Goal: Transaction & Acquisition: Obtain resource

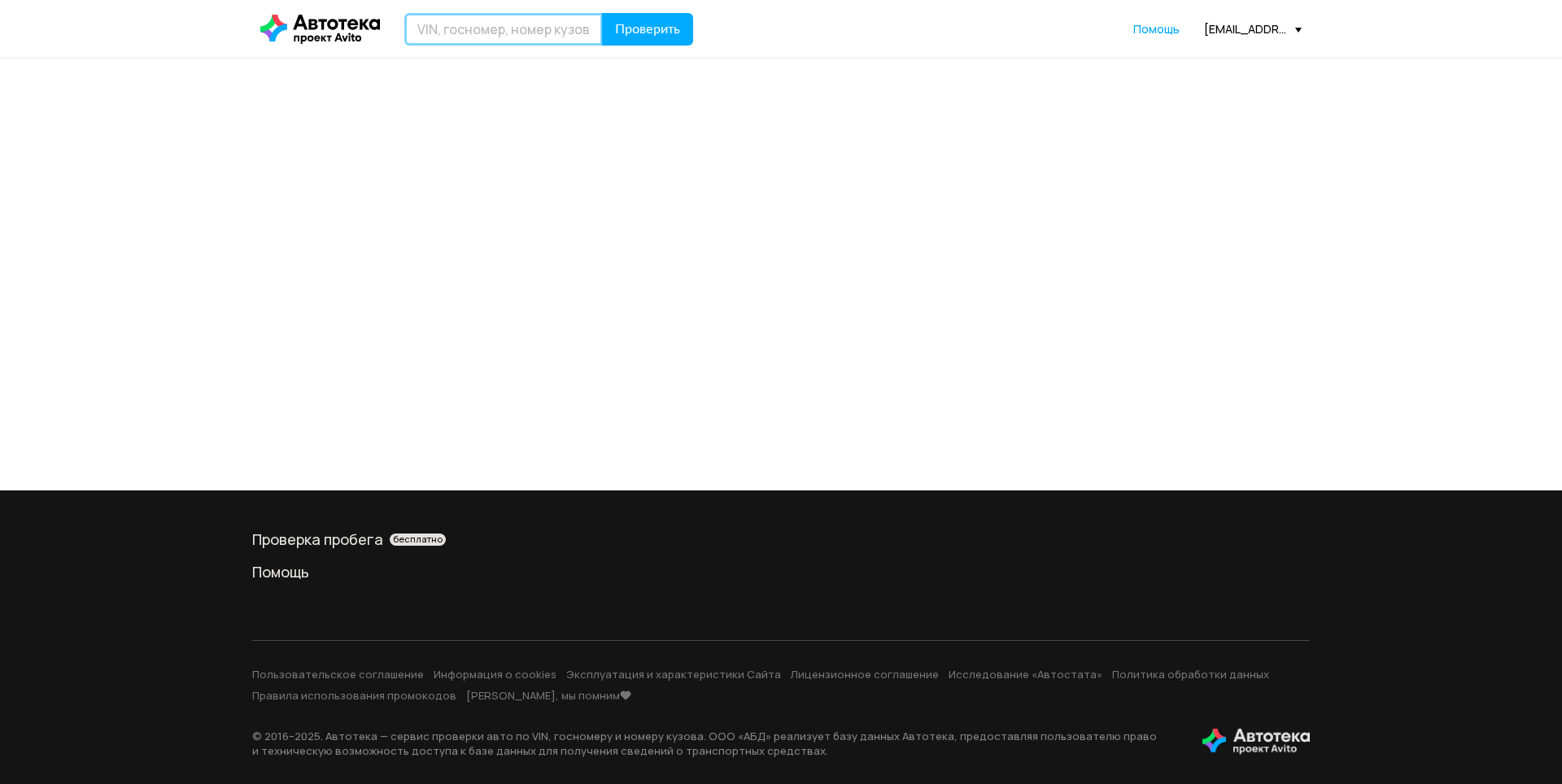
click at [528, 27] on input "text" at bounding box center [503, 29] width 199 height 32
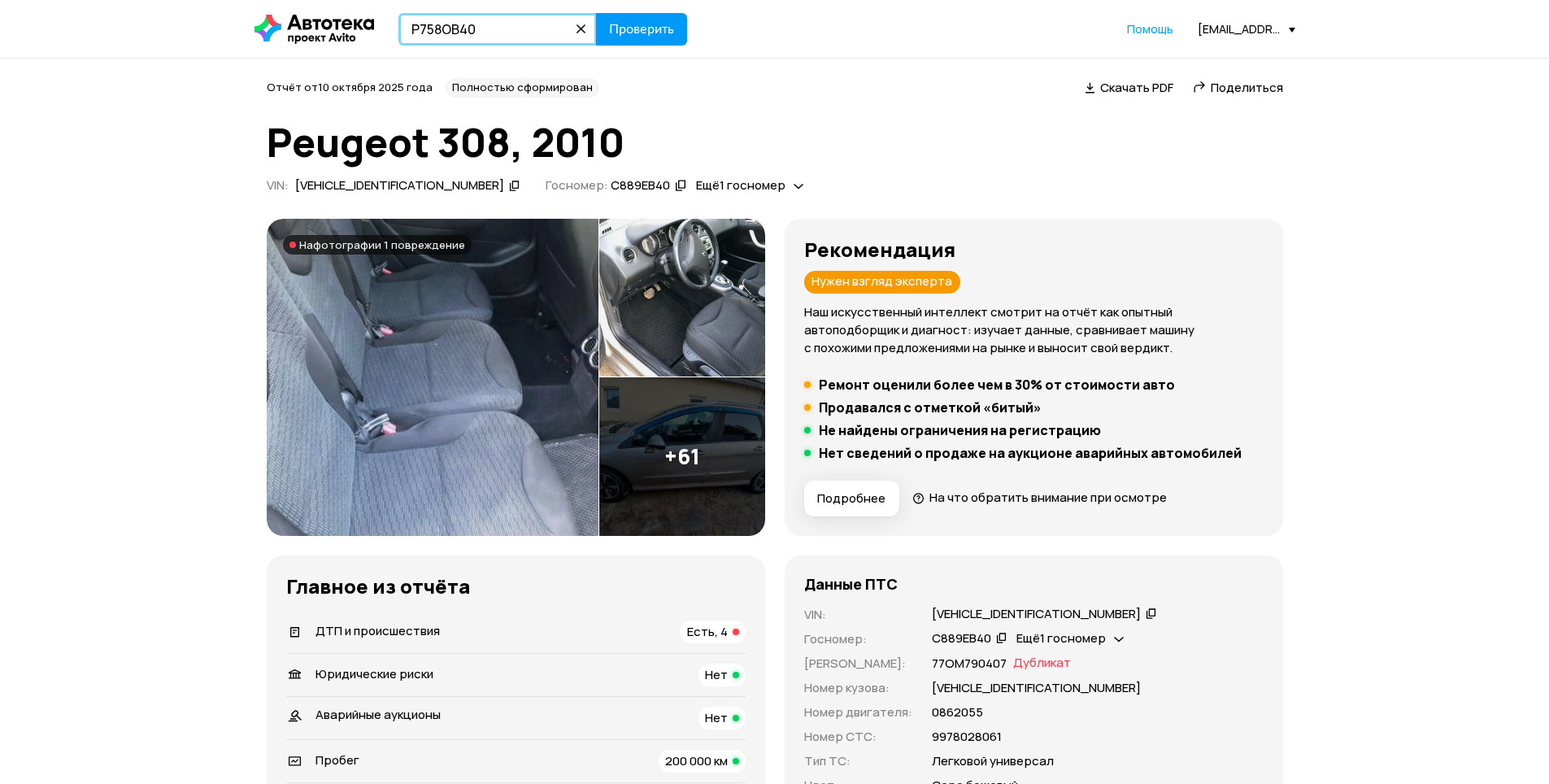
type input "Р758ОВ40"
click at [653, 29] on span "Проверить" at bounding box center [641, 29] width 65 height 13
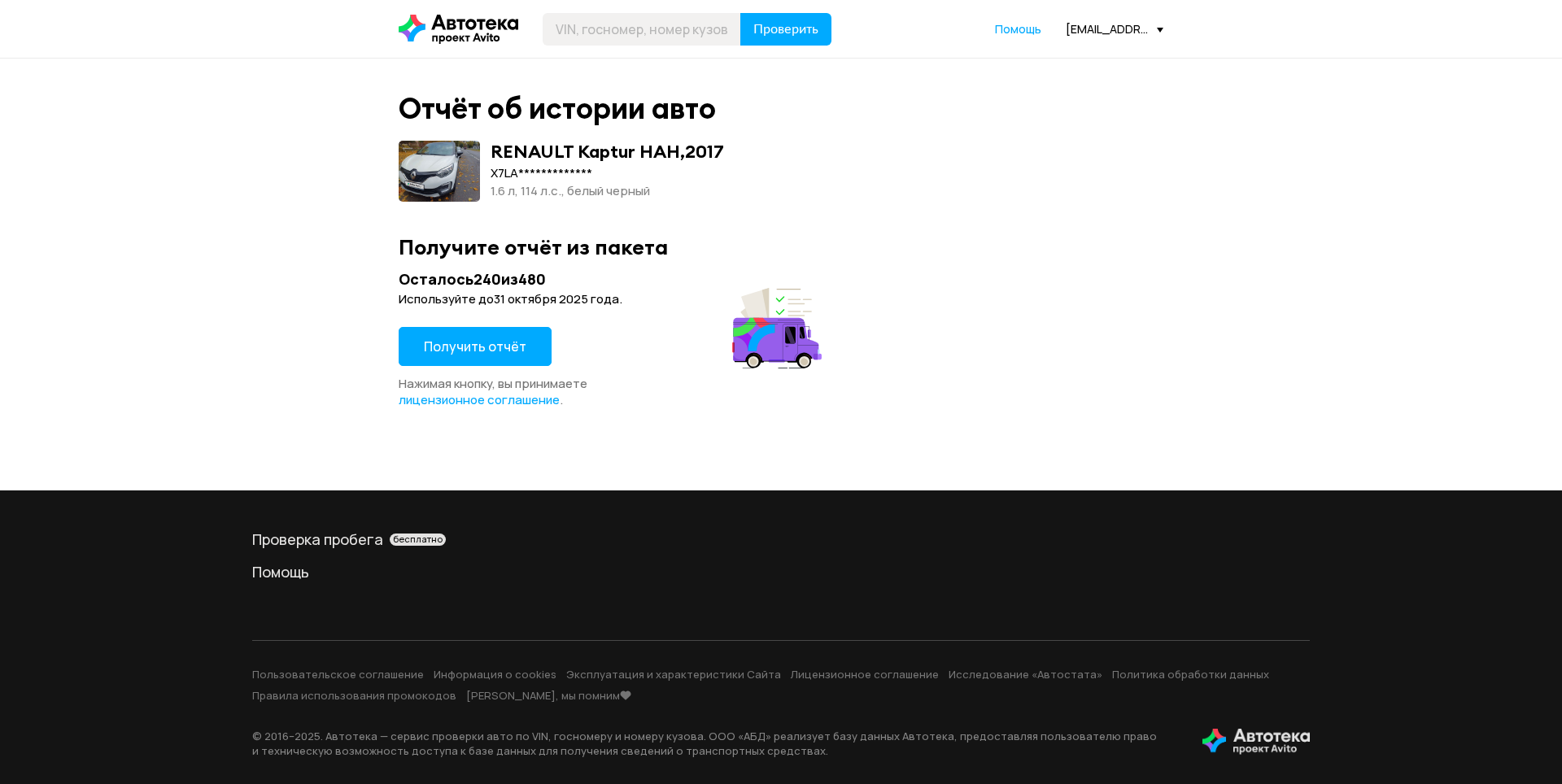
click at [487, 341] on span "Получить отчёт" at bounding box center [475, 346] width 103 height 18
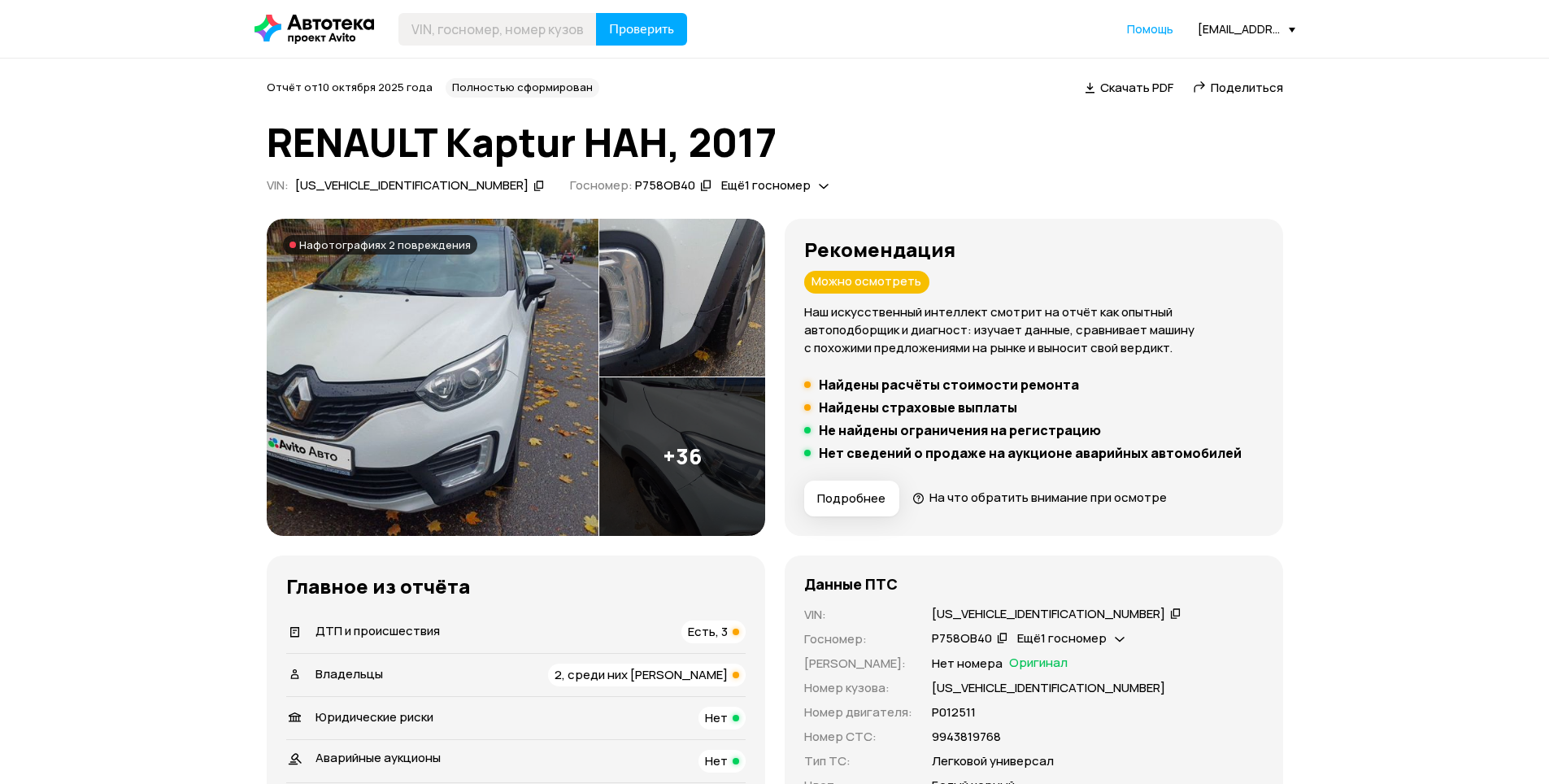
click at [483, 641] on div "ДТП и происшествия Есть, 3" at bounding box center [516, 632] width 460 height 23
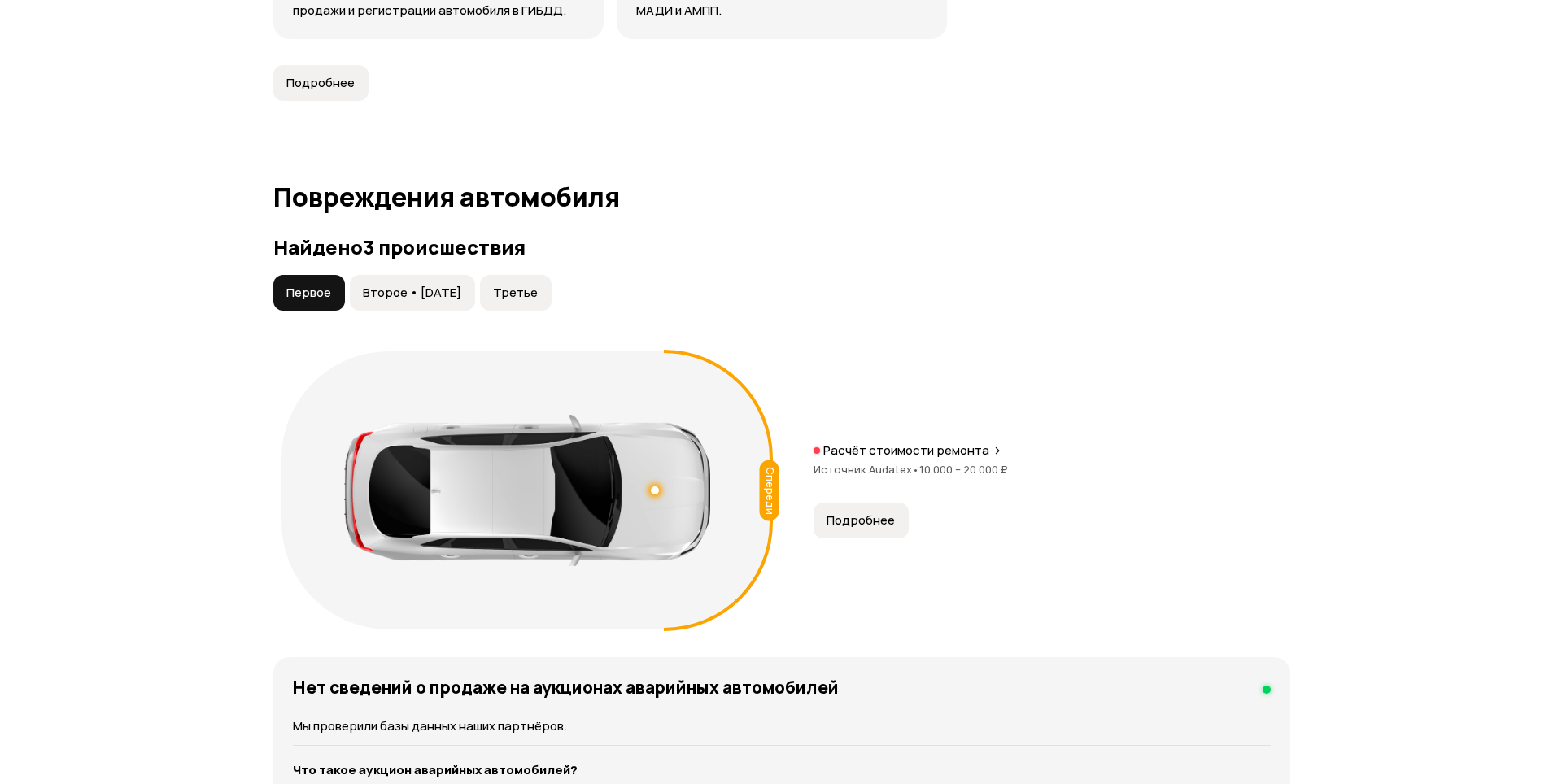
scroll to position [1685, 0]
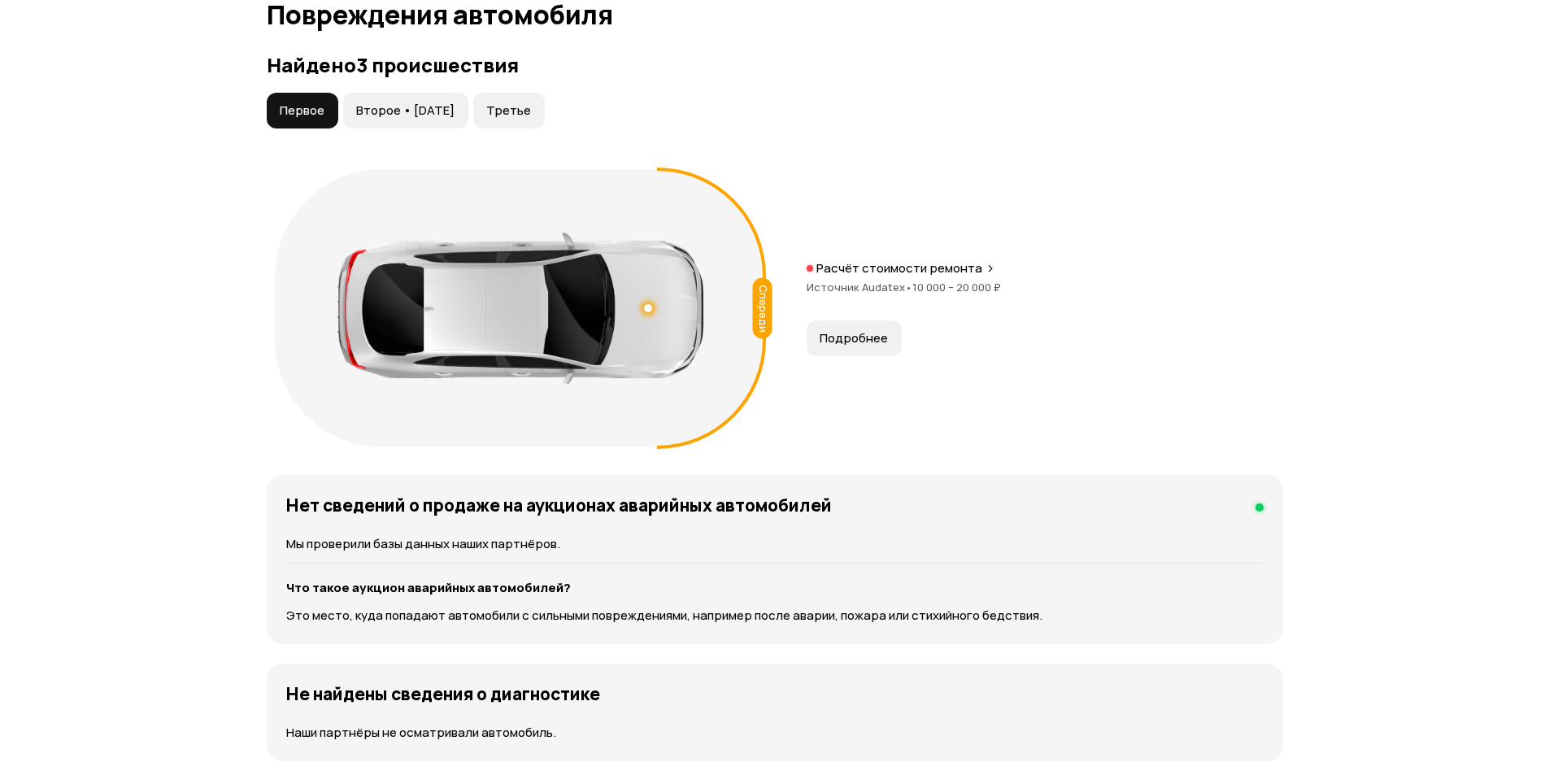
click at [409, 112] on span "Второе • 20 янв 2021" at bounding box center [406, 110] width 99 height 16
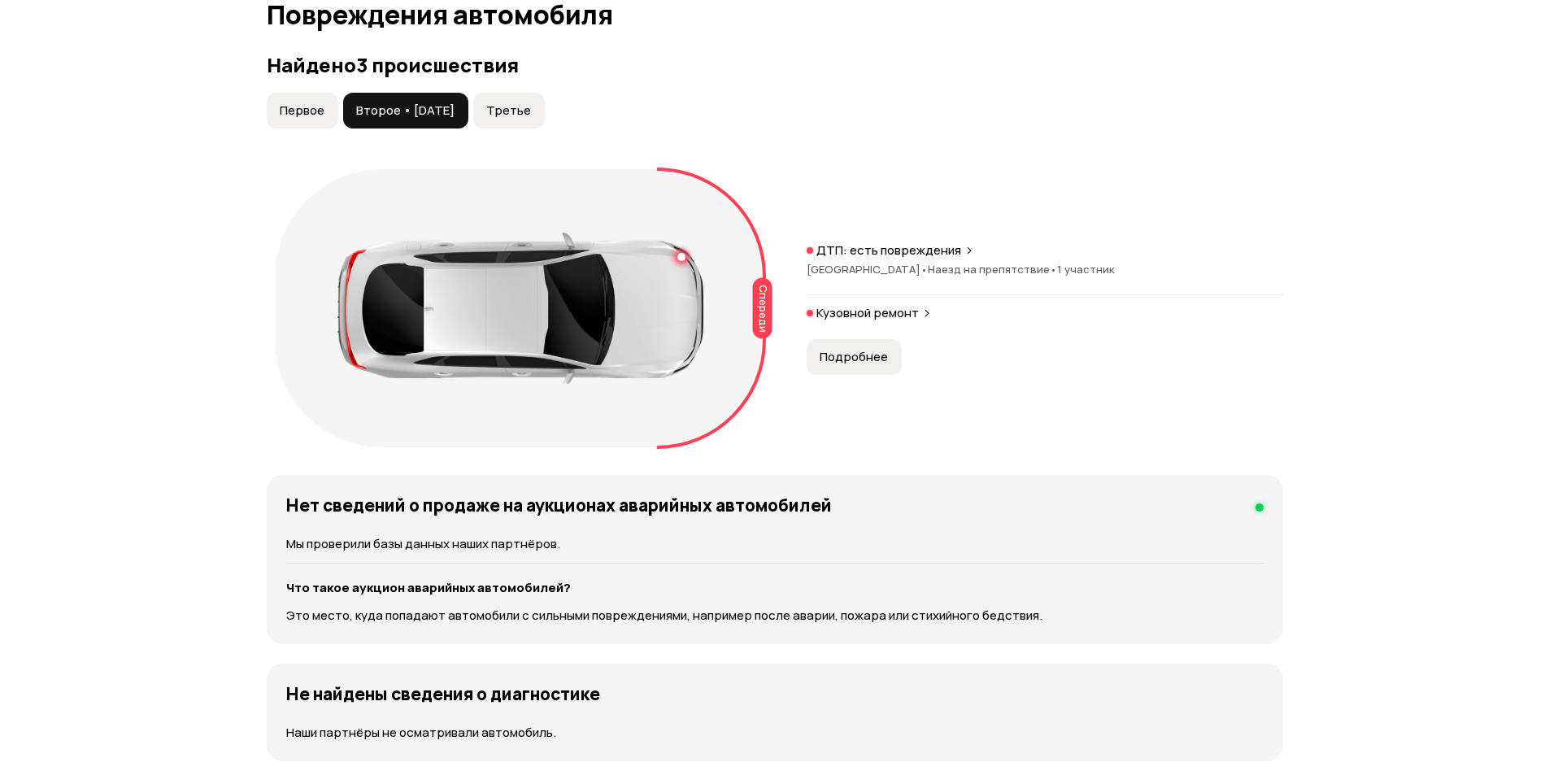
click at [531, 113] on span "Третье" at bounding box center [508, 110] width 45 height 16
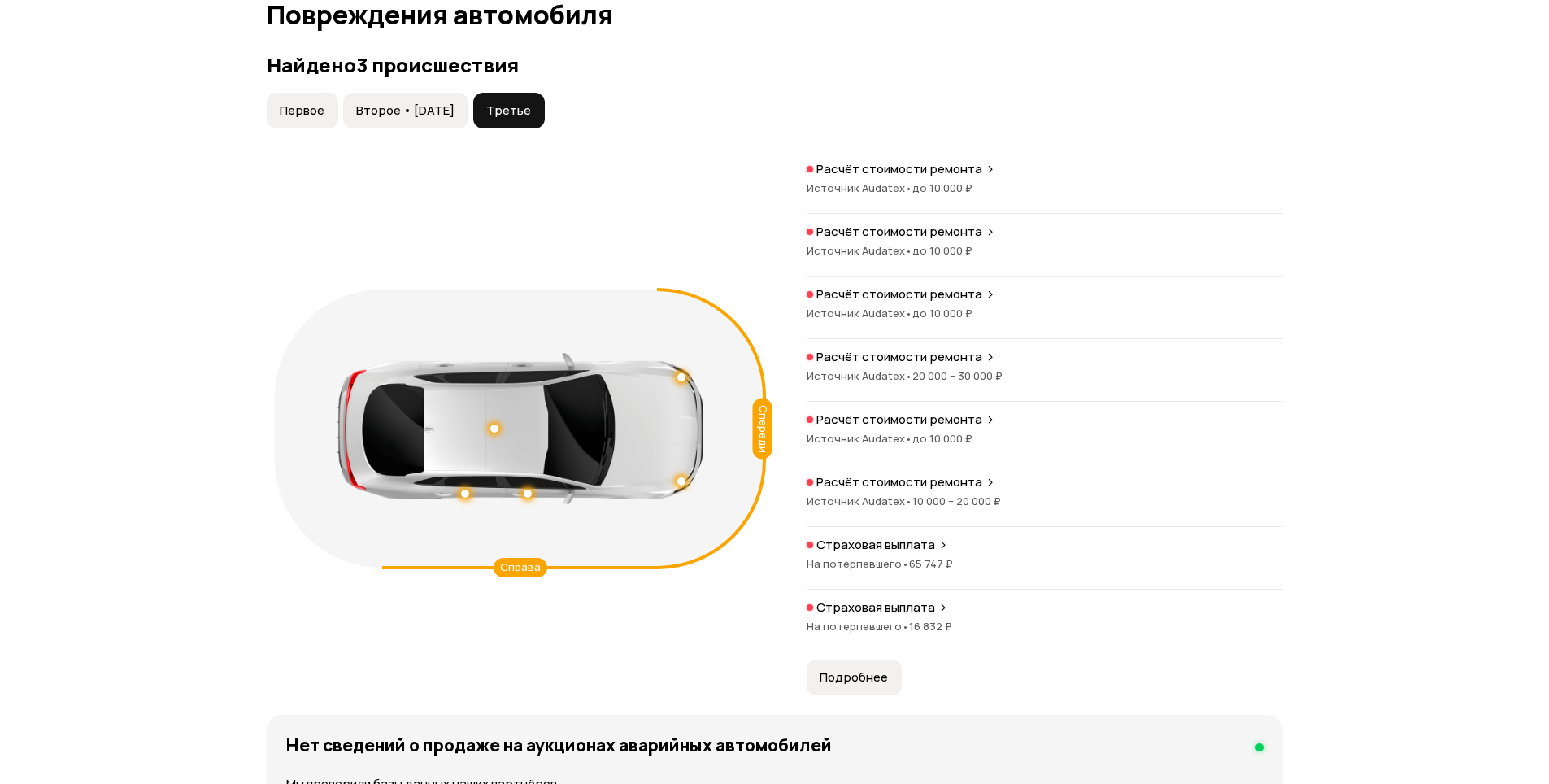
click at [315, 106] on span "Первое" at bounding box center [301, 110] width 45 height 16
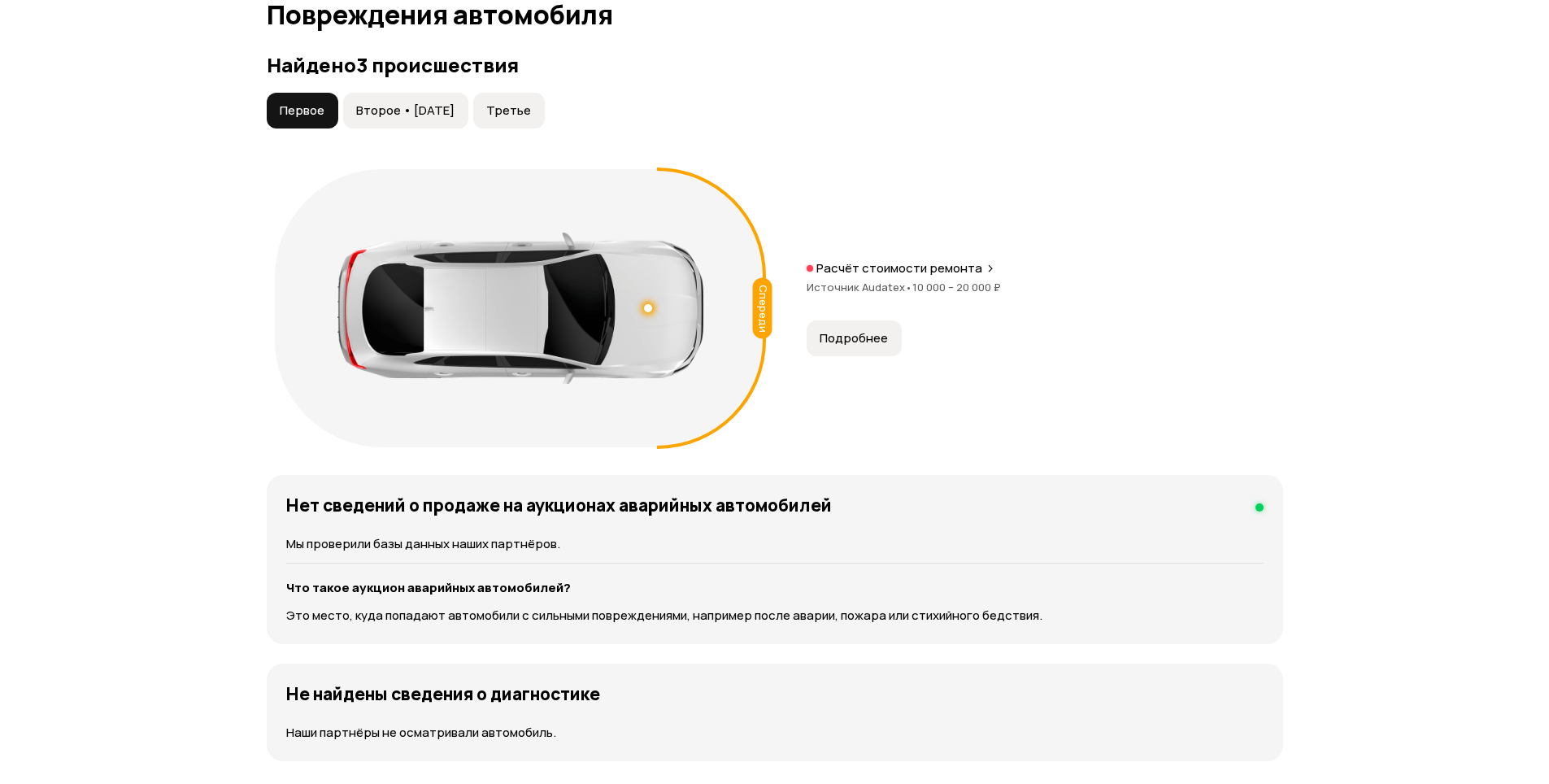
click at [874, 345] on span "Подробнее" at bounding box center [854, 337] width 68 height 16
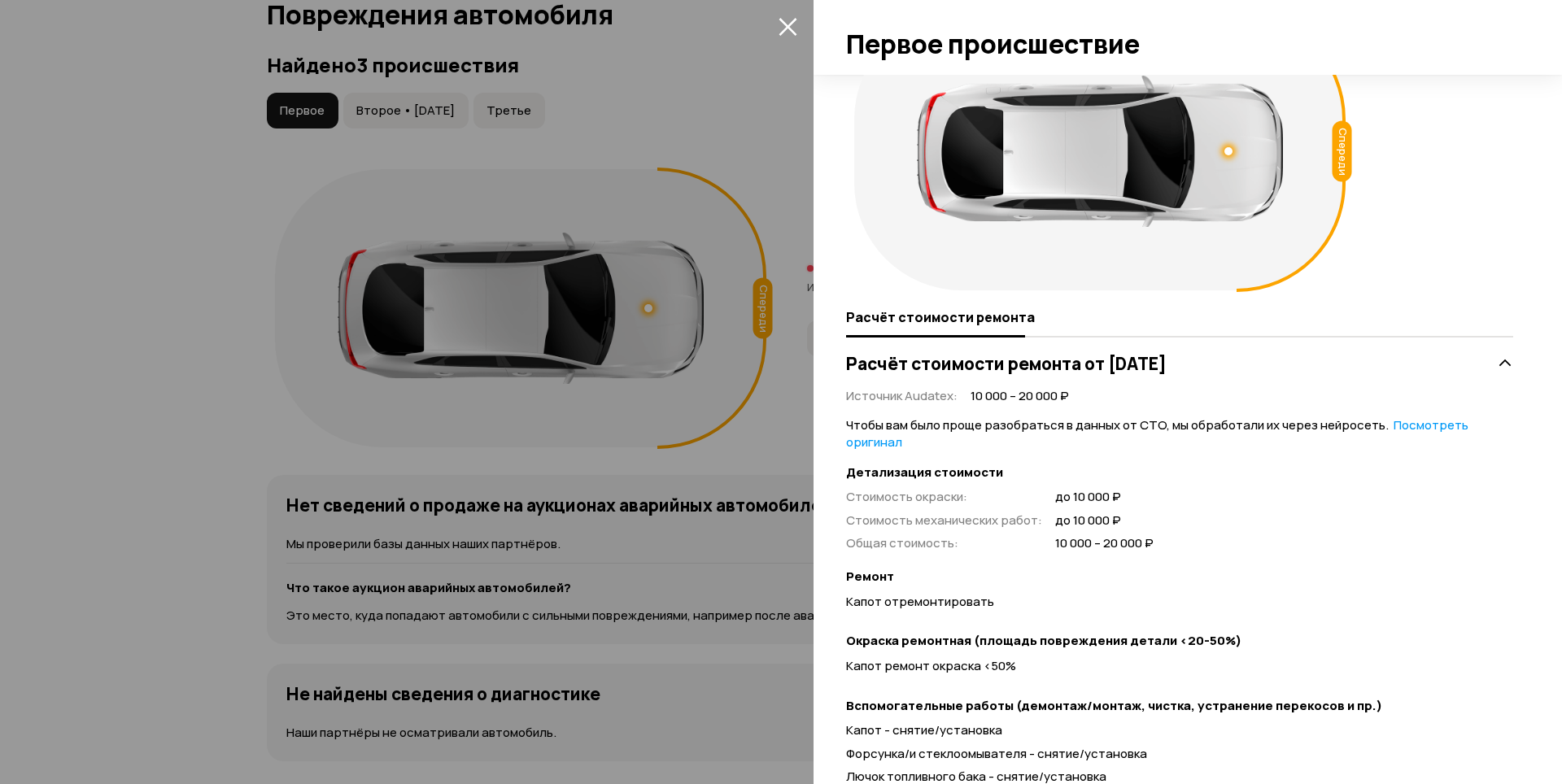
scroll to position [148, 0]
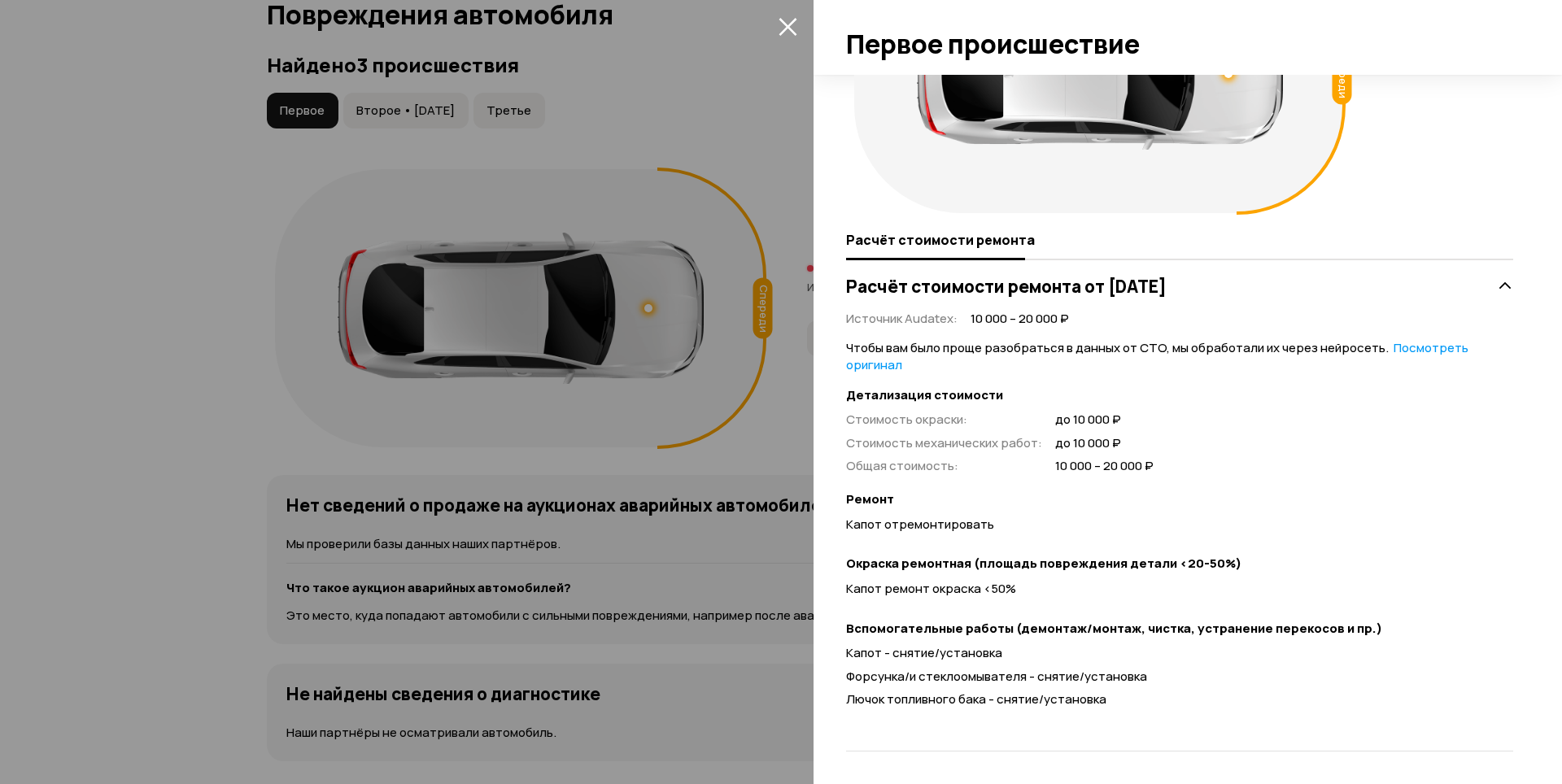
drag, startPoint x: 73, startPoint y: 307, endPoint x: 511, endPoint y: 151, distance: 465.0
click at [80, 302] on div at bounding box center [781, 392] width 1562 height 784
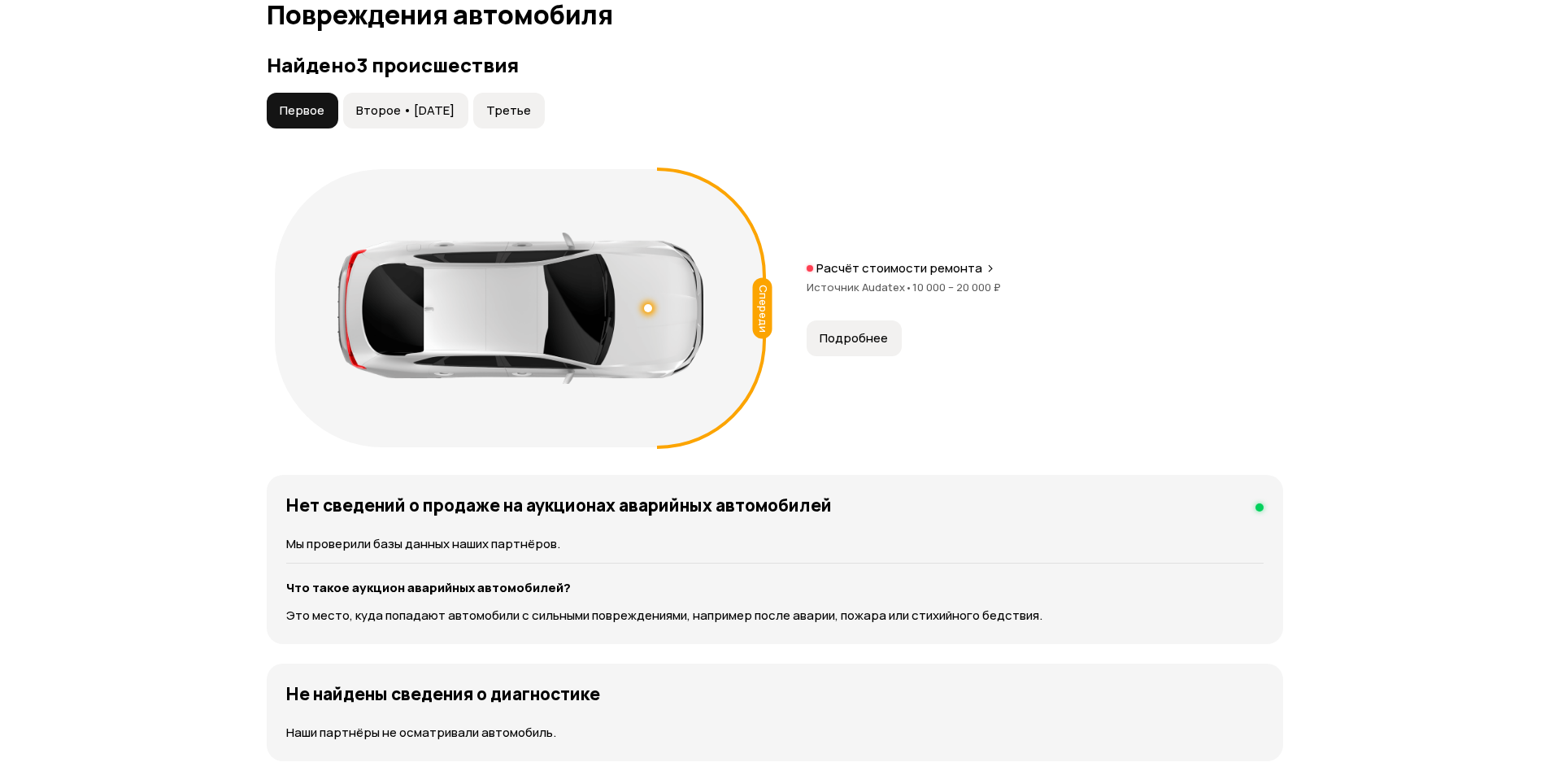
click at [417, 110] on span "Второе • 20 янв 2021" at bounding box center [406, 110] width 99 height 16
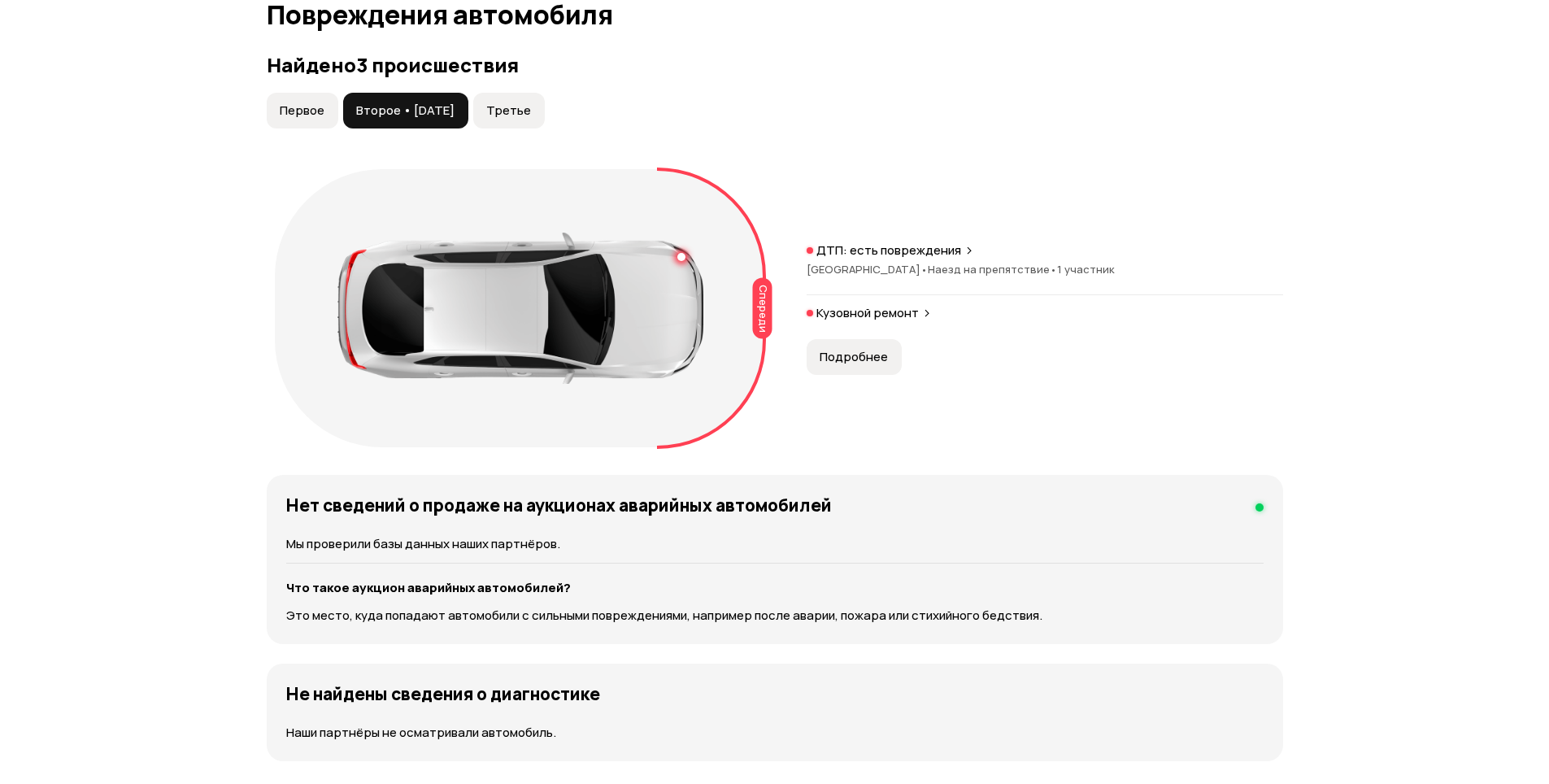
click at [875, 364] on span "Подробнее" at bounding box center [854, 356] width 68 height 16
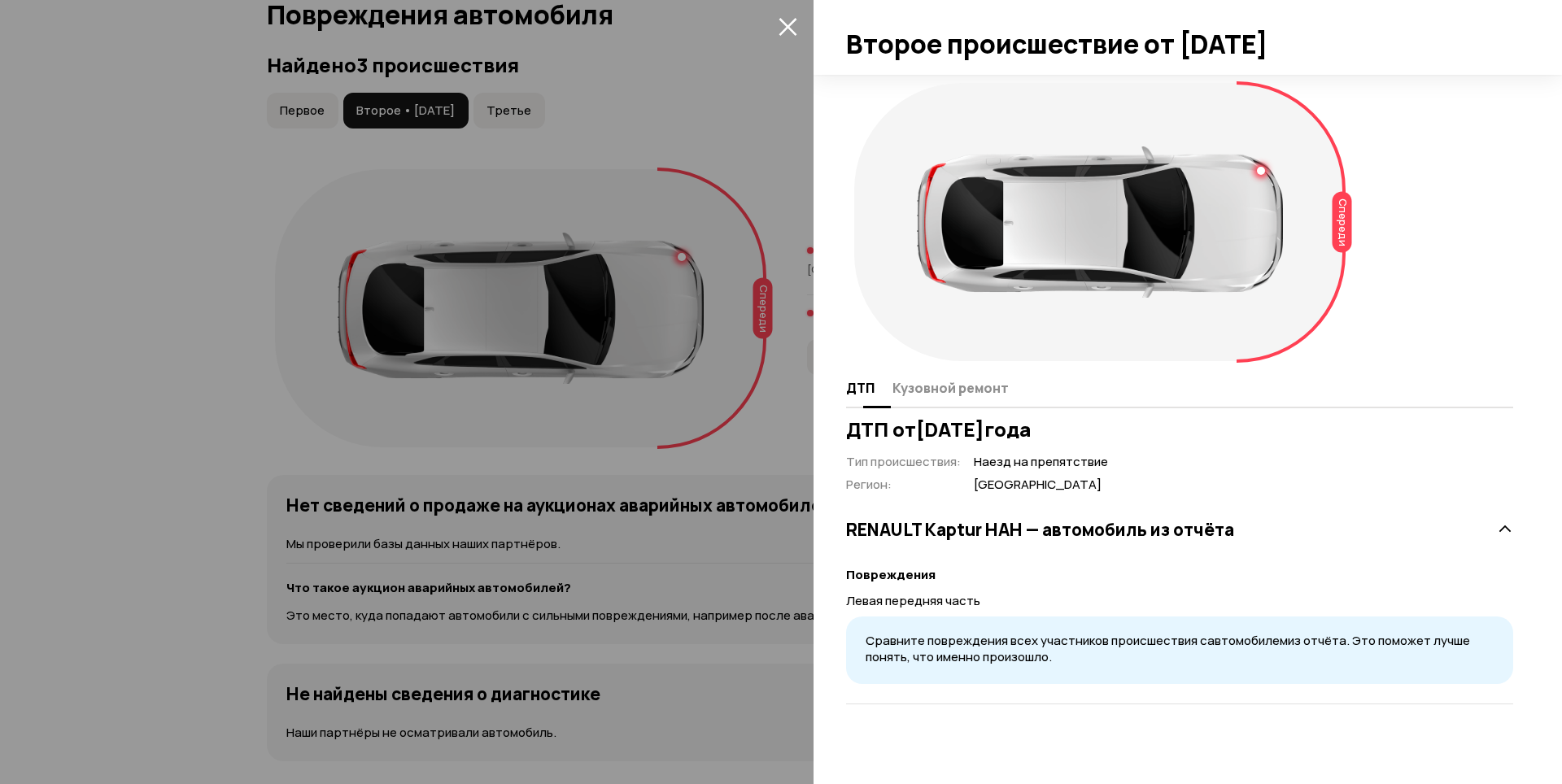
click at [971, 398] on button "Кузовной ремонт" at bounding box center [949, 387] width 122 height 31
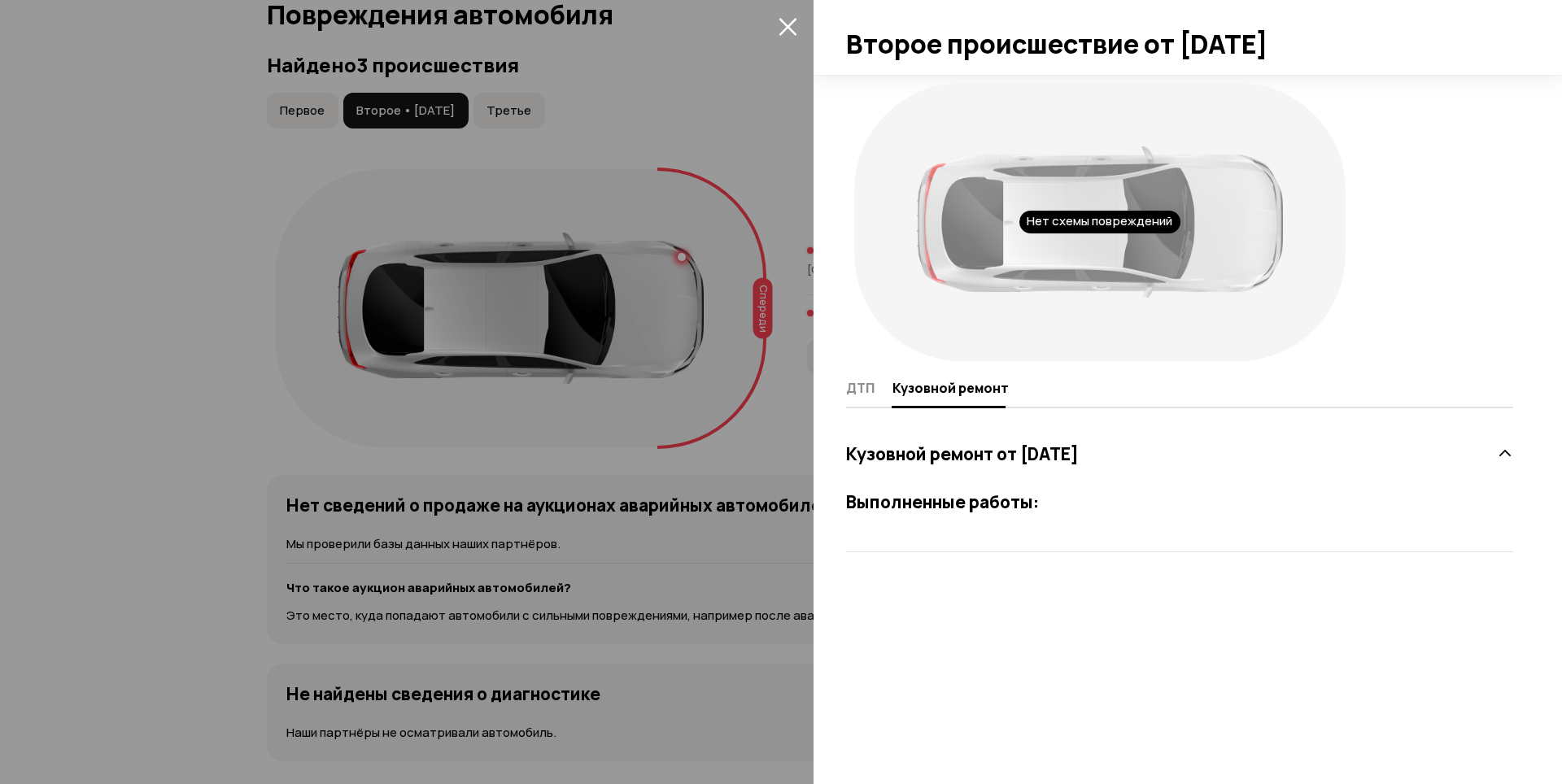
click at [69, 344] on div at bounding box center [781, 392] width 1562 height 784
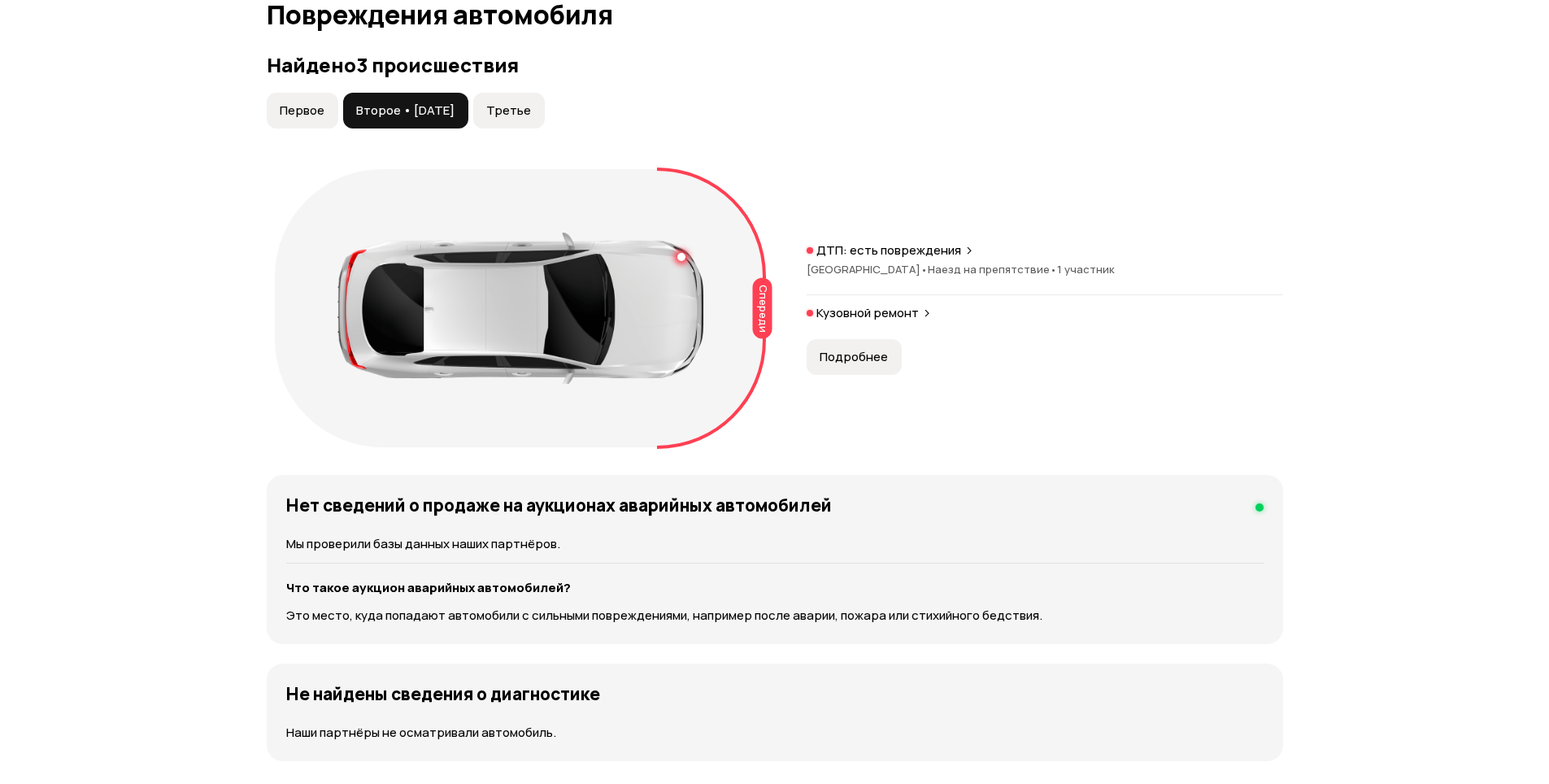
click at [531, 107] on span "Третье" at bounding box center [508, 110] width 45 height 16
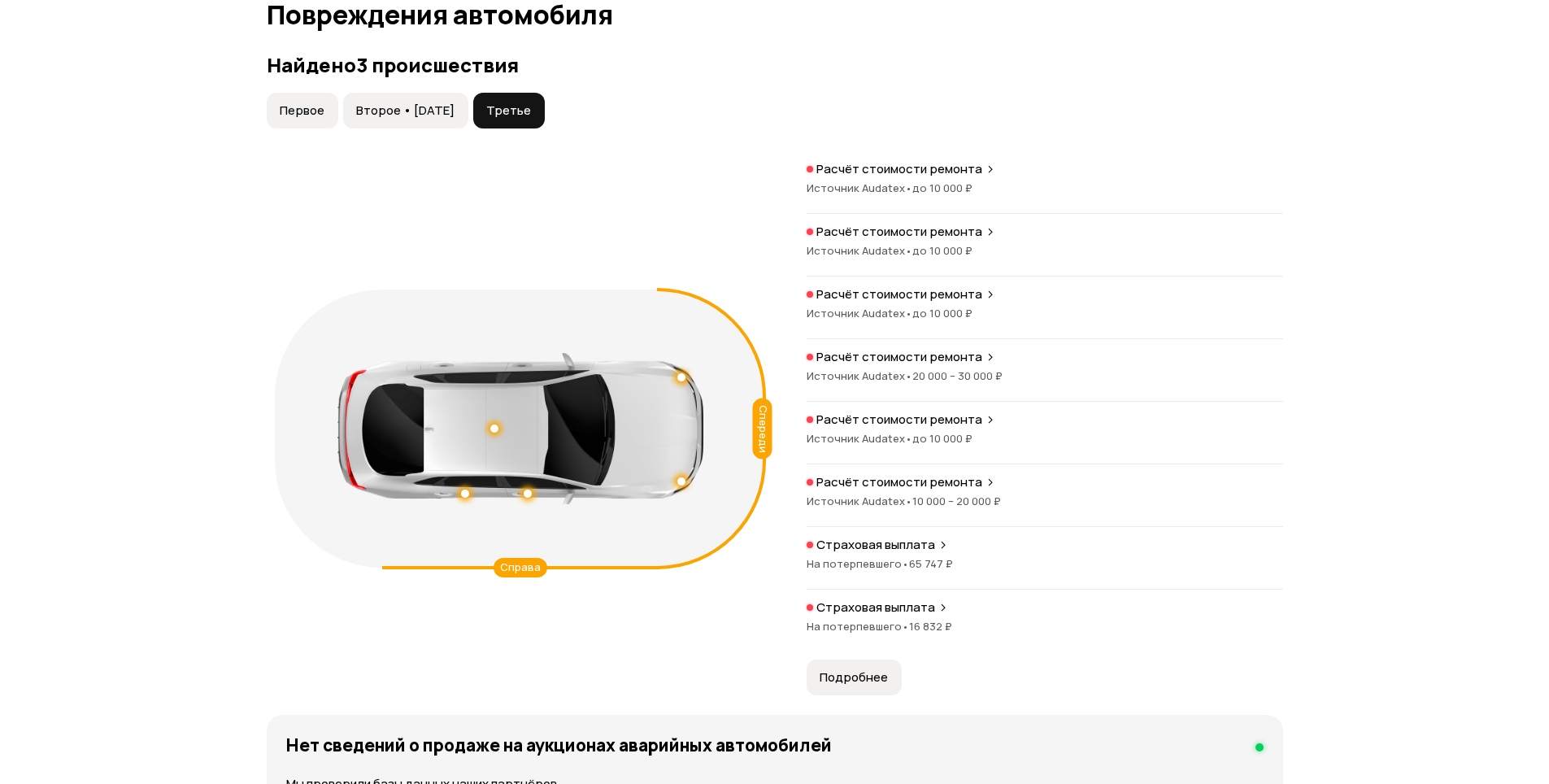
click at [935, 187] on span "до 10 000 ₽" at bounding box center [942, 187] width 60 height 14
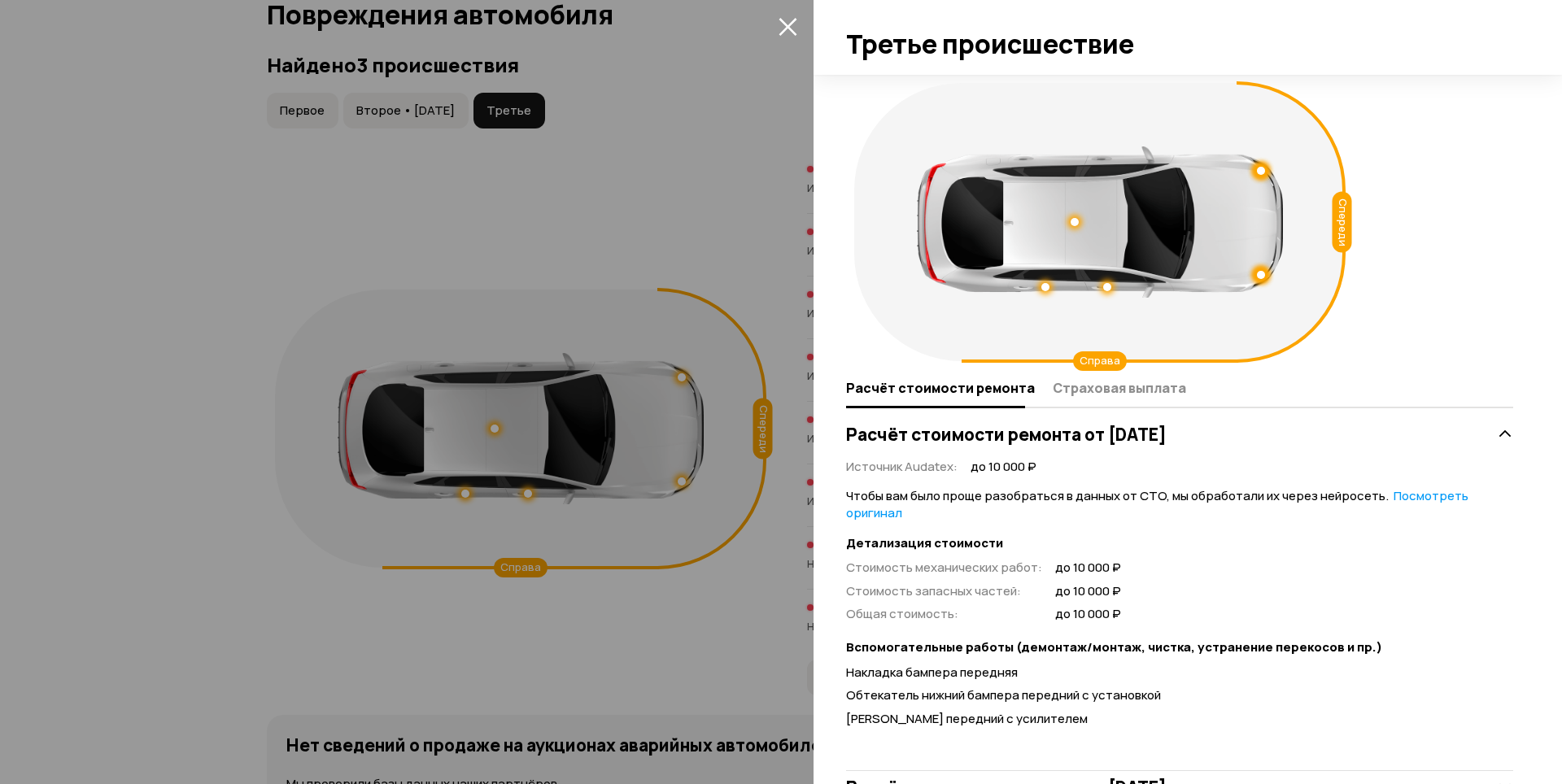
click at [792, 30] on icon "закрыть" at bounding box center [787, 27] width 18 height 18
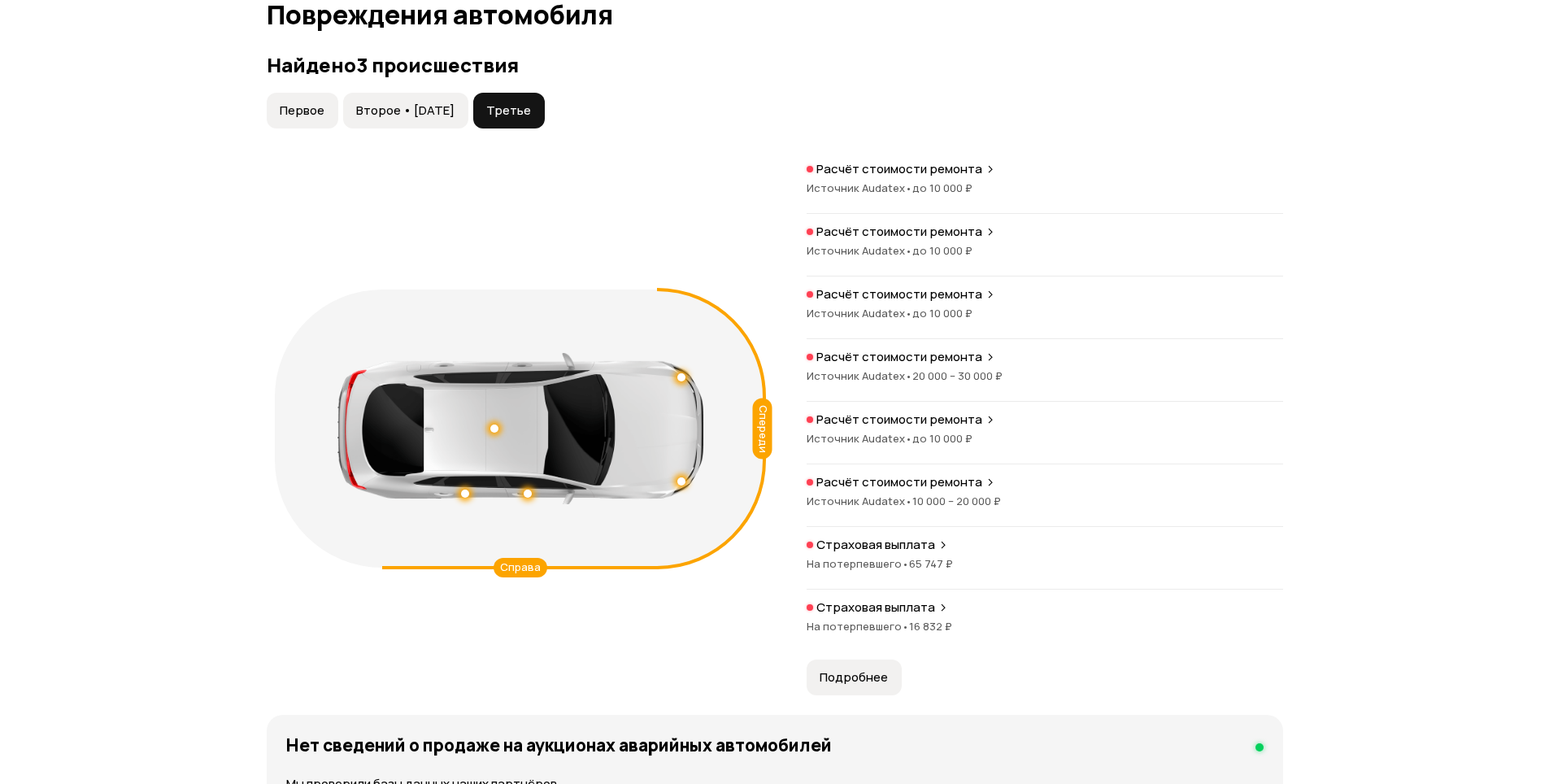
click at [881, 685] on span "Подробнее" at bounding box center [854, 677] width 68 height 16
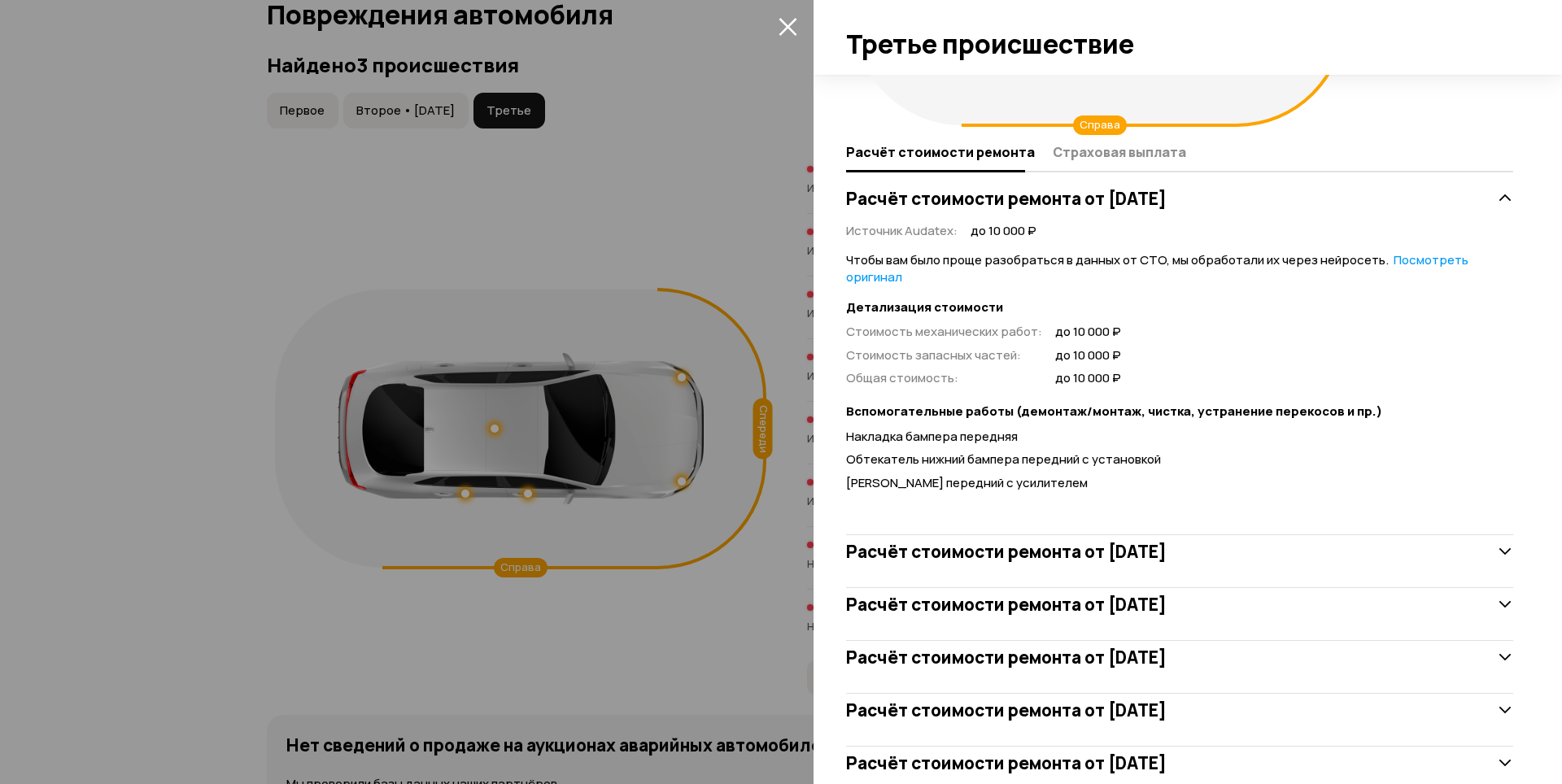
scroll to position [284, 0]
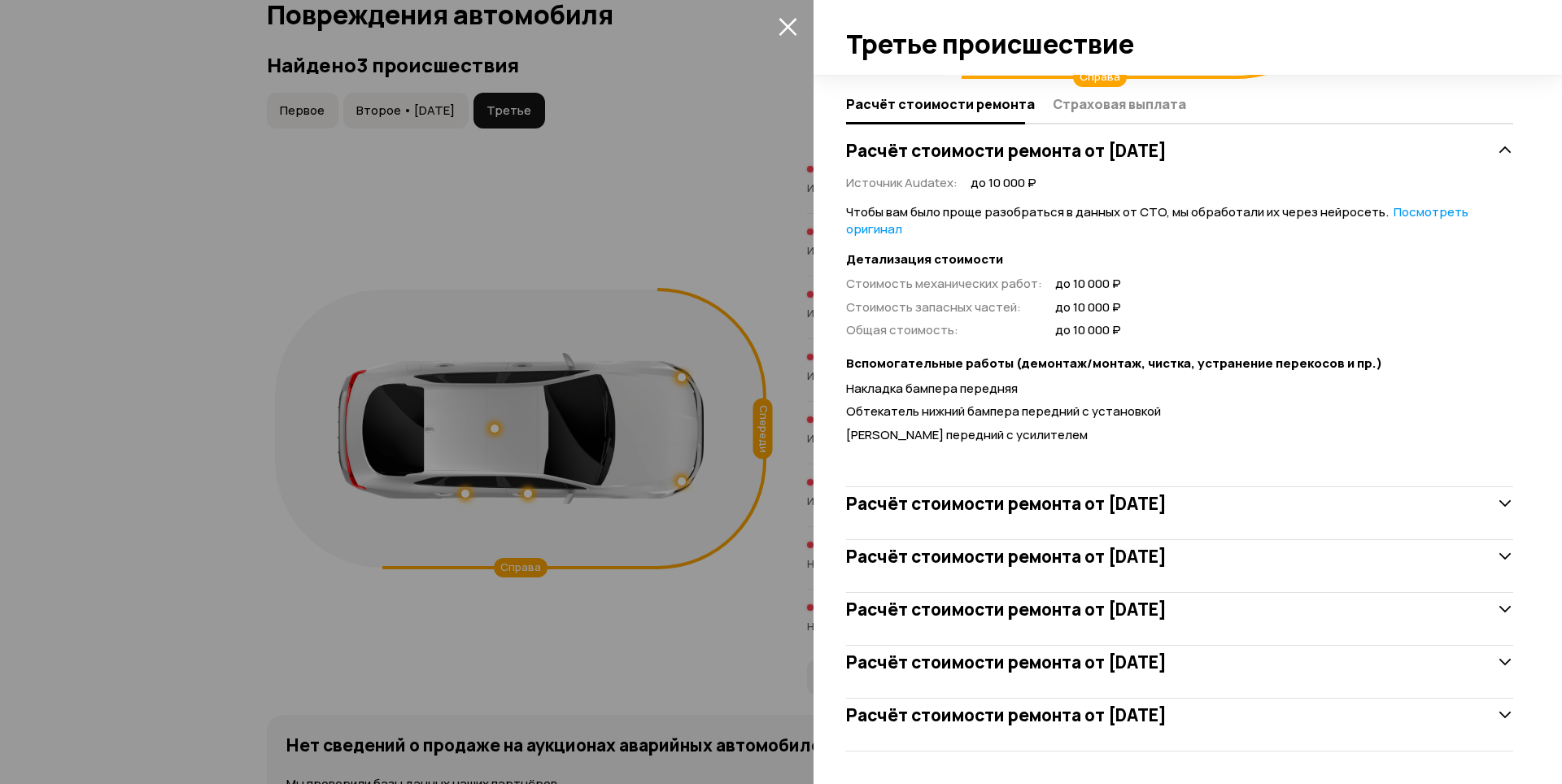
click at [1103, 507] on h3 "Расчёт стоимости ремонта от 27 апреля 2022 года" at bounding box center [1006, 504] width 320 height 21
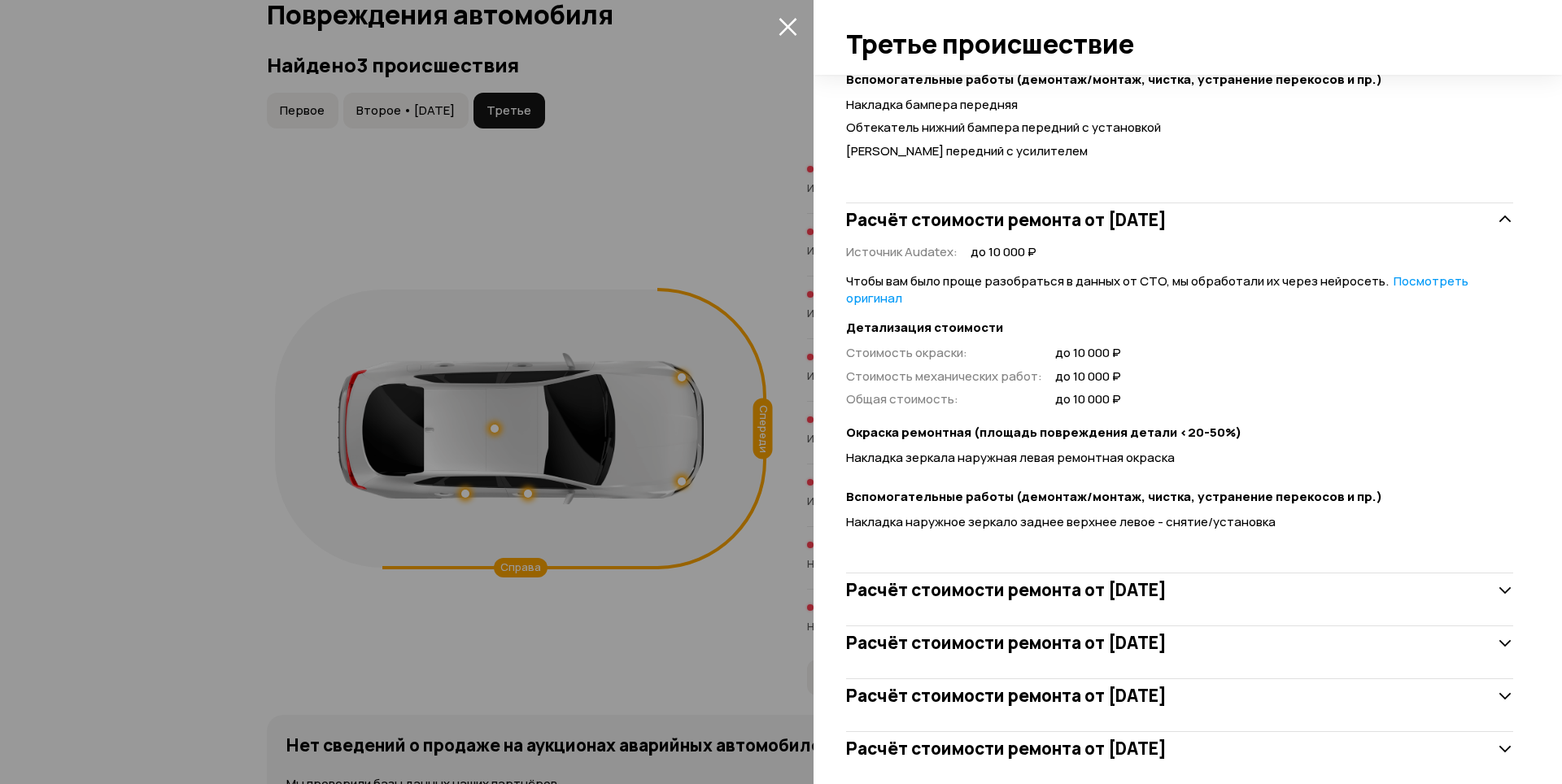
scroll to position [601, 0]
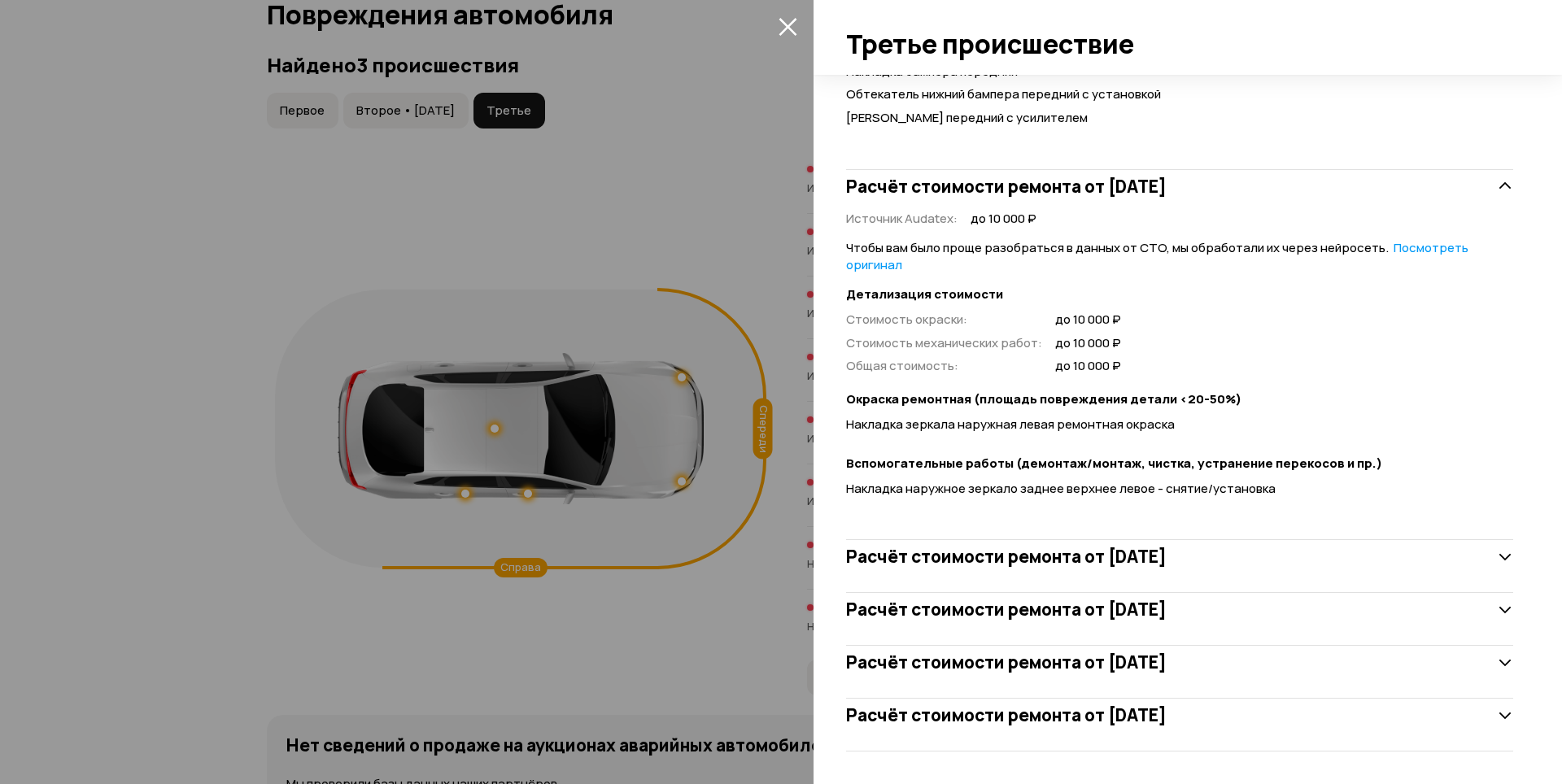
click at [1111, 561] on h3 "Расчёт стоимости ремонта от 27 апреля 2022 года" at bounding box center [1006, 556] width 320 height 21
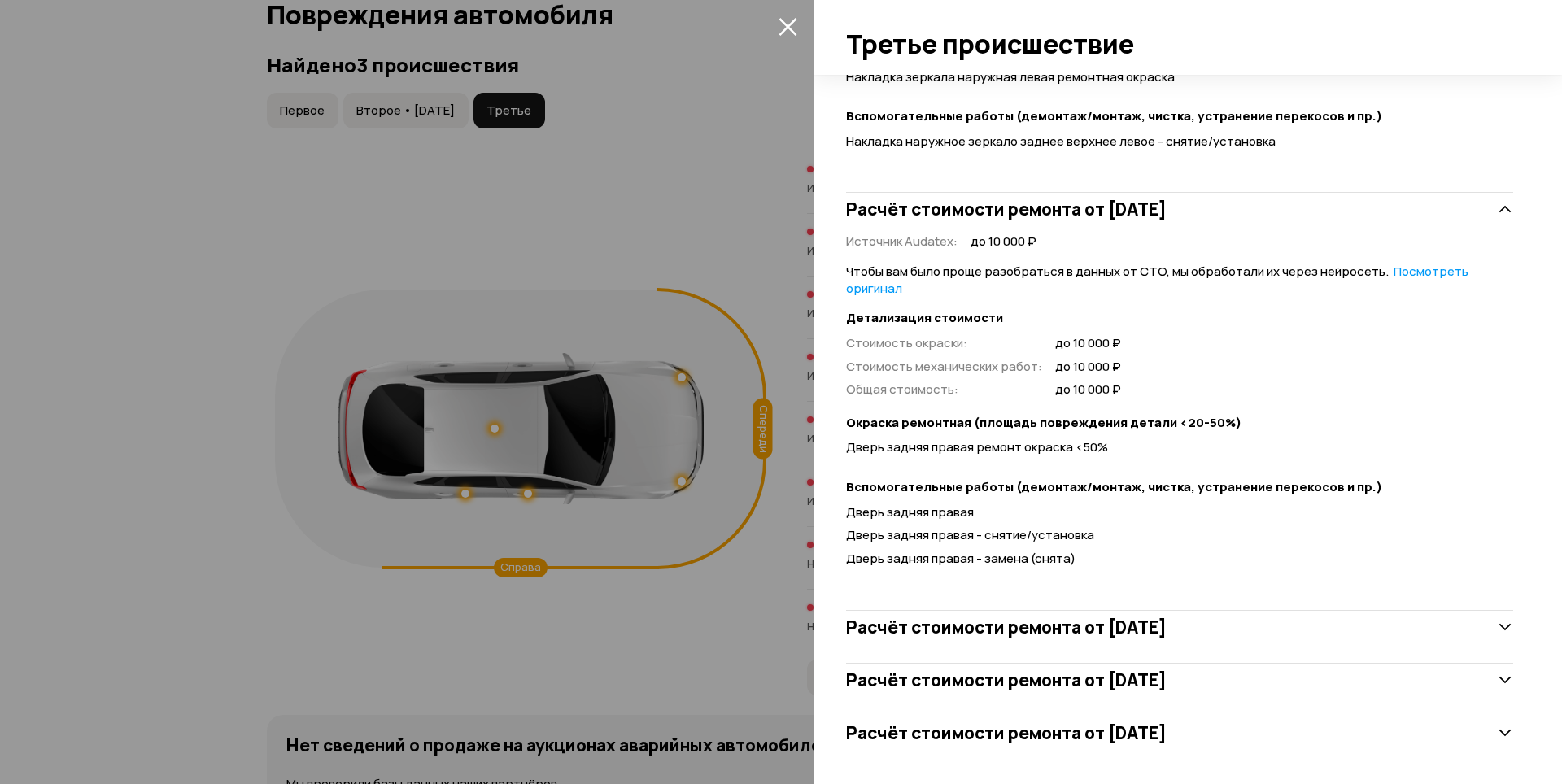
scroll to position [966, 0]
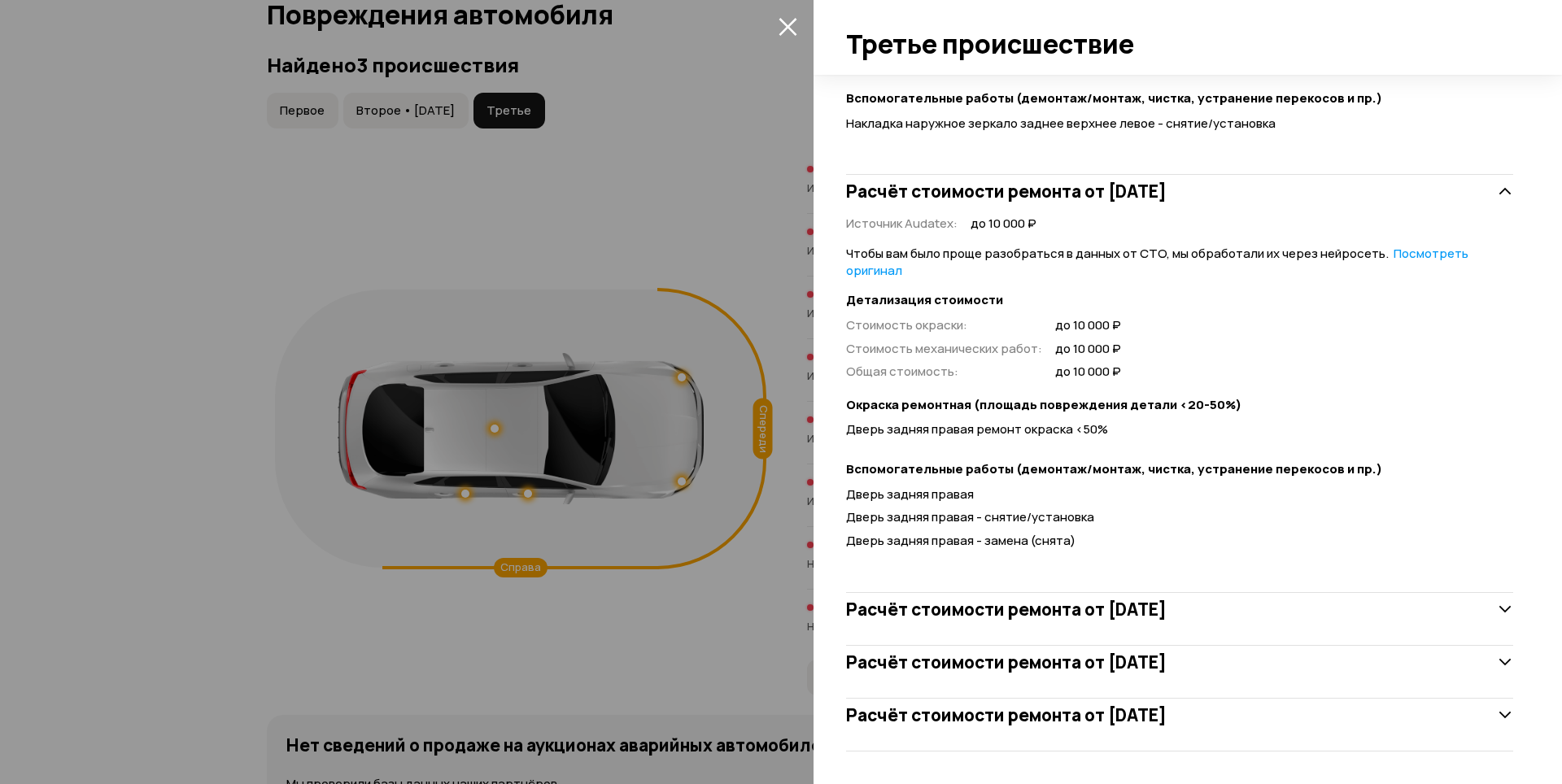
click at [968, 616] on h3 "Расчёт стоимости ремонта от 27 апреля 2022 года" at bounding box center [1006, 609] width 320 height 21
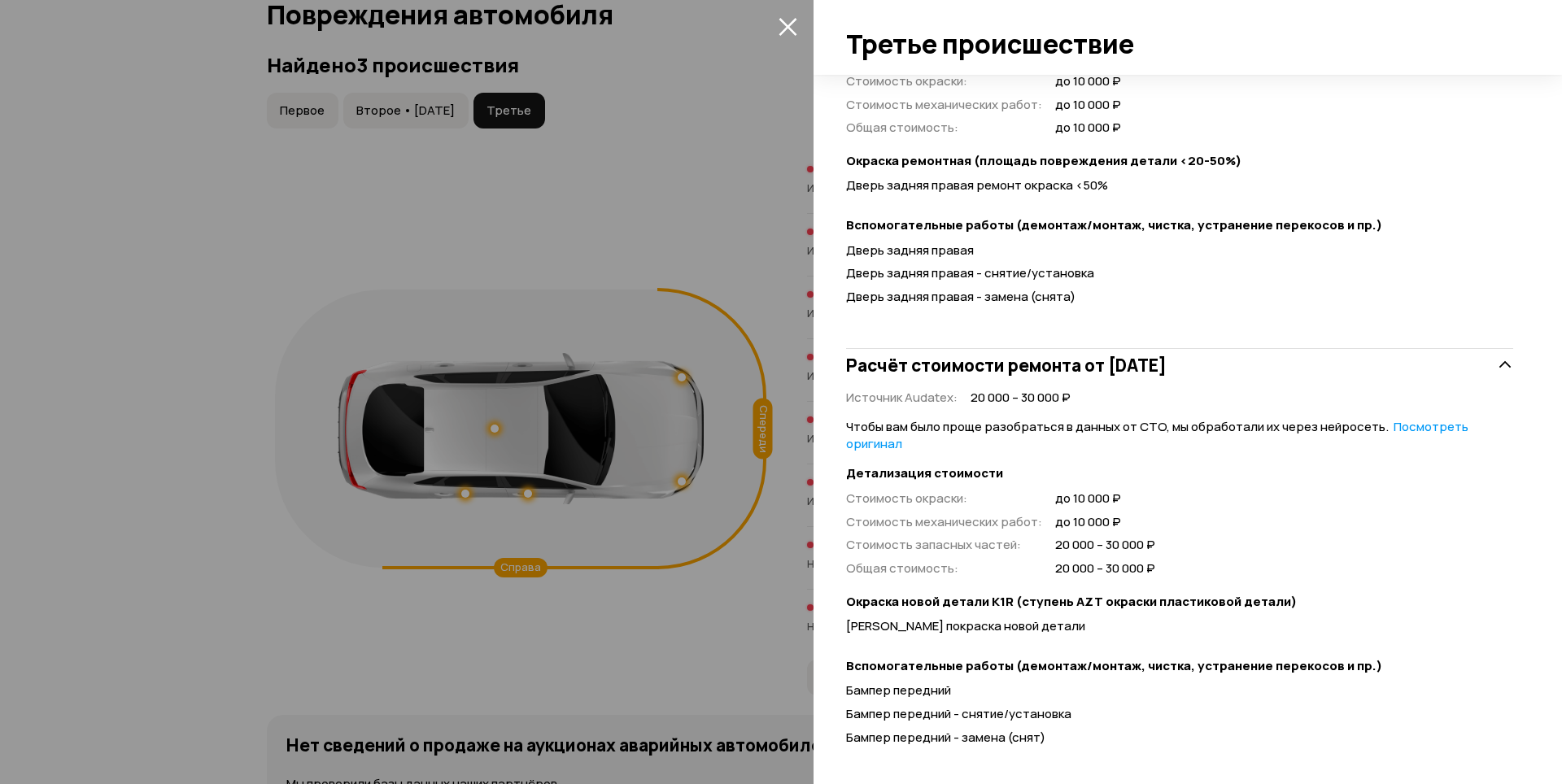
scroll to position [1353, 0]
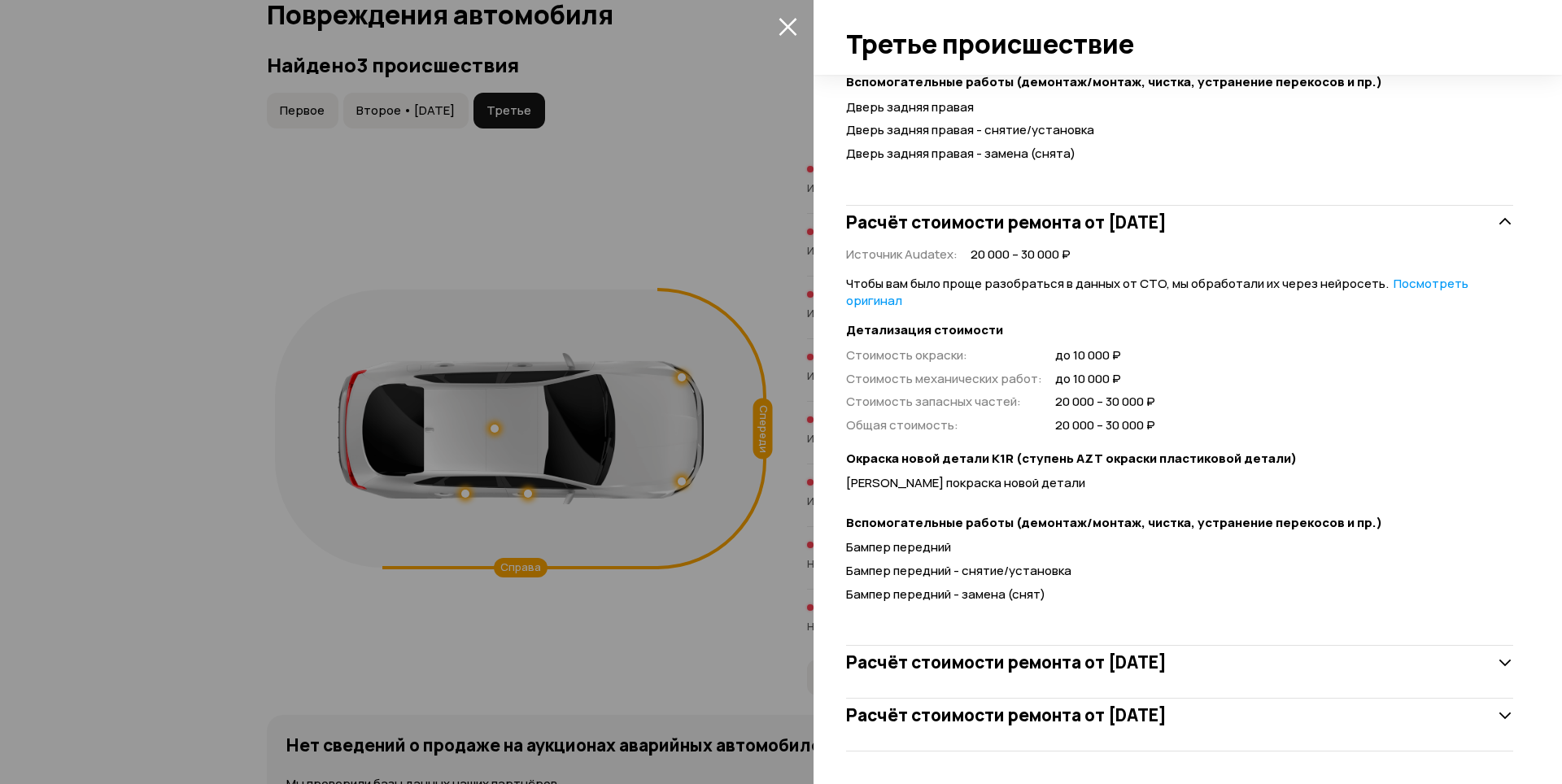
click at [1019, 655] on h3 "Расчёт стоимости ремонта от 27 апреля 2022 года" at bounding box center [1006, 662] width 320 height 21
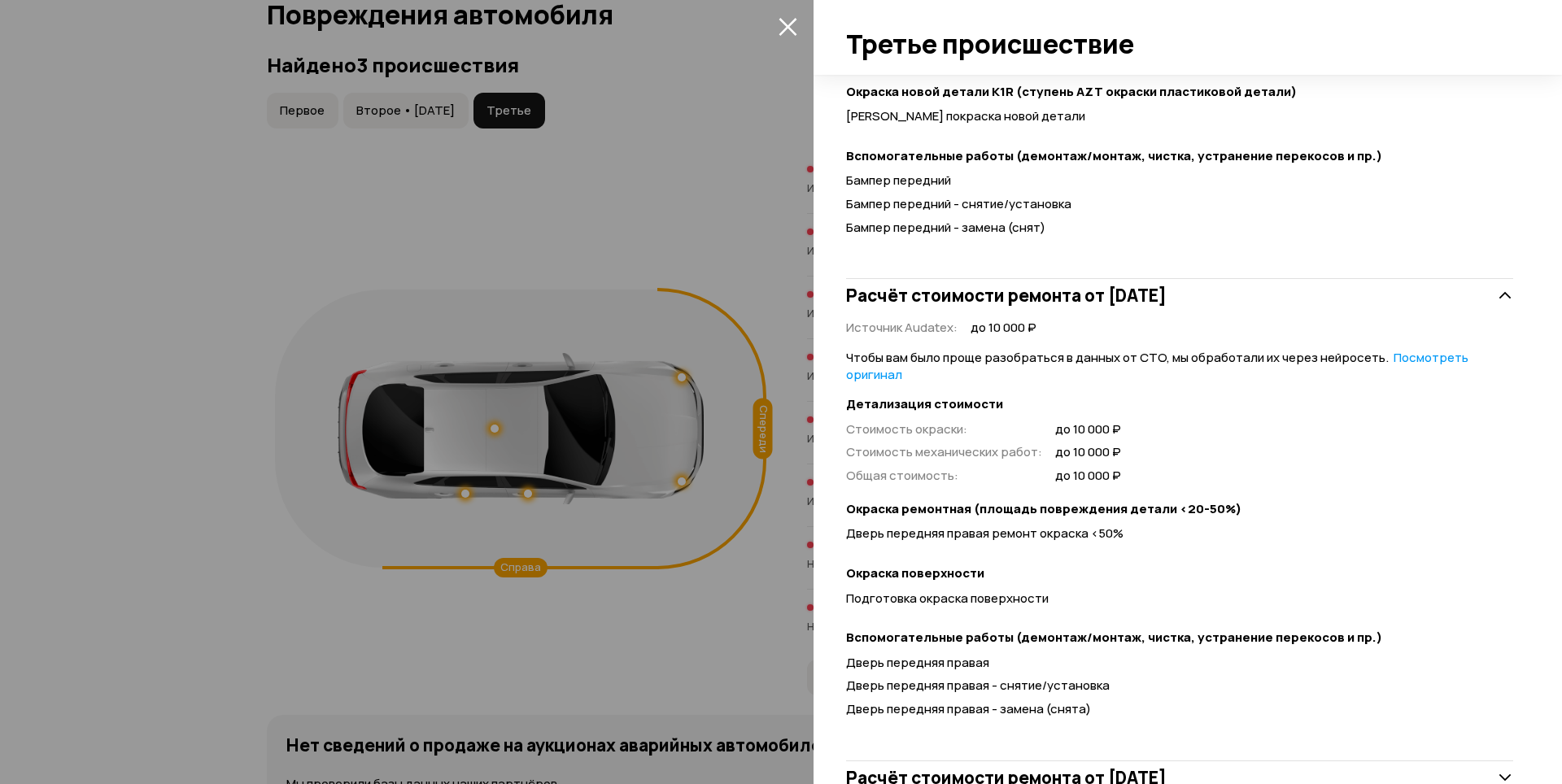
scroll to position [1783, 0]
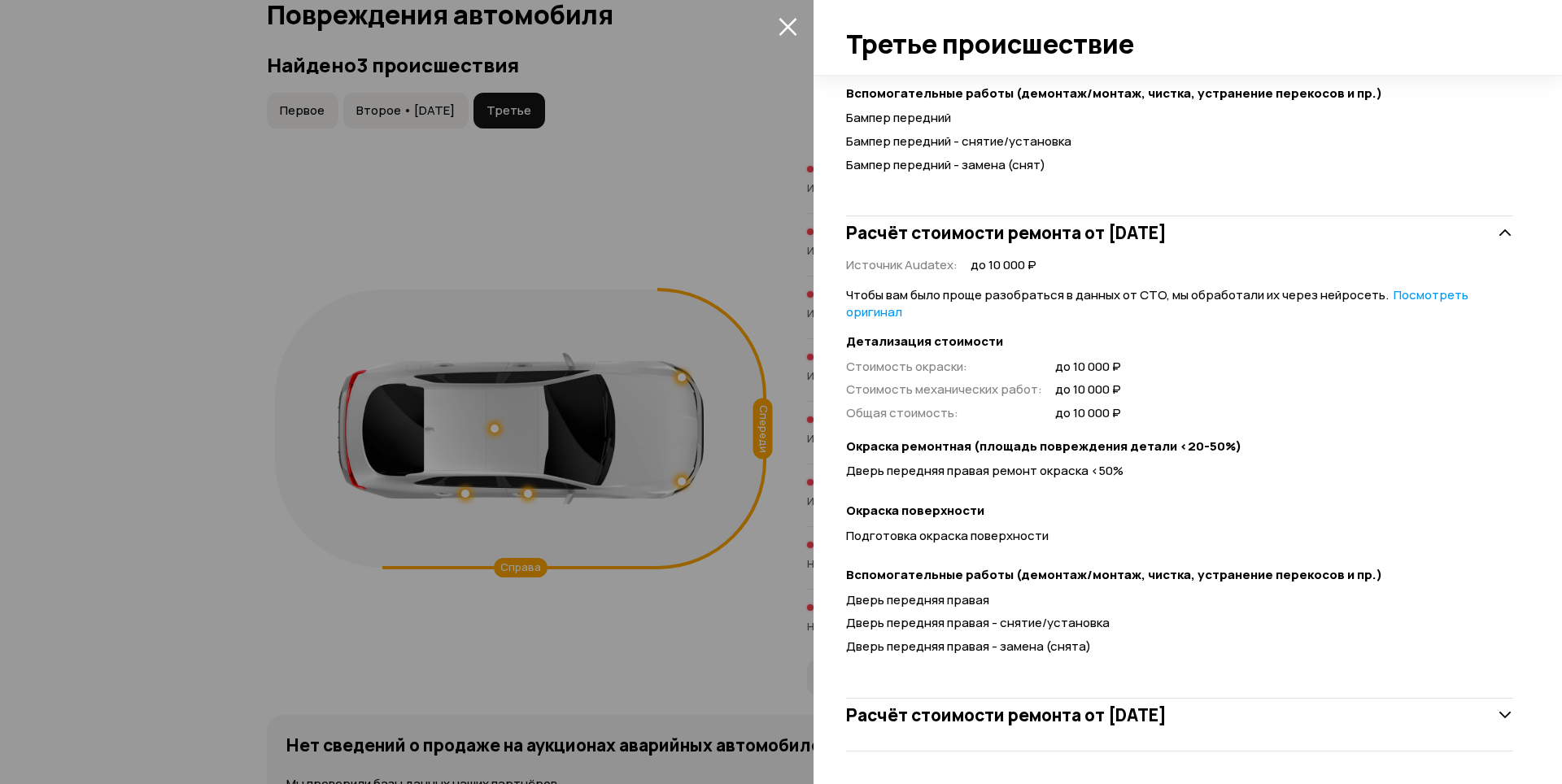
click at [1113, 711] on h3 "Расчёт стоимости ремонта от 13 мая 2022 года" at bounding box center [1006, 715] width 320 height 21
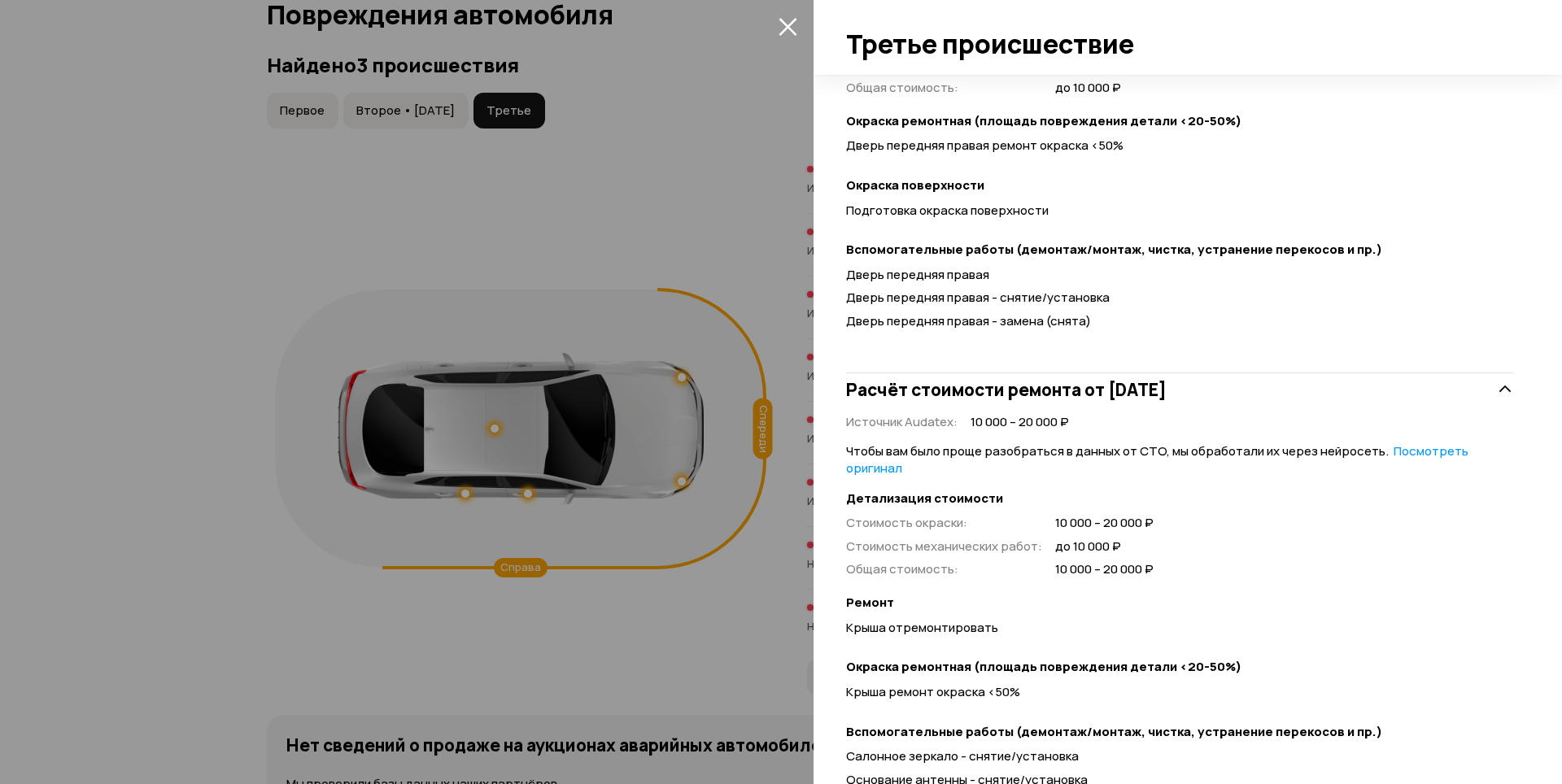
scroll to position [2258, 0]
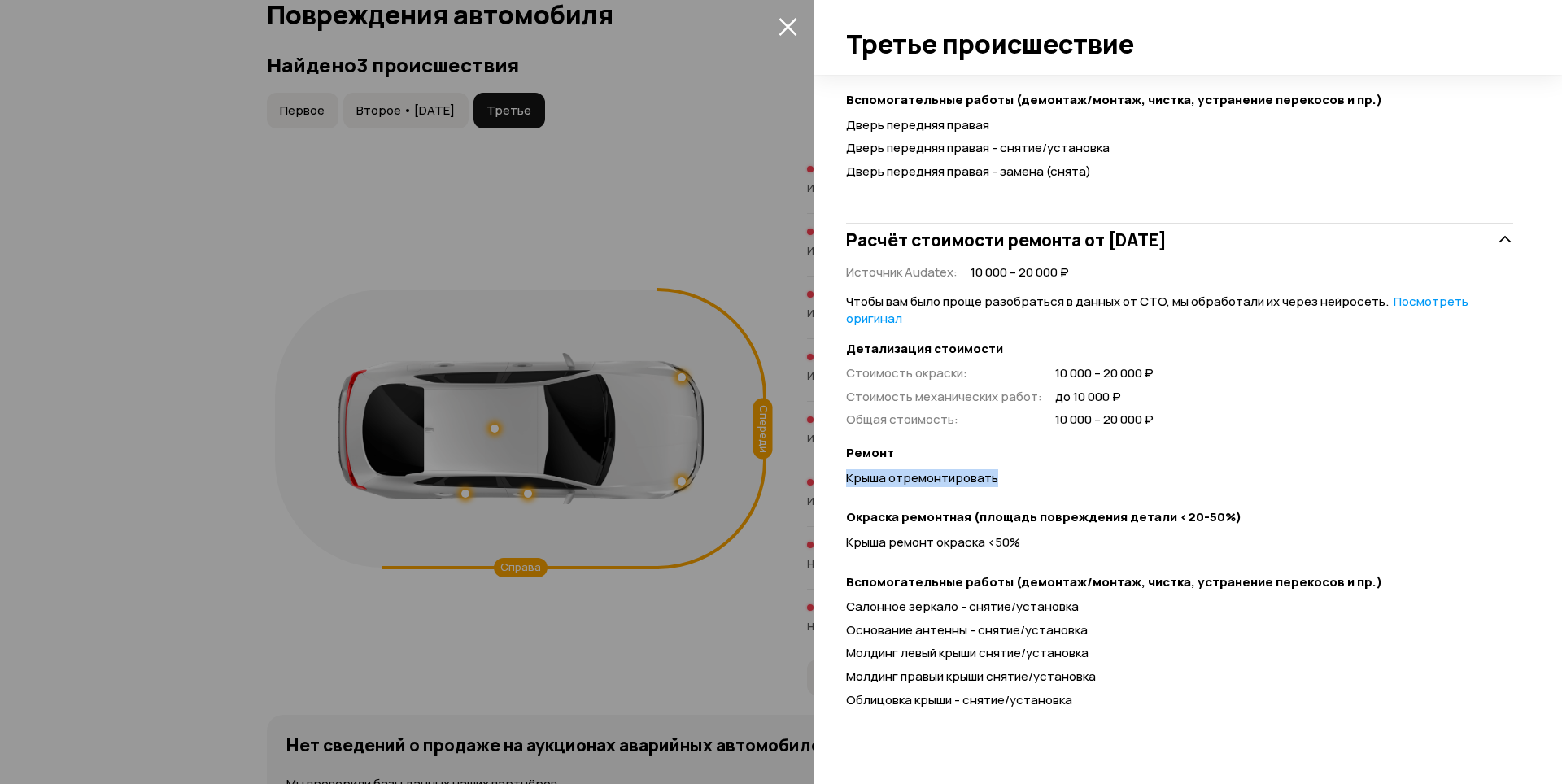
drag, startPoint x: 848, startPoint y: 483, endPoint x: 1013, endPoint y: 482, distance: 165.0
click at [1013, 482] on div "Крыша отремонтировать" at bounding box center [1180, 479] width 667 height 17
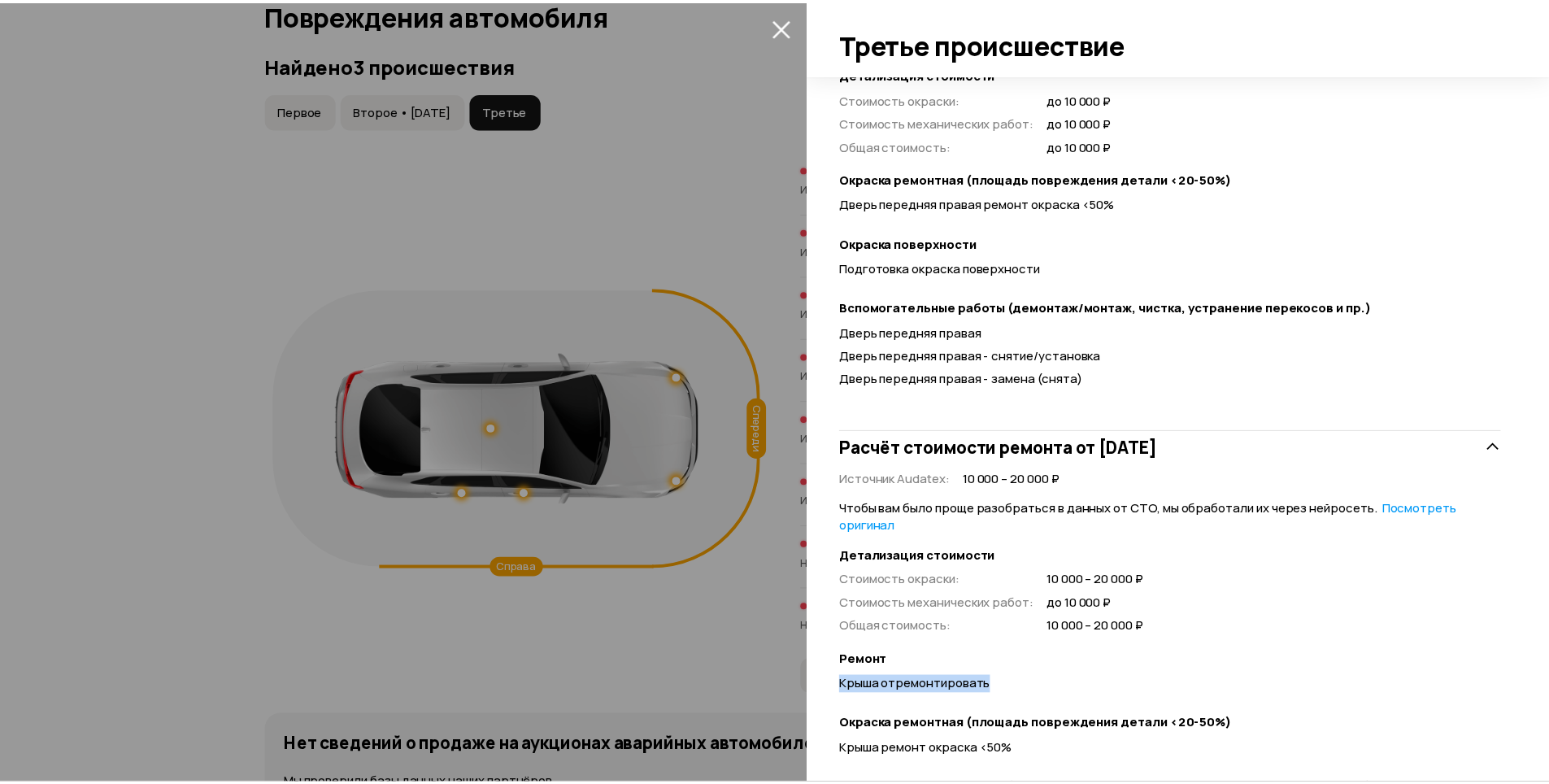
scroll to position [1932, 0]
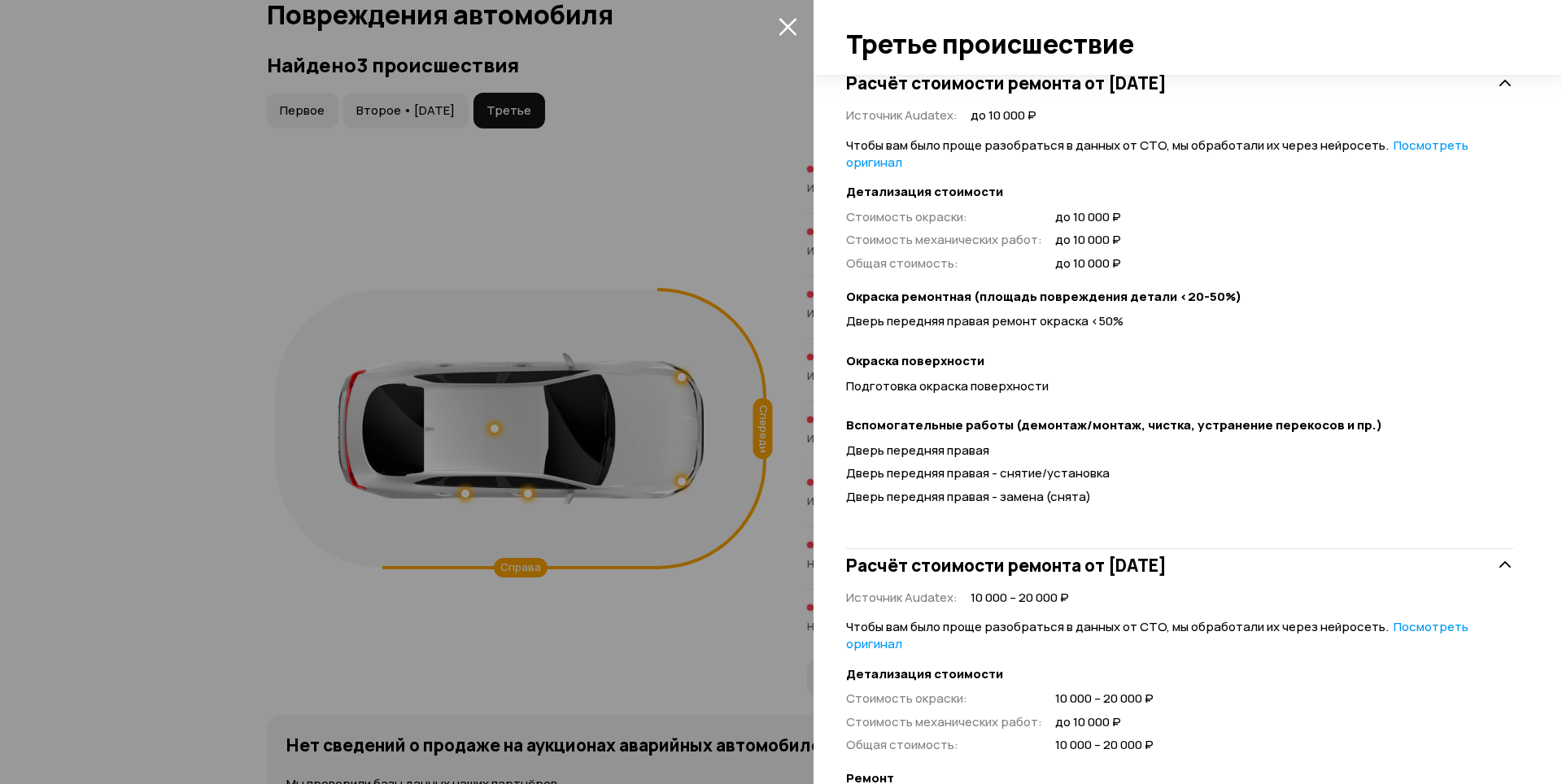
click at [793, 28] on icon "закрыть" at bounding box center [788, 27] width 19 height 19
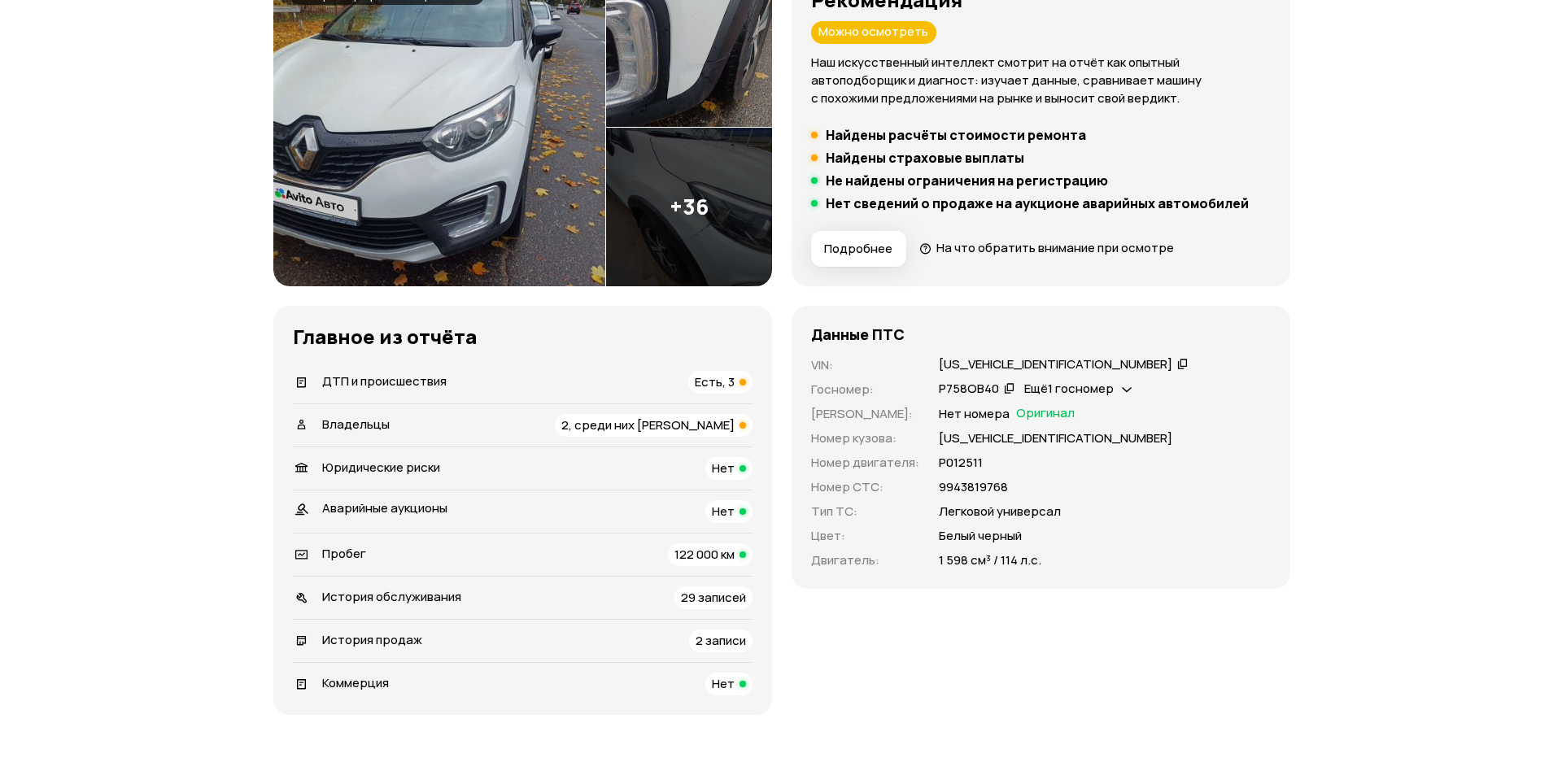
scroll to position [0, 0]
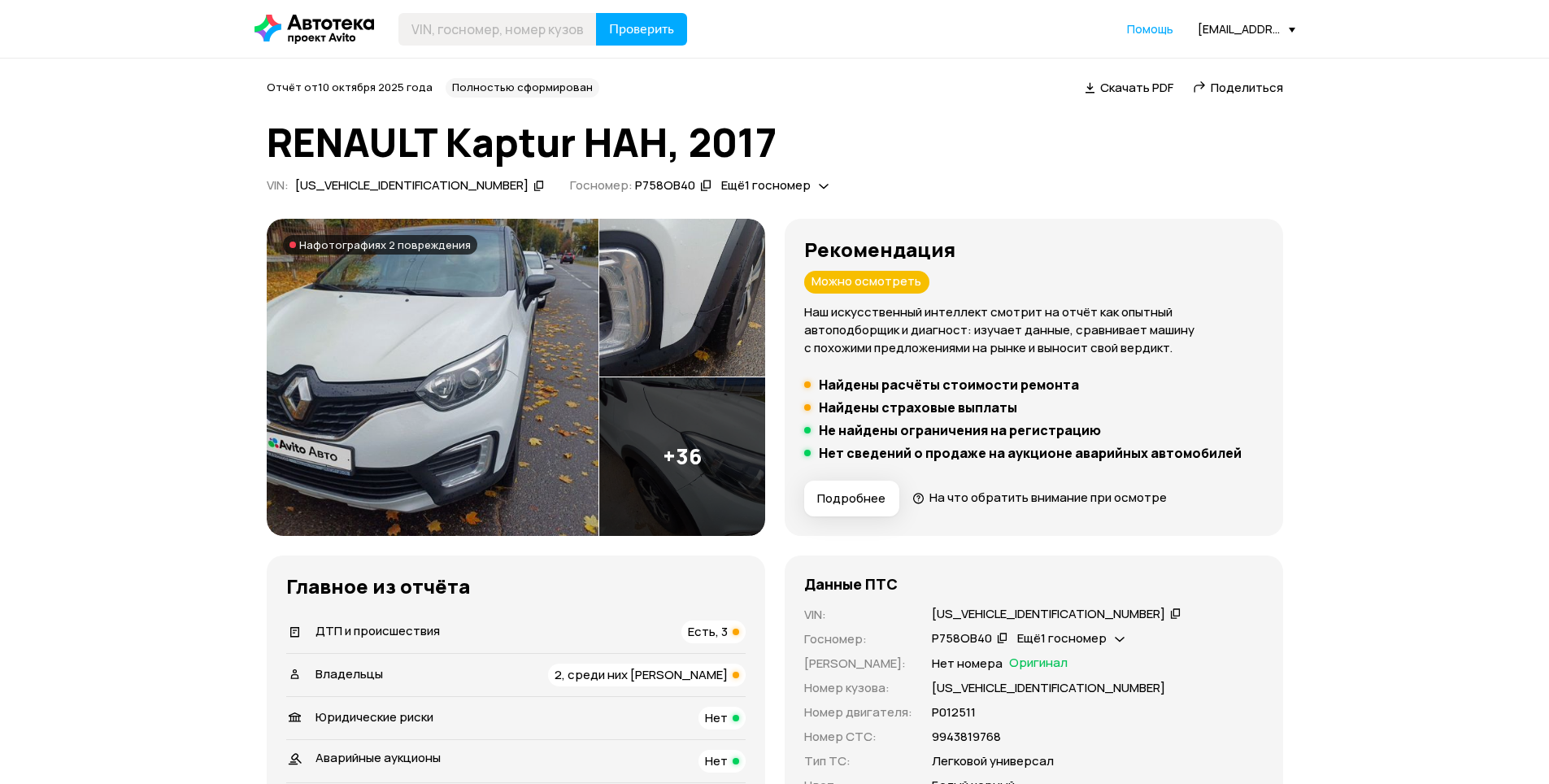
click at [454, 410] on img at bounding box center [432, 377] width 332 height 317
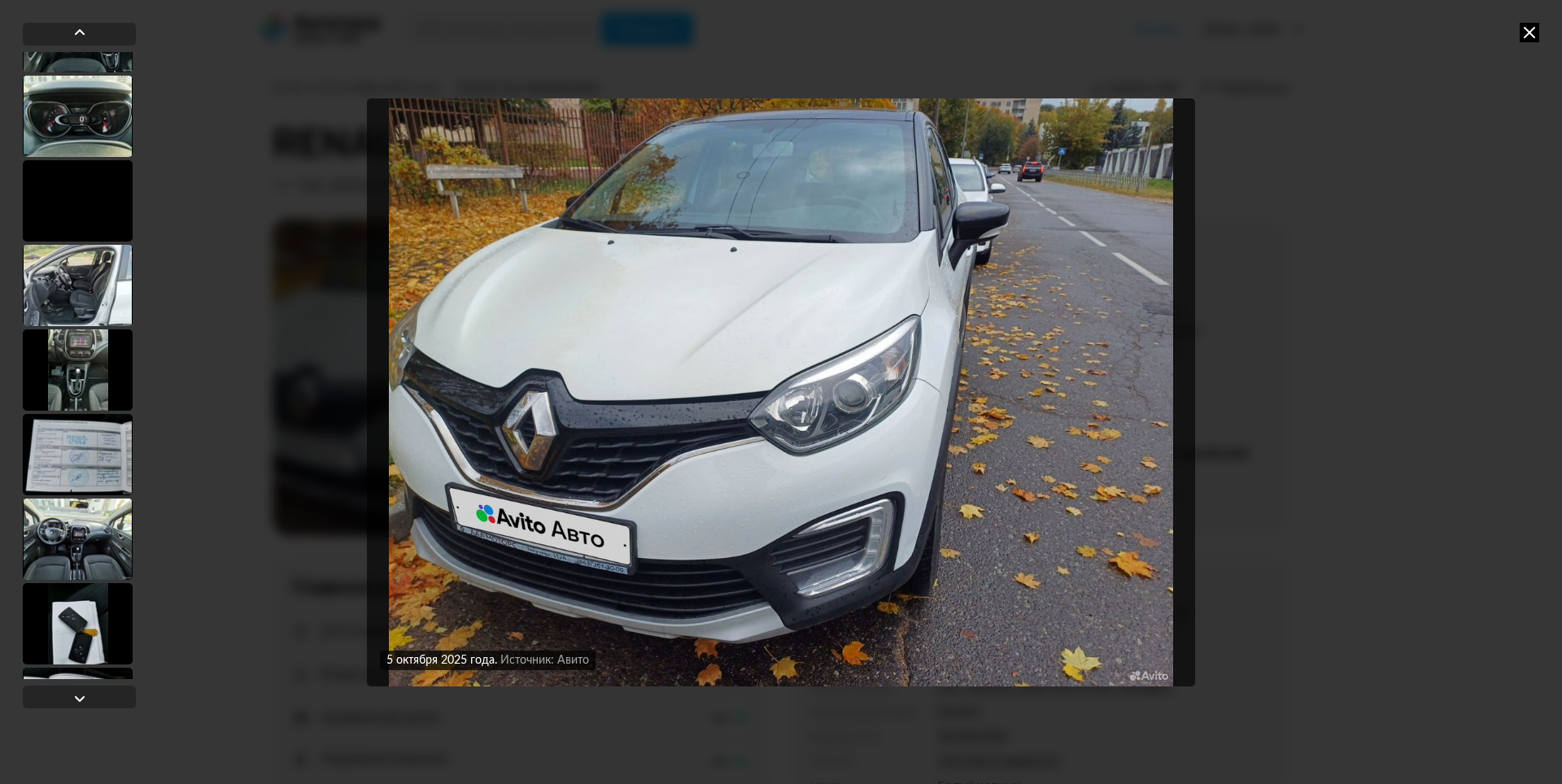
scroll to position [2673, 0]
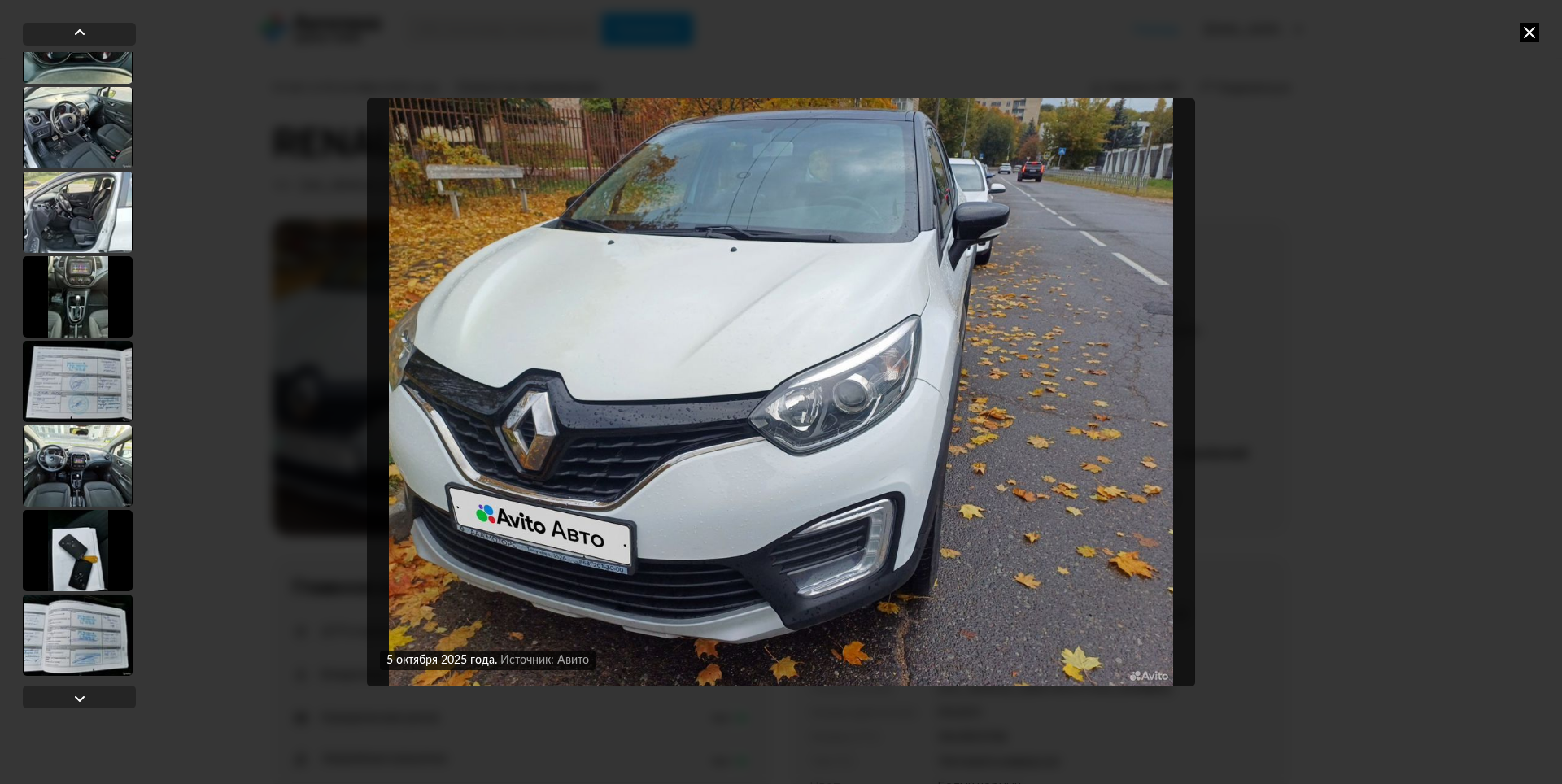
drag, startPoint x: 93, startPoint y: 636, endPoint x: 84, endPoint y: 621, distance: 17.5
click at [93, 636] on div at bounding box center [78, 636] width 110 height 82
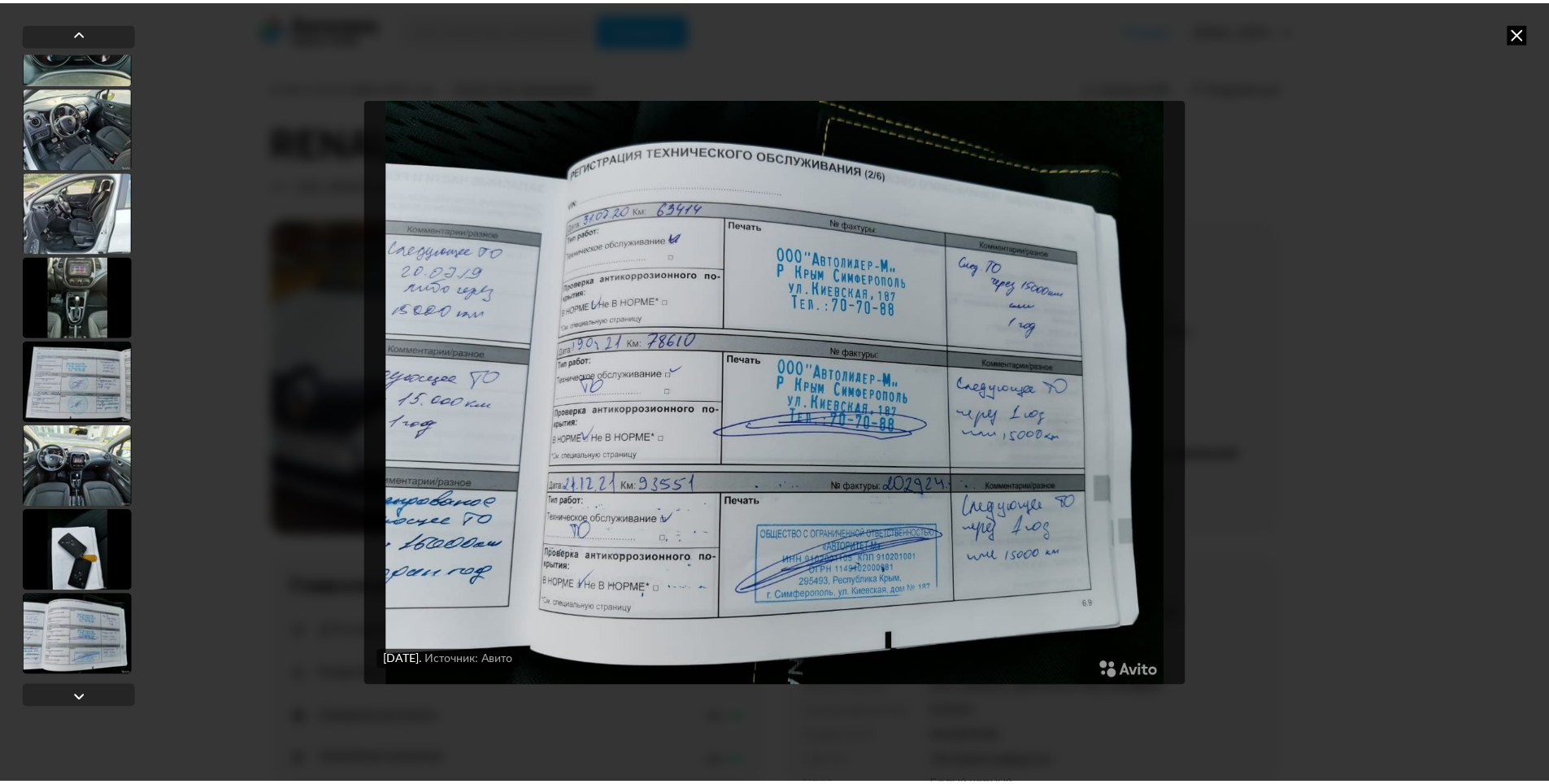
scroll to position [2671, 0]
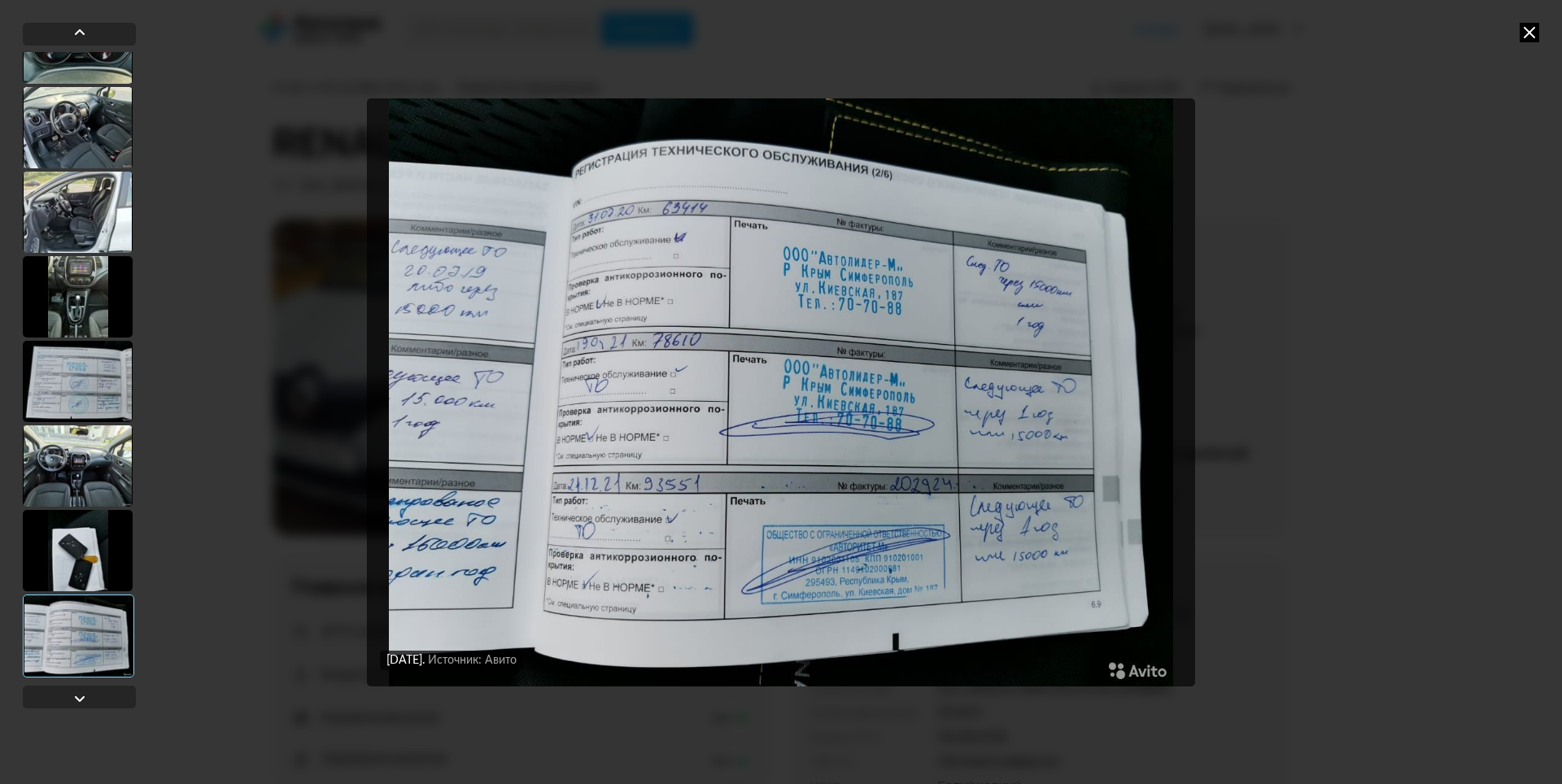
click at [1531, 31] on icon at bounding box center [1530, 32] width 20 height 20
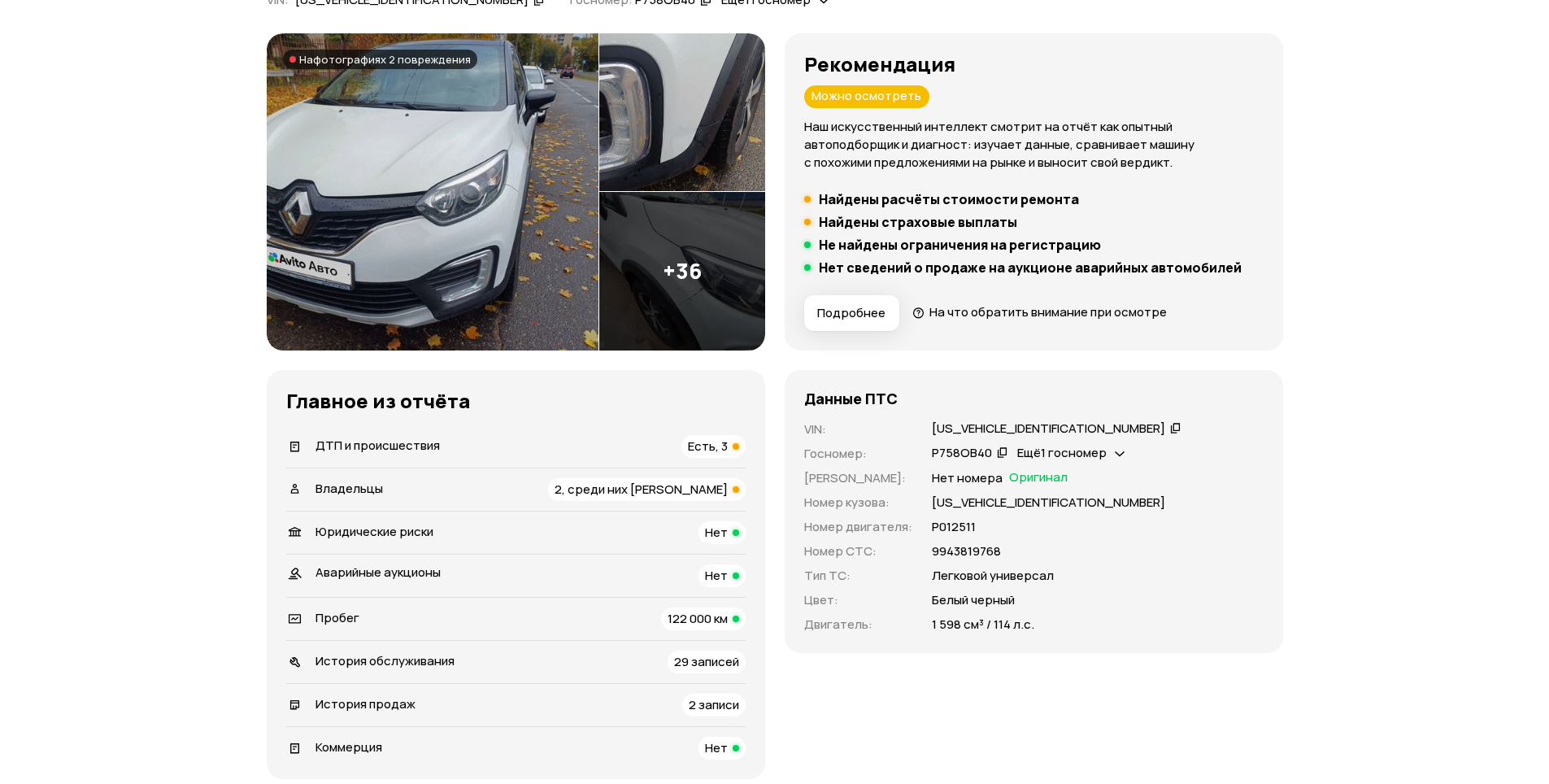
scroll to position [0, 0]
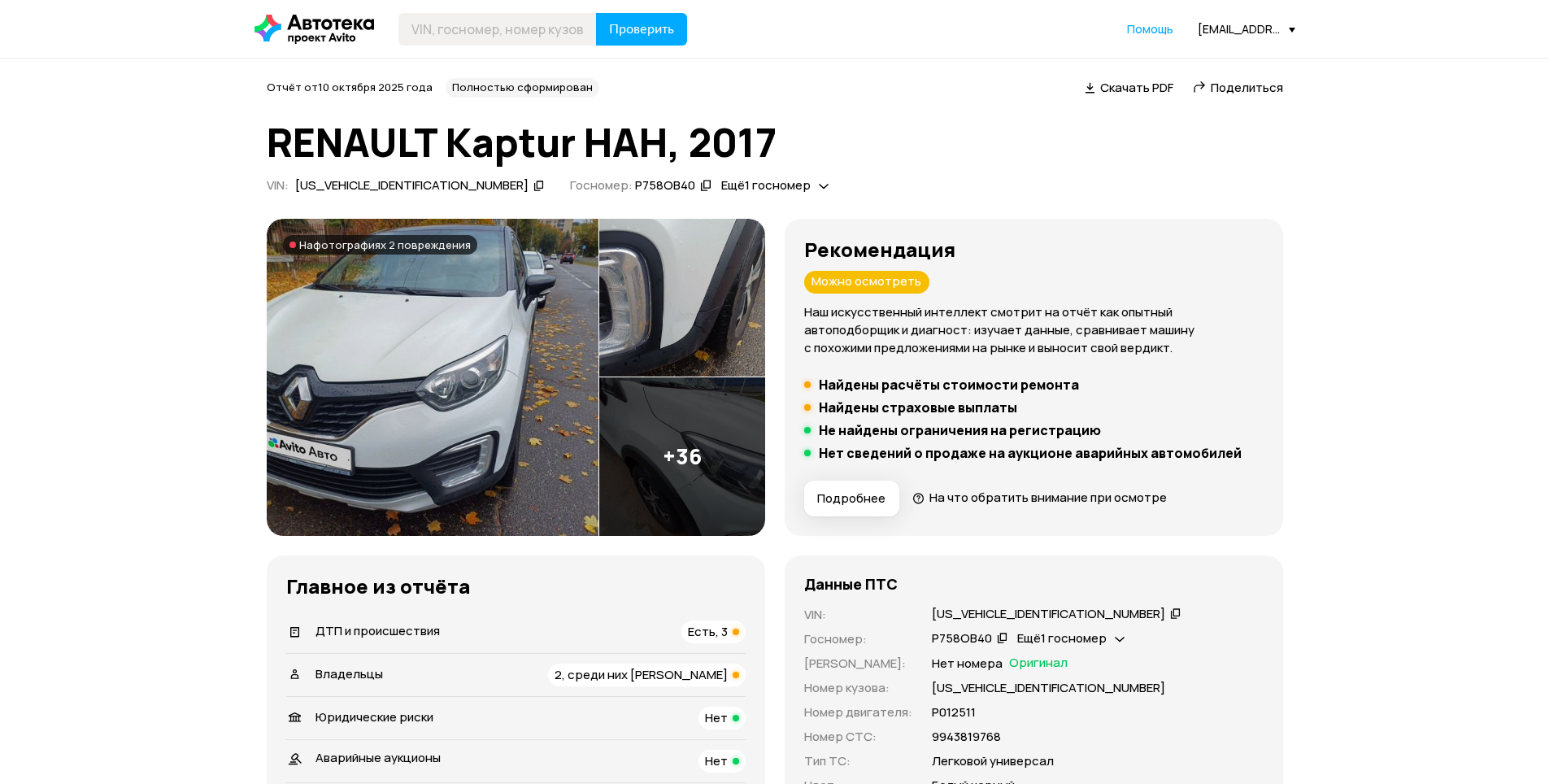
click at [1236, 29] on div "[EMAIL_ADDRESS][DOMAIN_NAME]" at bounding box center [1247, 29] width 98 height 15
click at [1182, 61] on span "Отчёты" at bounding box center [1175, 57] width 54 height 20
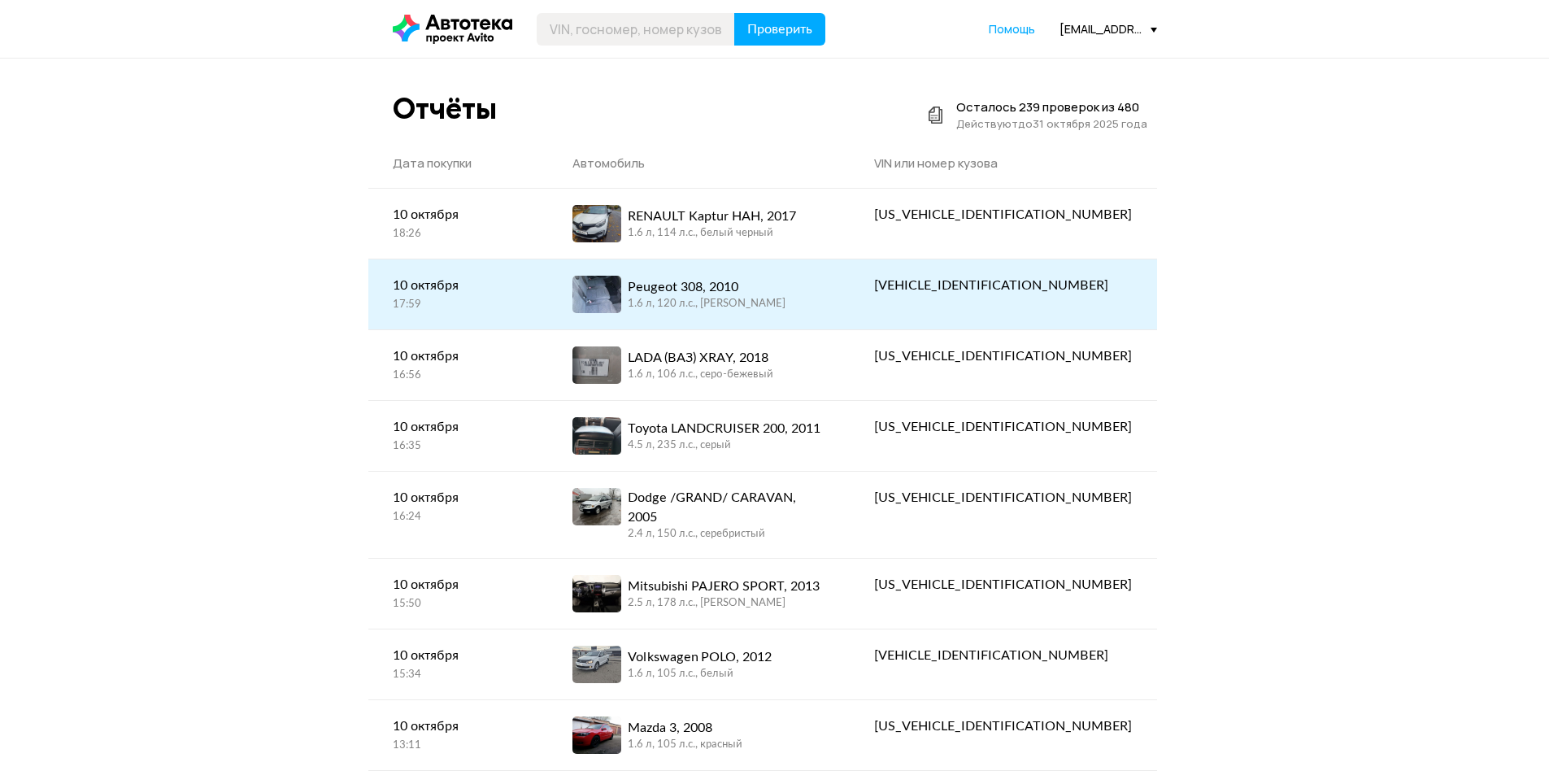
click at [722, 300] on div "1.6 л, 120 л.c., серо бежевый" at bounding box center [707, 303] width 158 height 14
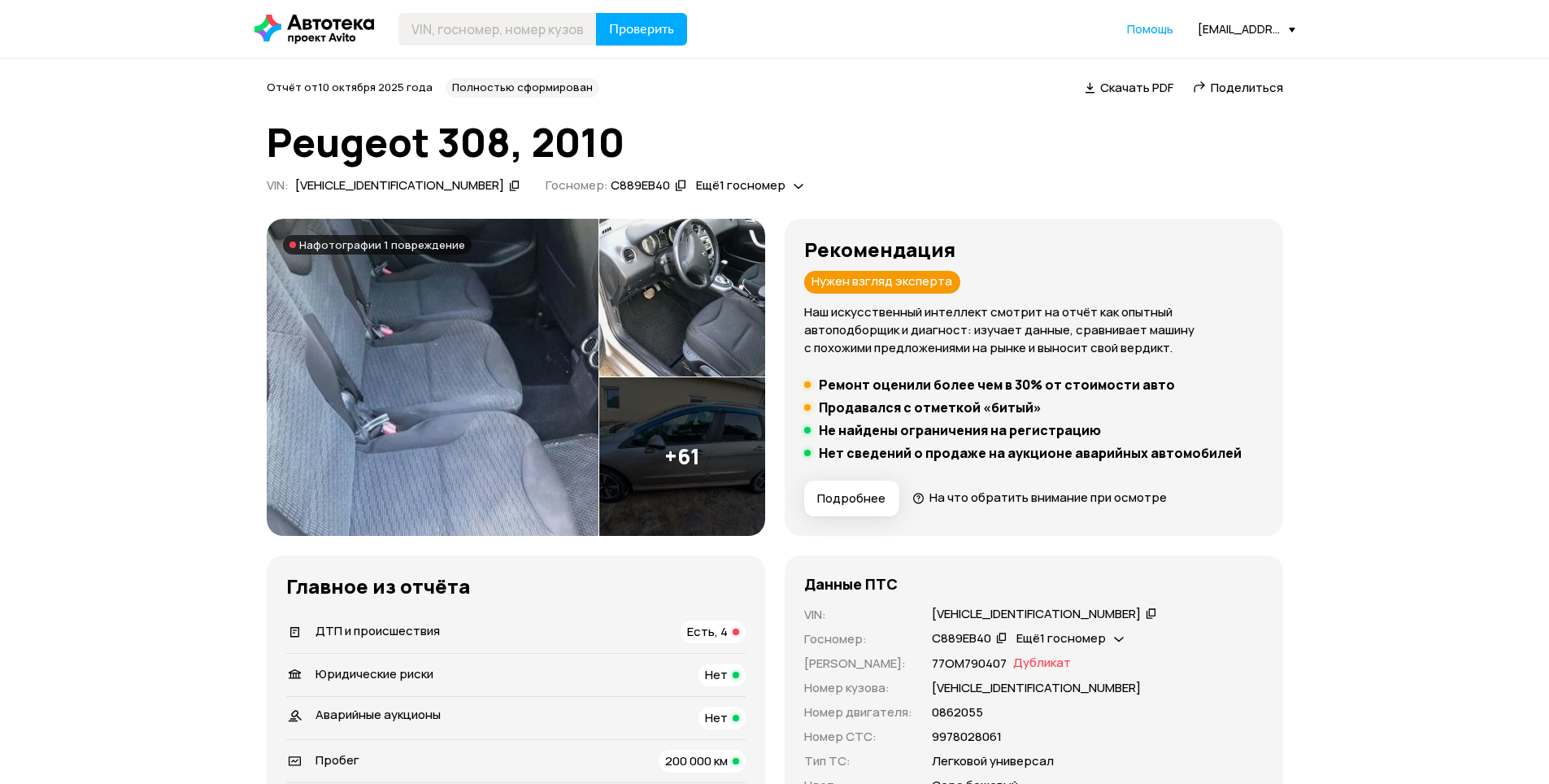
click at [986, 608] on div "[VEHICLE_IDENTIFICATION_NUMBER]" at bounding box center [1037, 615] width 209 height 17
click at [1228, 31] on div "[EMAIL_ADDRESS][DOMAIN_NAME]" at bounding box center [1247, 29] width 98 height 15
click at [1217, 43] on link "Отчёты" at bounding box center [1214, 58] width 163 height 42
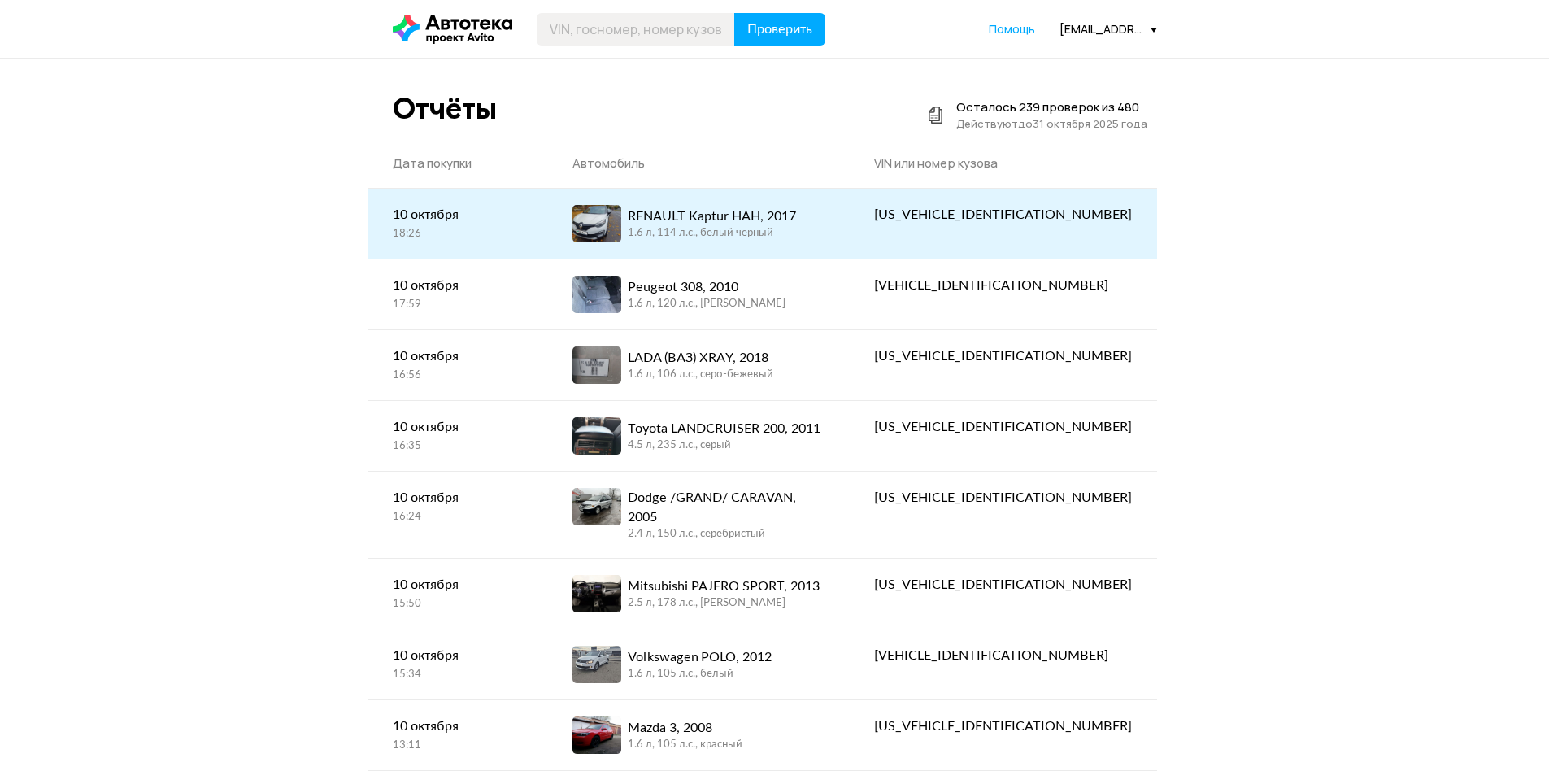
click at [741, 232] on div "1.6 л, 114 л.c., белый черный" at bounding box center [712, 233] width 168 height 14
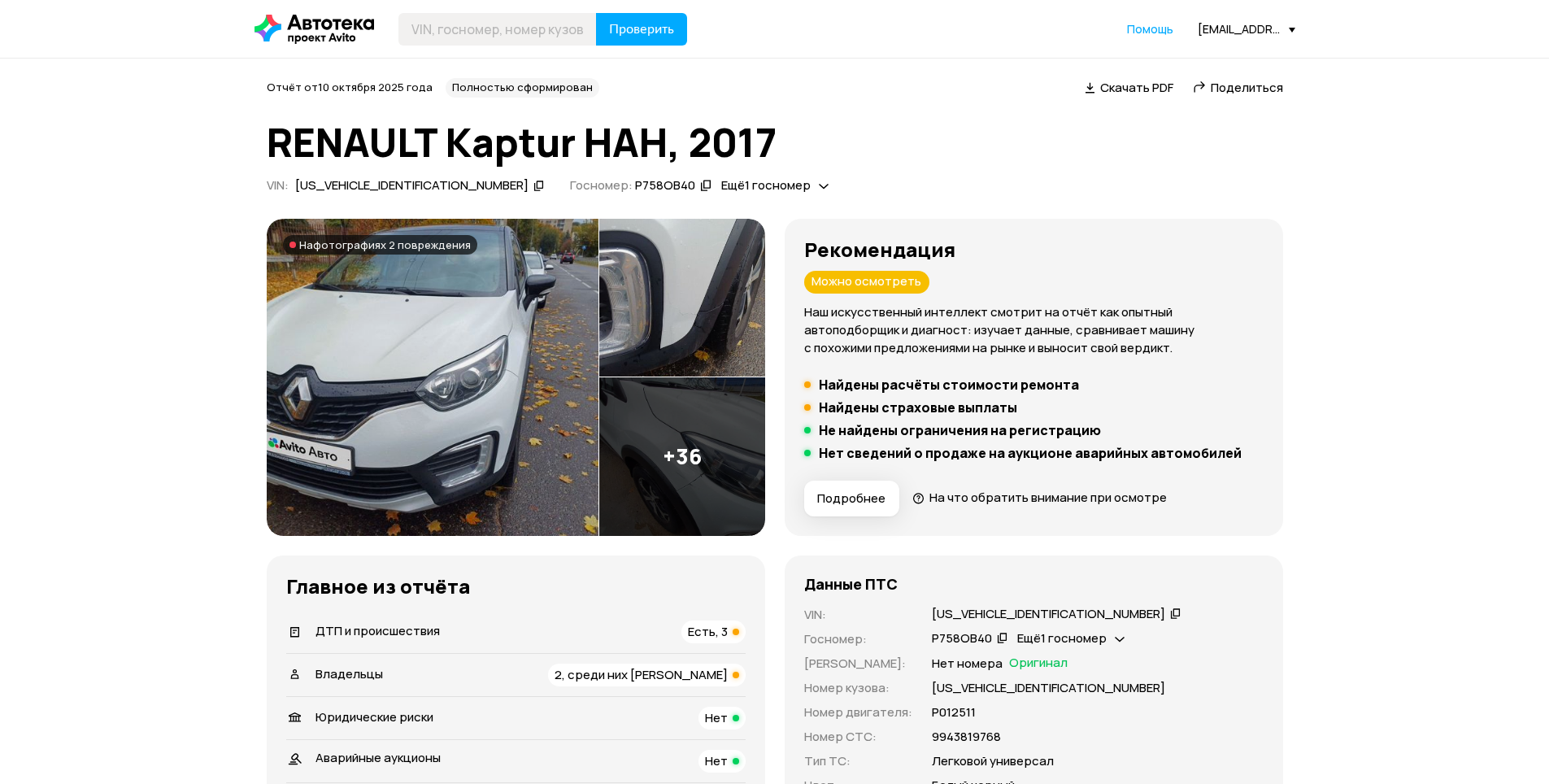
click at [991, 614] on div "X7LASREA759226397" at bounding box center [1049, 615] width 234 height 17
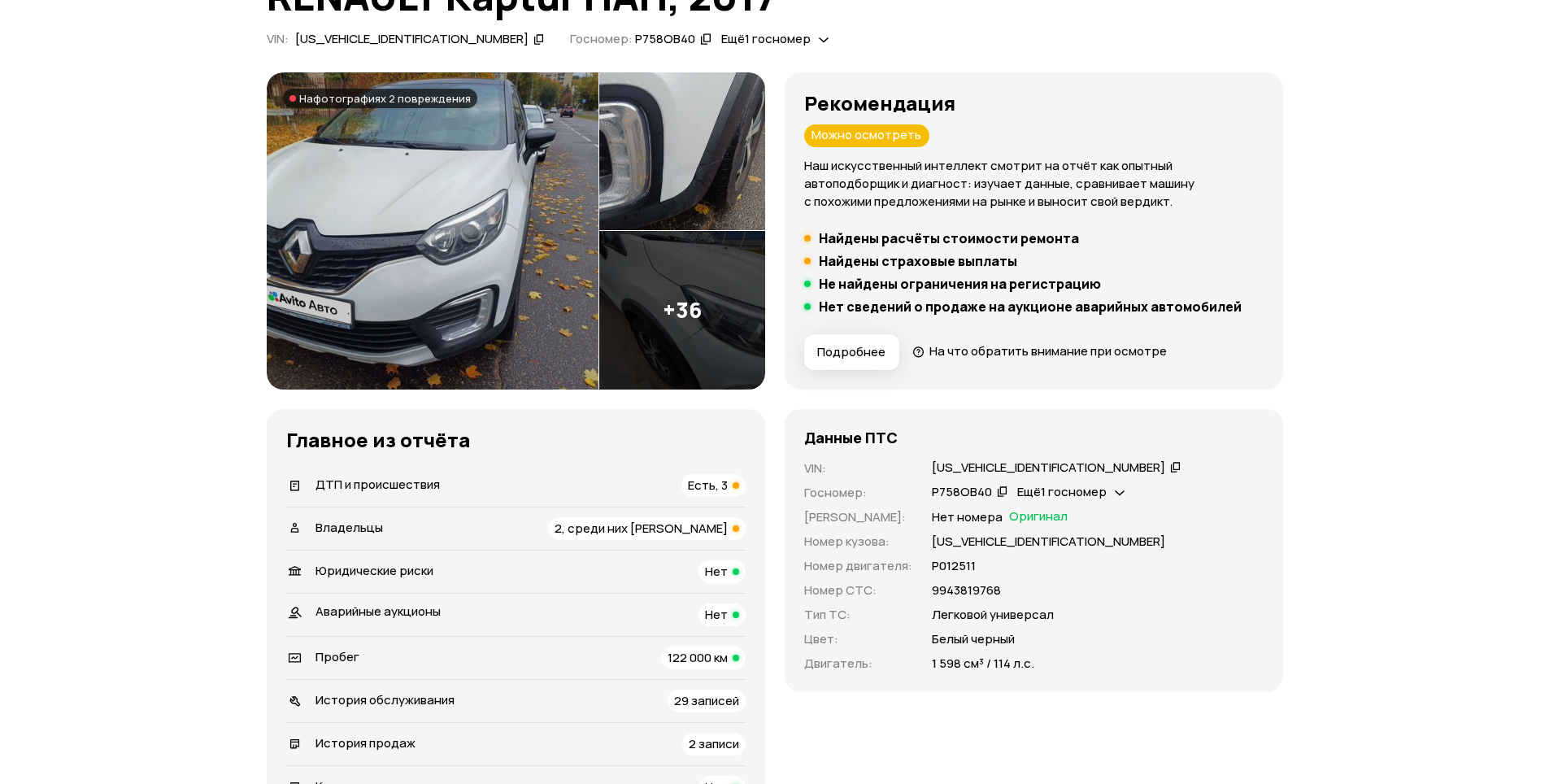
scroll to position [163, 0]
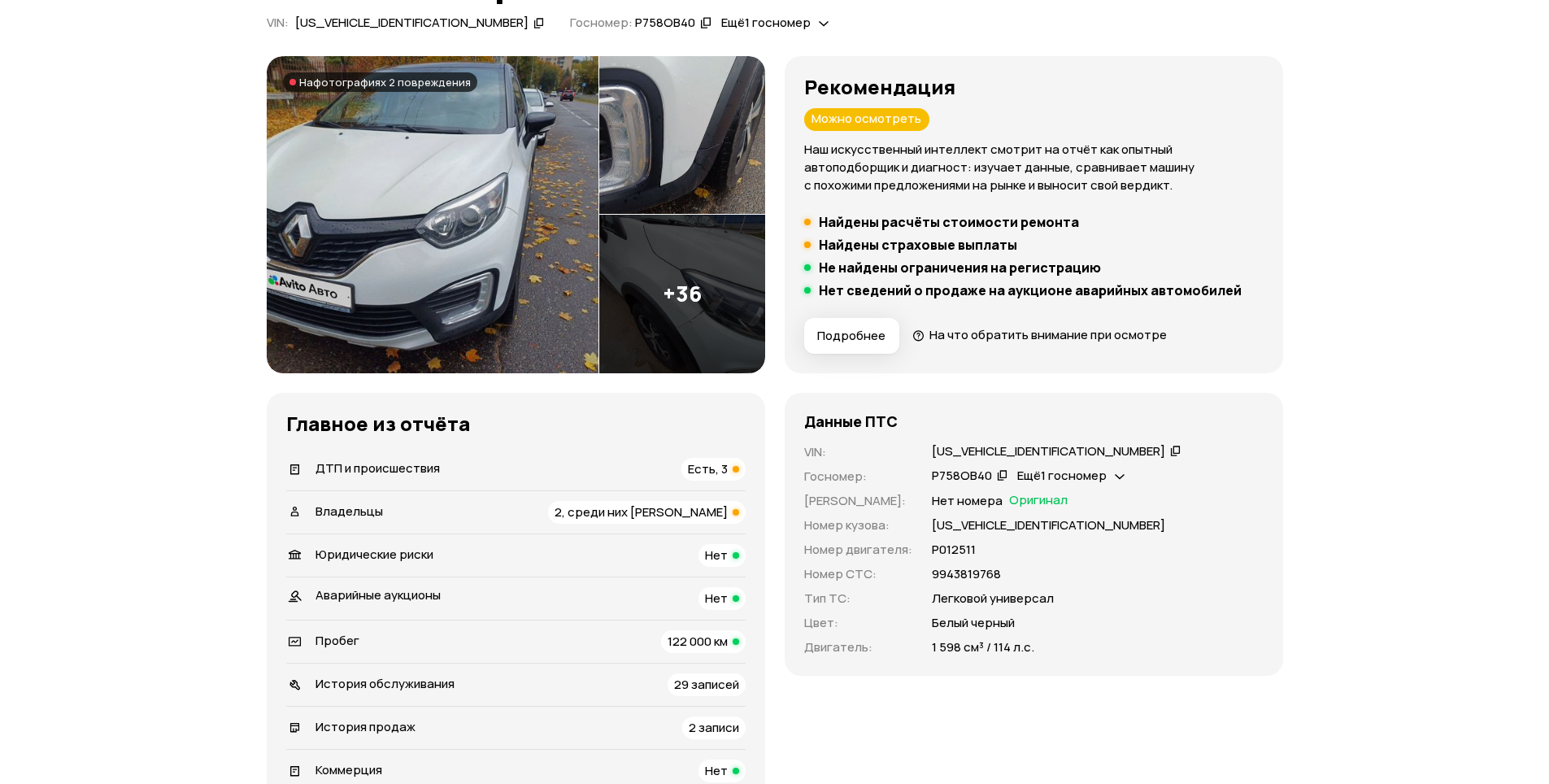
click at [461, 509] on div "Владельцы 2, среди них юрлицо" at bounding box center [516, 512] width 460 height 23
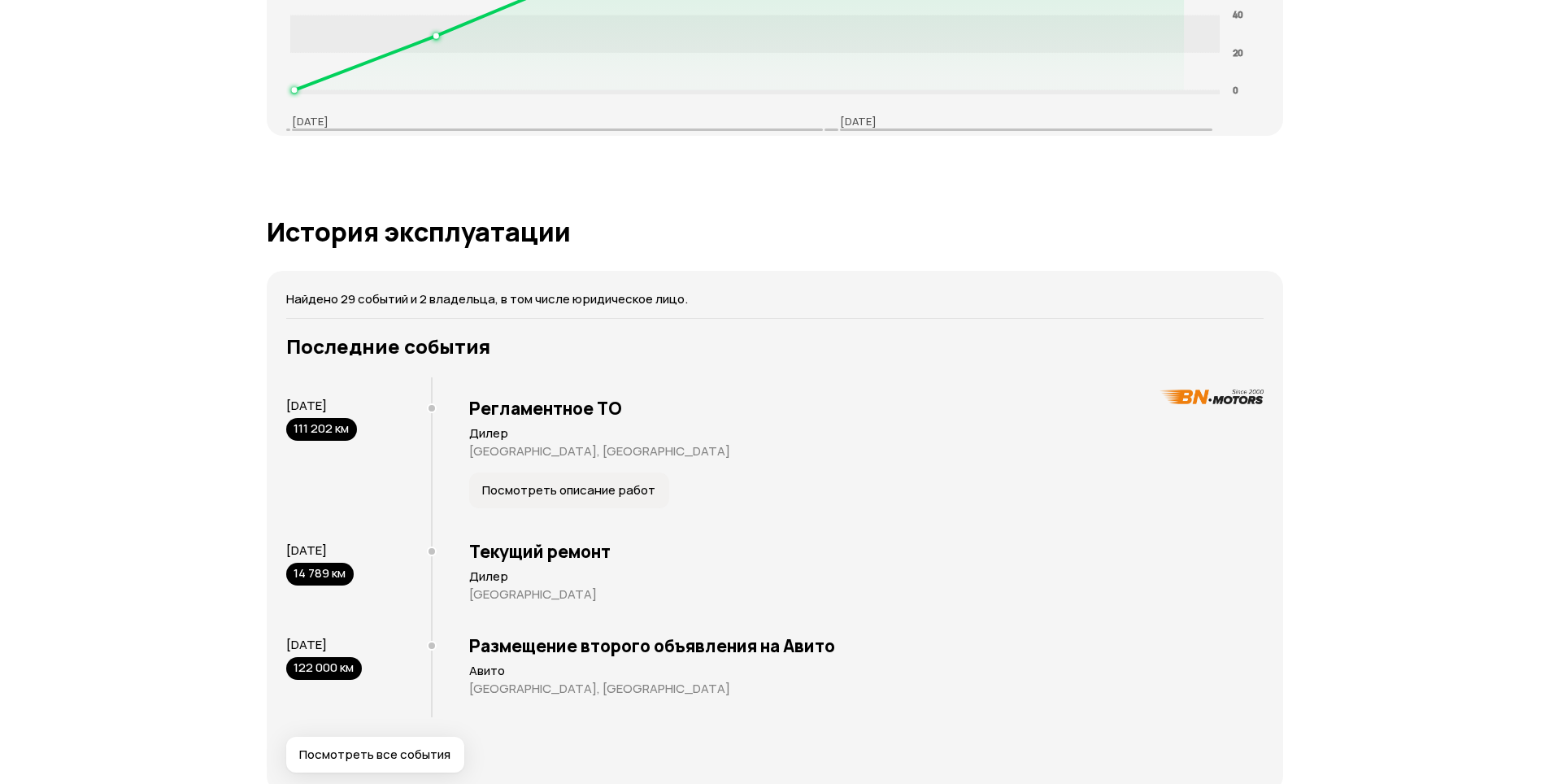
scroll to position [2868, 0]
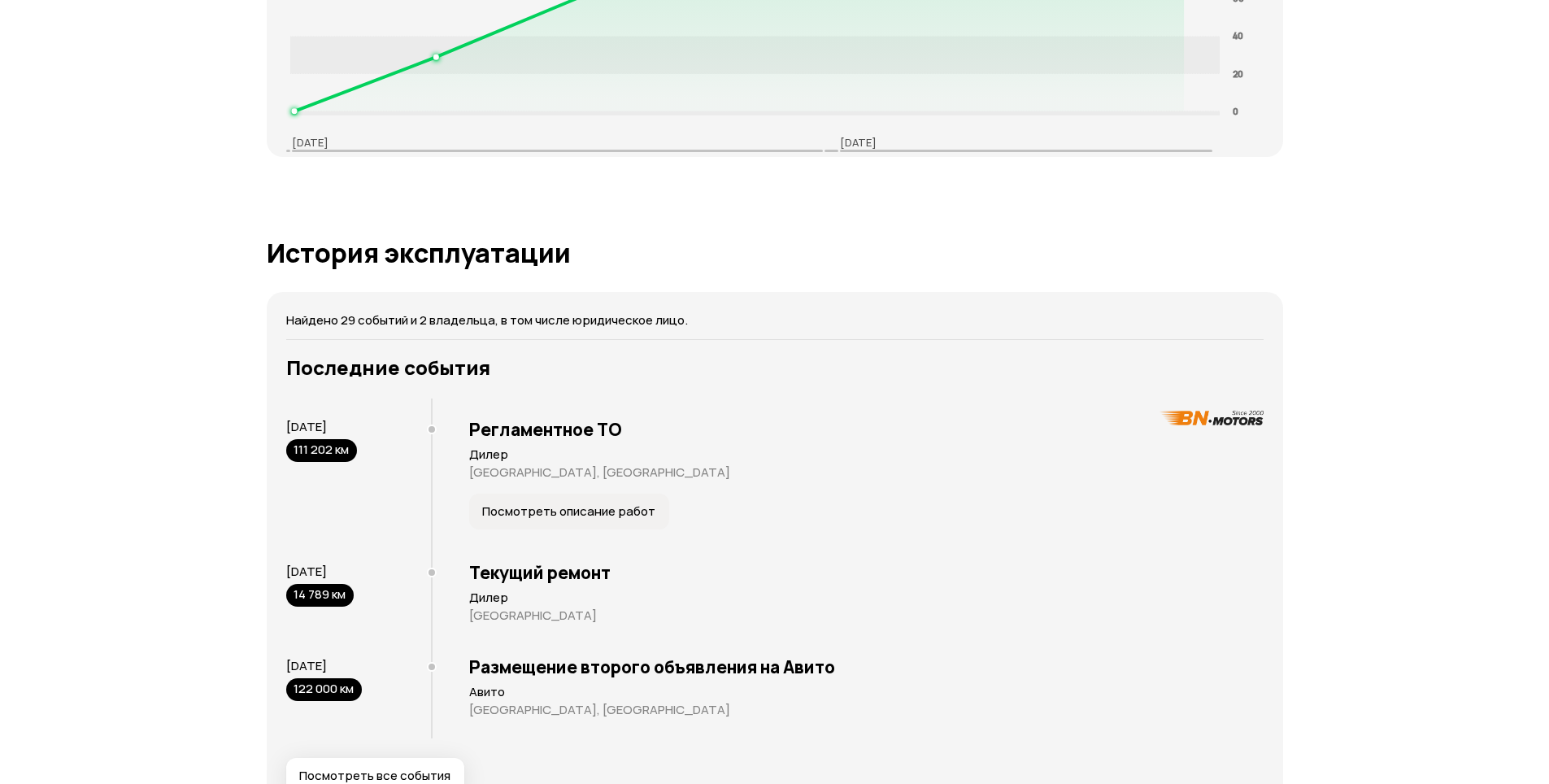
click at [123, 266] on div "Отчёт от 10 октября 2025 года Полностью сформирован   Скачать PDF   Поделиться …" at bounding box center [774, 239] width 1549 height 6098
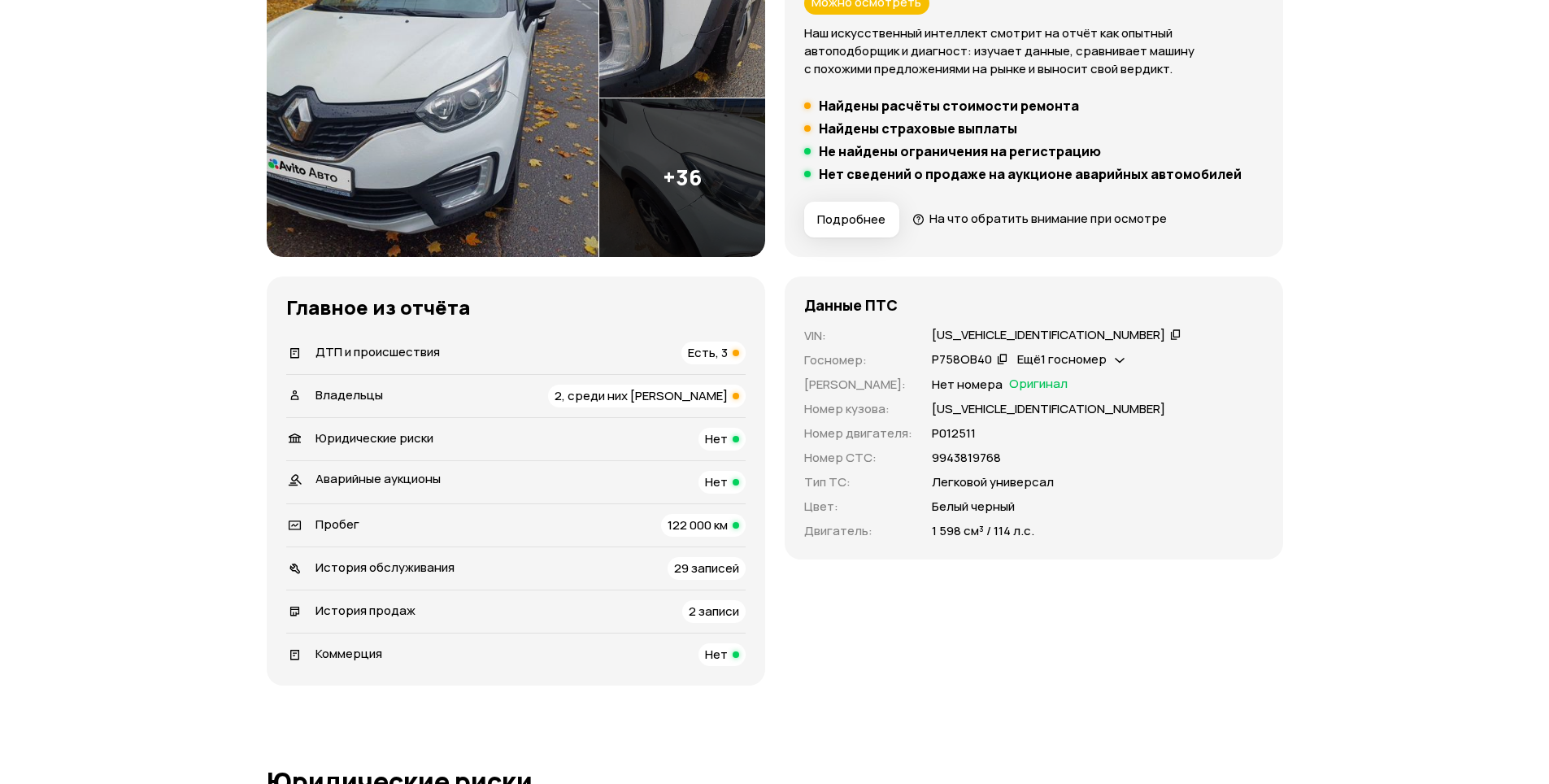
scroll to position [0, 0]
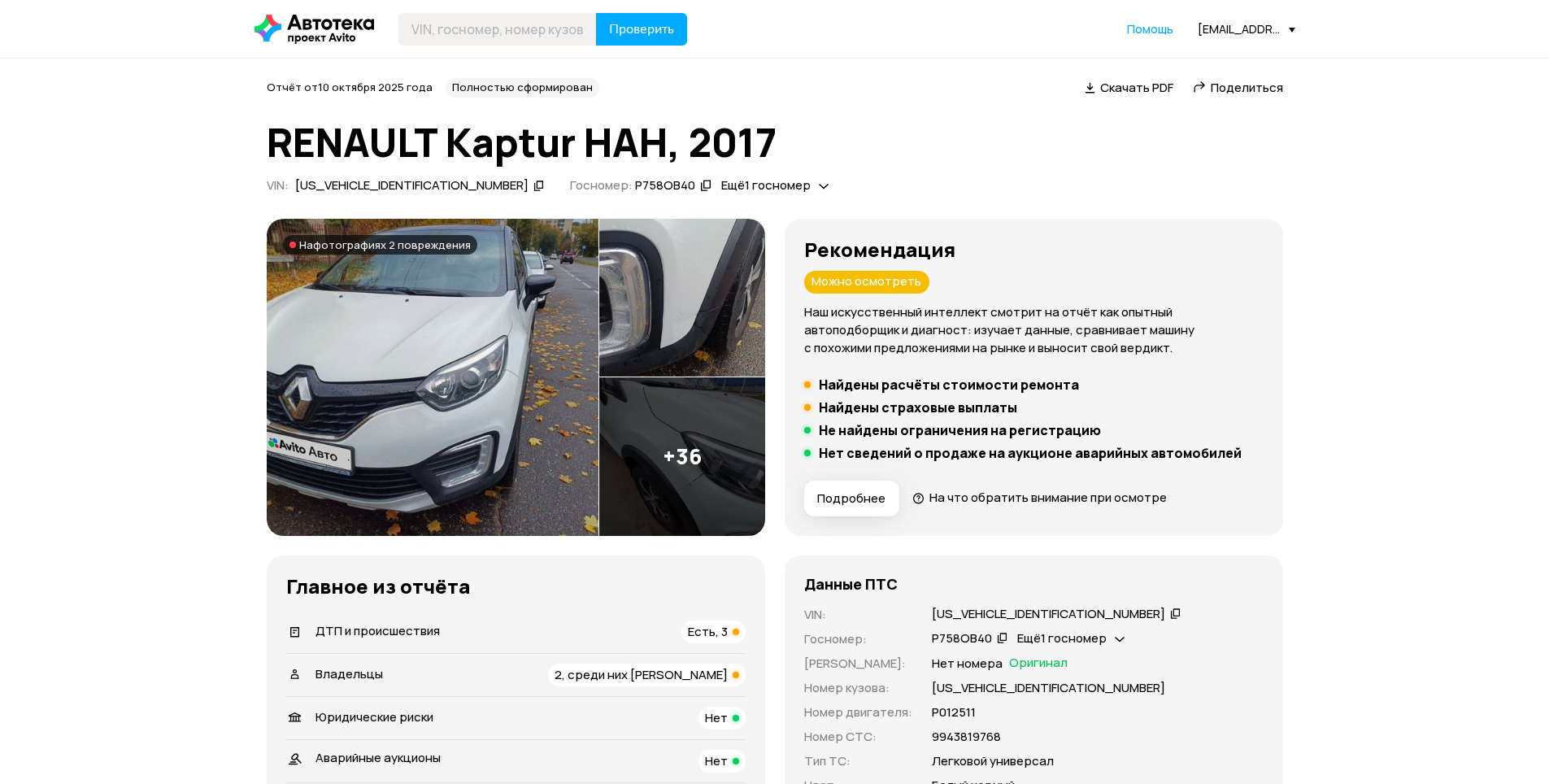
click at [1246, 24] on div "[EMAIL_ADDRESS][DOMAIN_NAME]" at bounding box center [1247, 29] width 98 height 15
click at [1229, 60] on link "Отчёты" at bounding box center [1214, 58] width 163 height 42
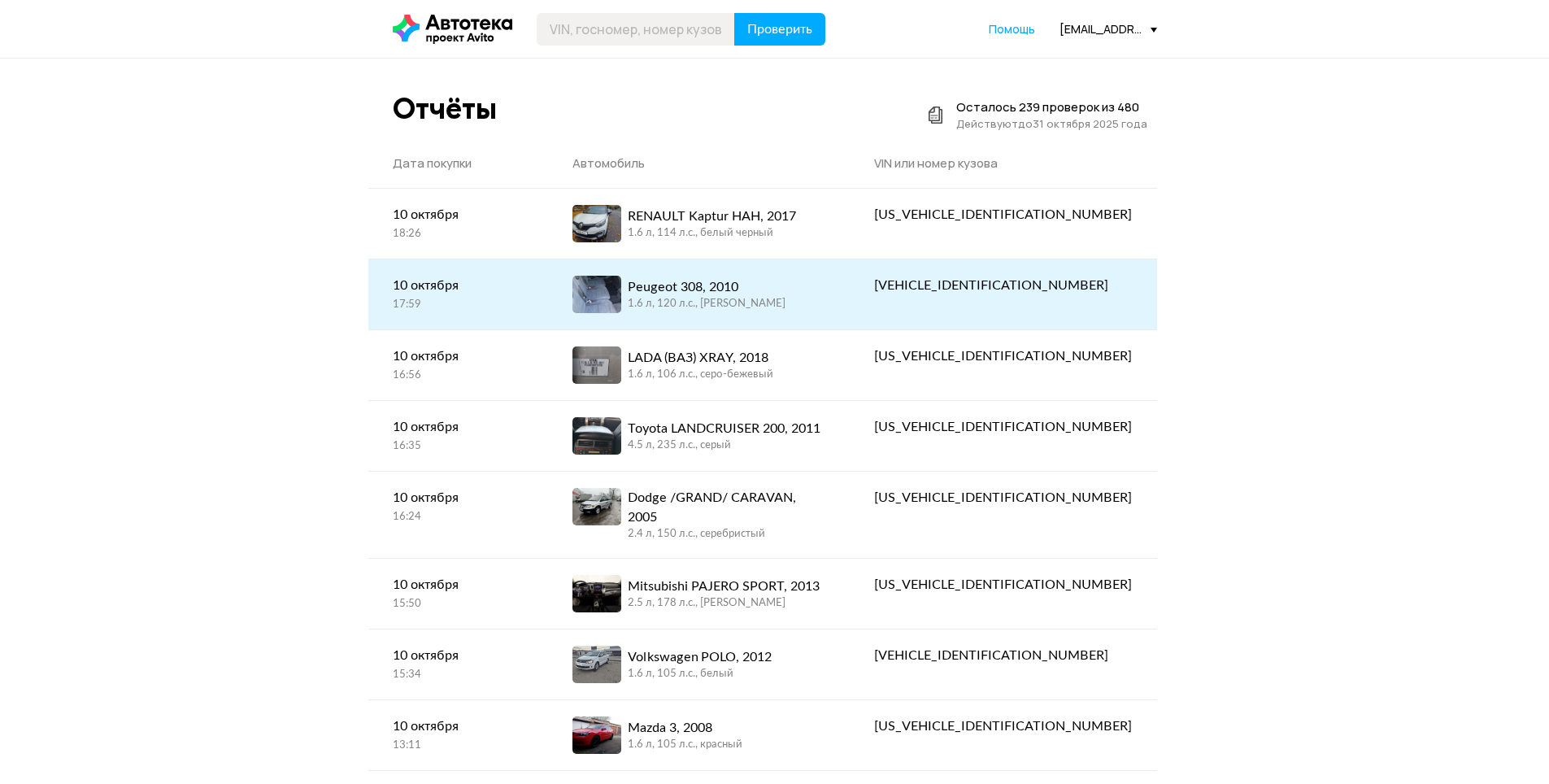
click at [742, 296] on div "Peugeot 308, 2010" at bounding box center [707, 287] width 158 height 20
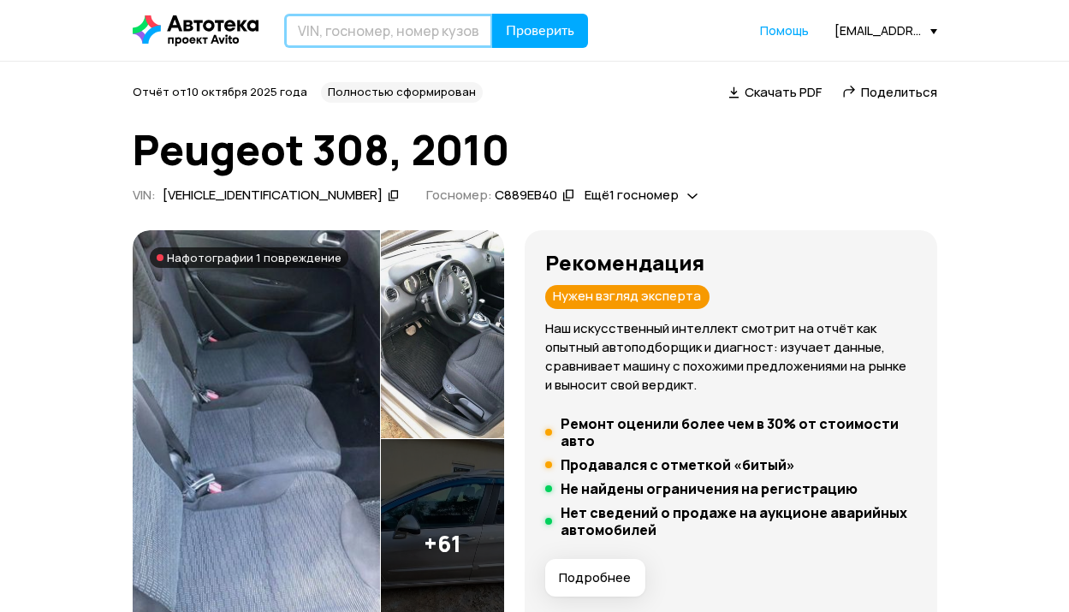
click at [422, 36] on input "text" at bounding box center [388, 31] width 209 height 34
type input "О576НК134"
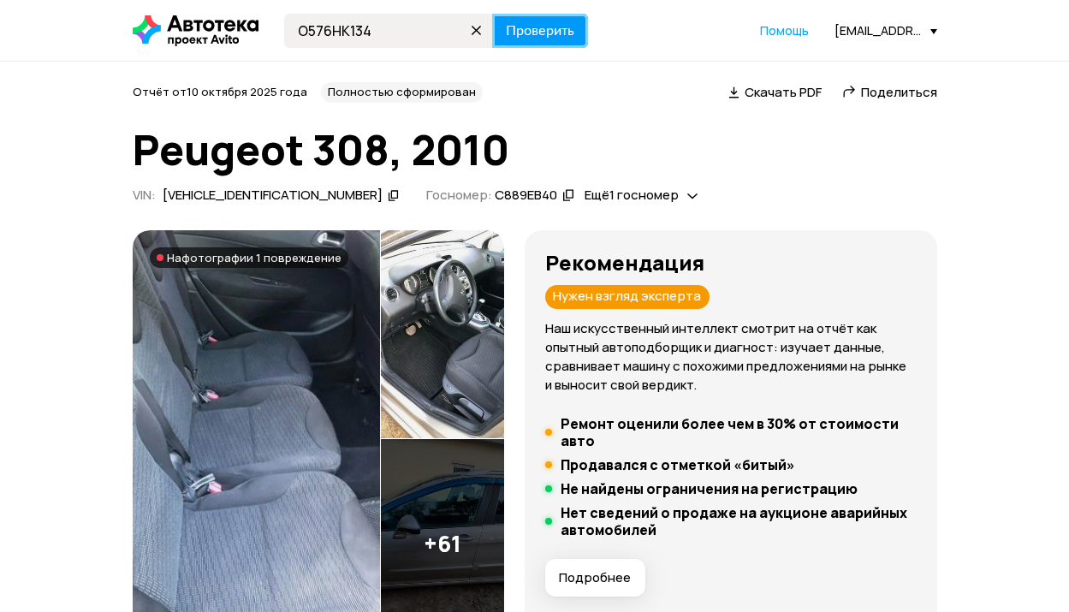
click at [558, 30] on span "Проверить" at bounding box center [540, 31] width 68 height 14
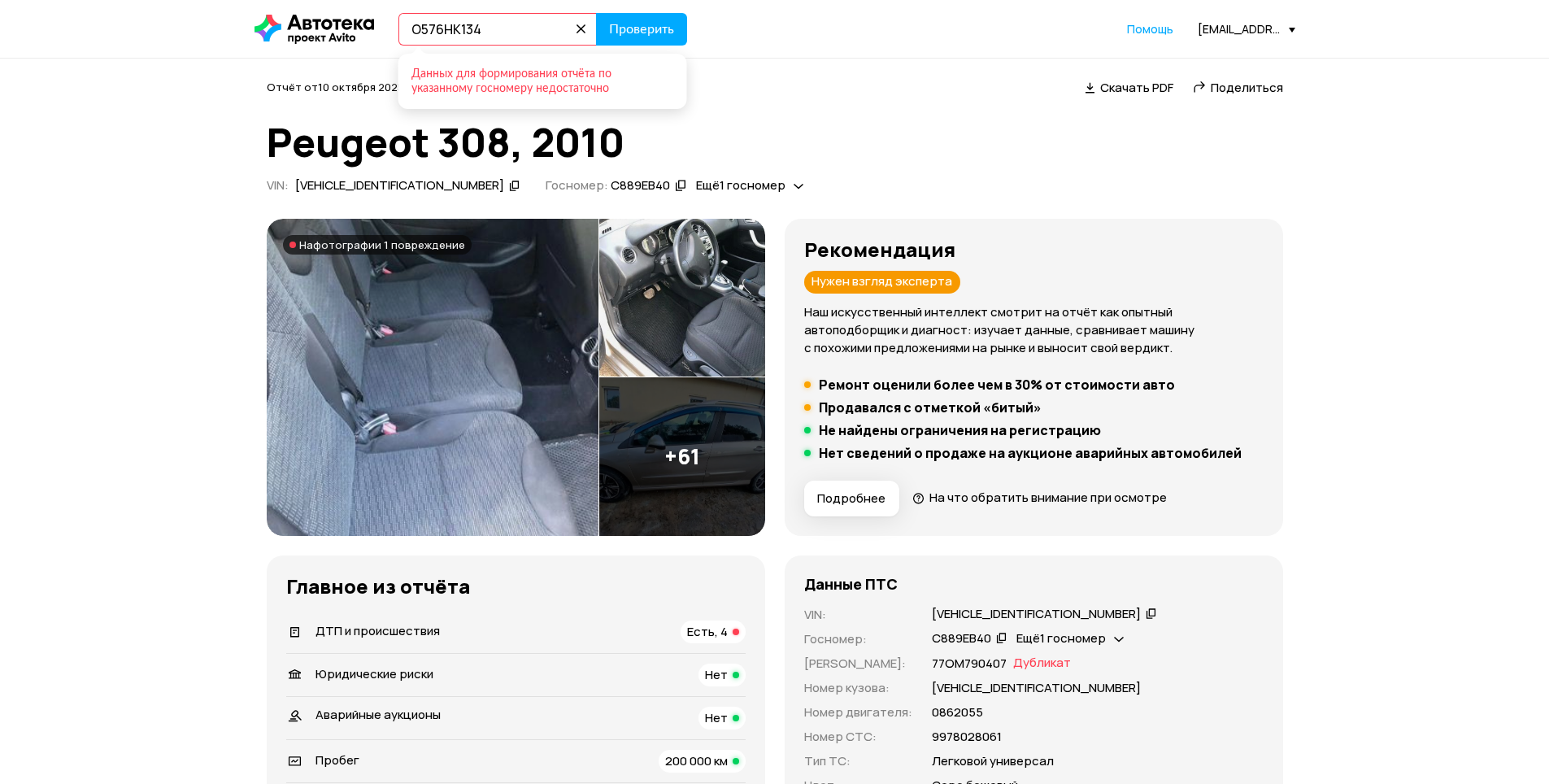
click at [442, 29] on input "О576НК134" at bounding box center [497, 29] width 199 height 32
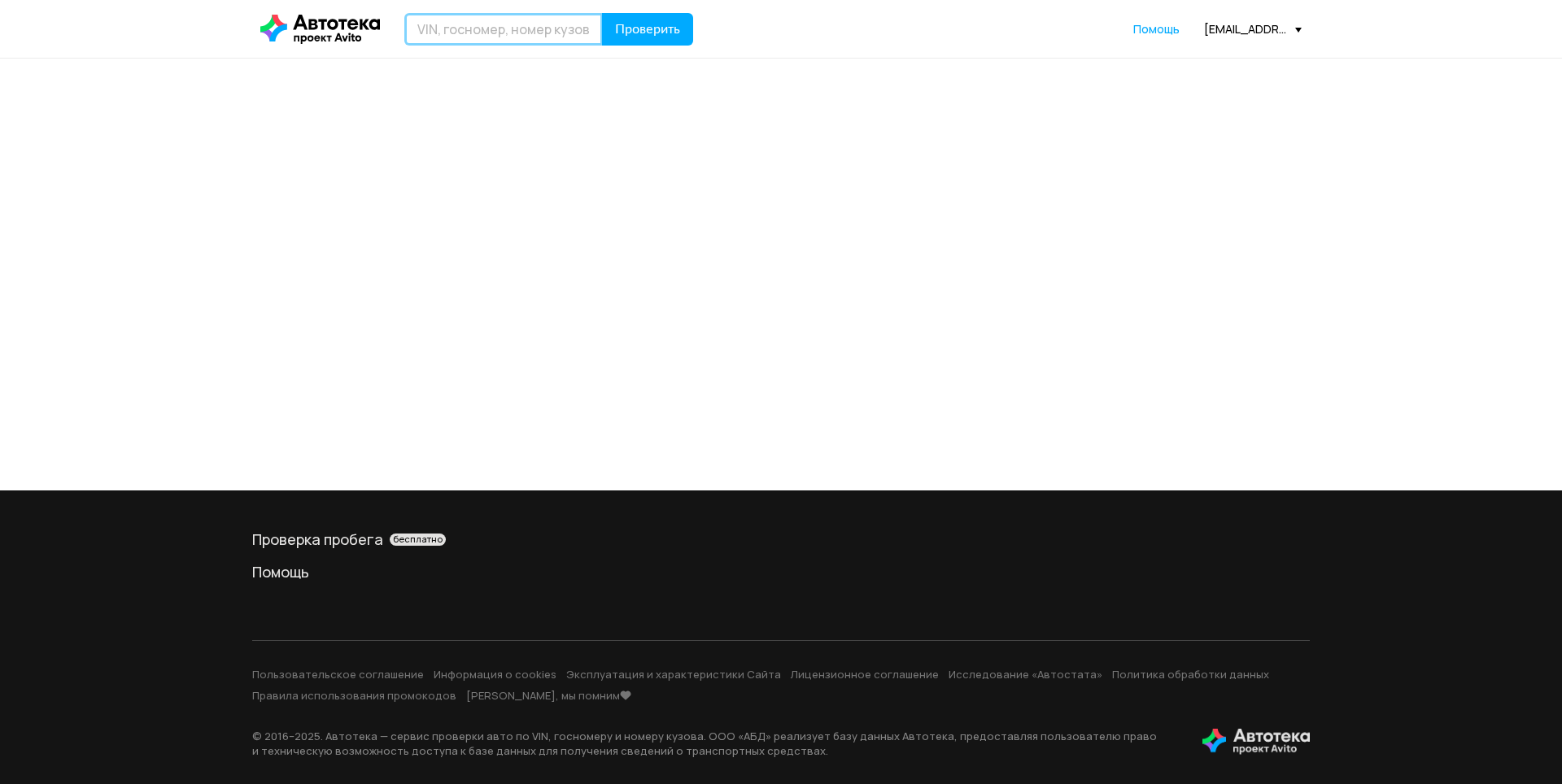
click at [491, 33] on input "text" at bounding box center [503, 29] width 199 height 32
paste input "О576НК134"
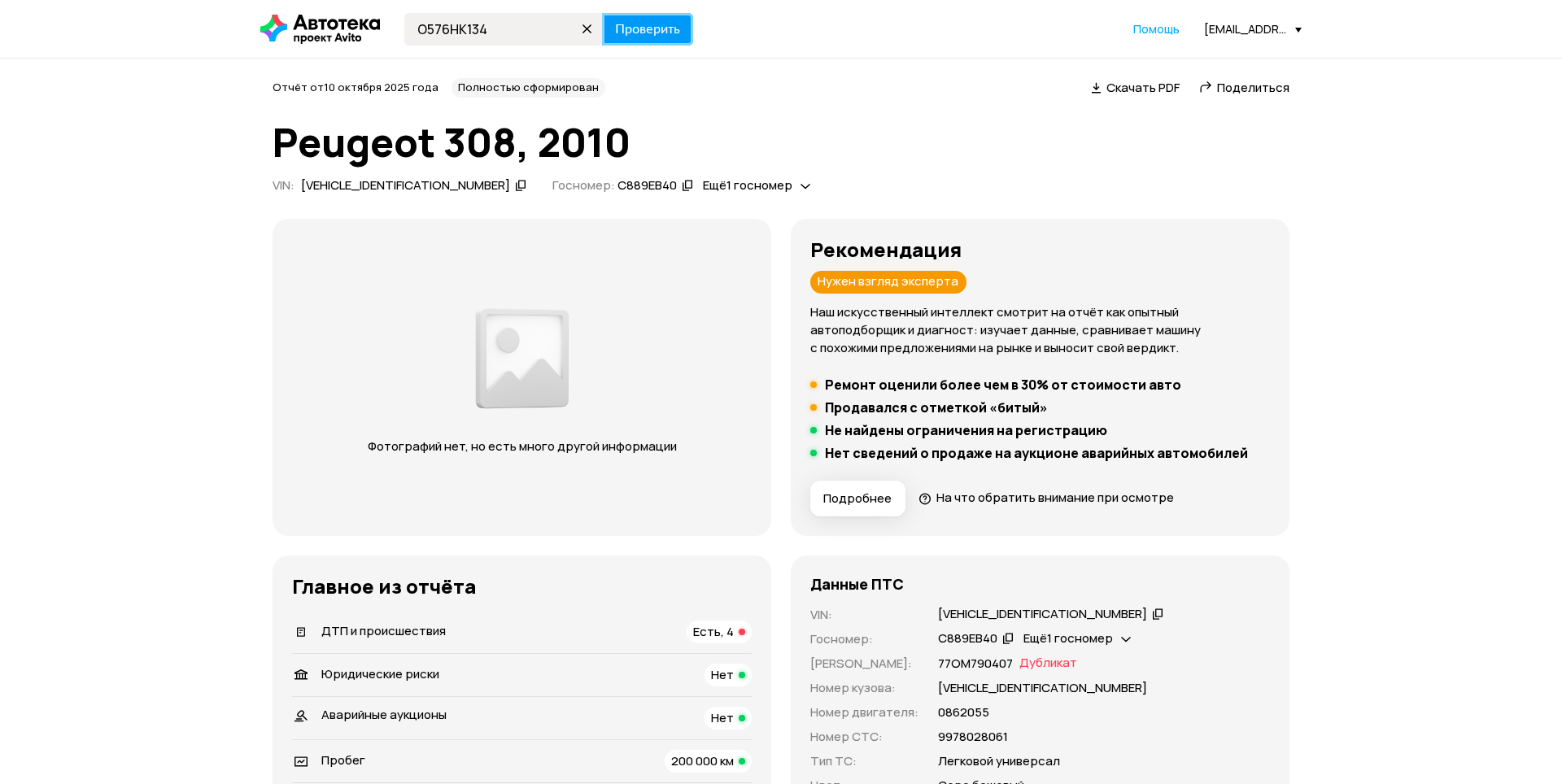
click at [651, 26] on span "Проверить" at bounding box center [647, 29] width 65 height 13
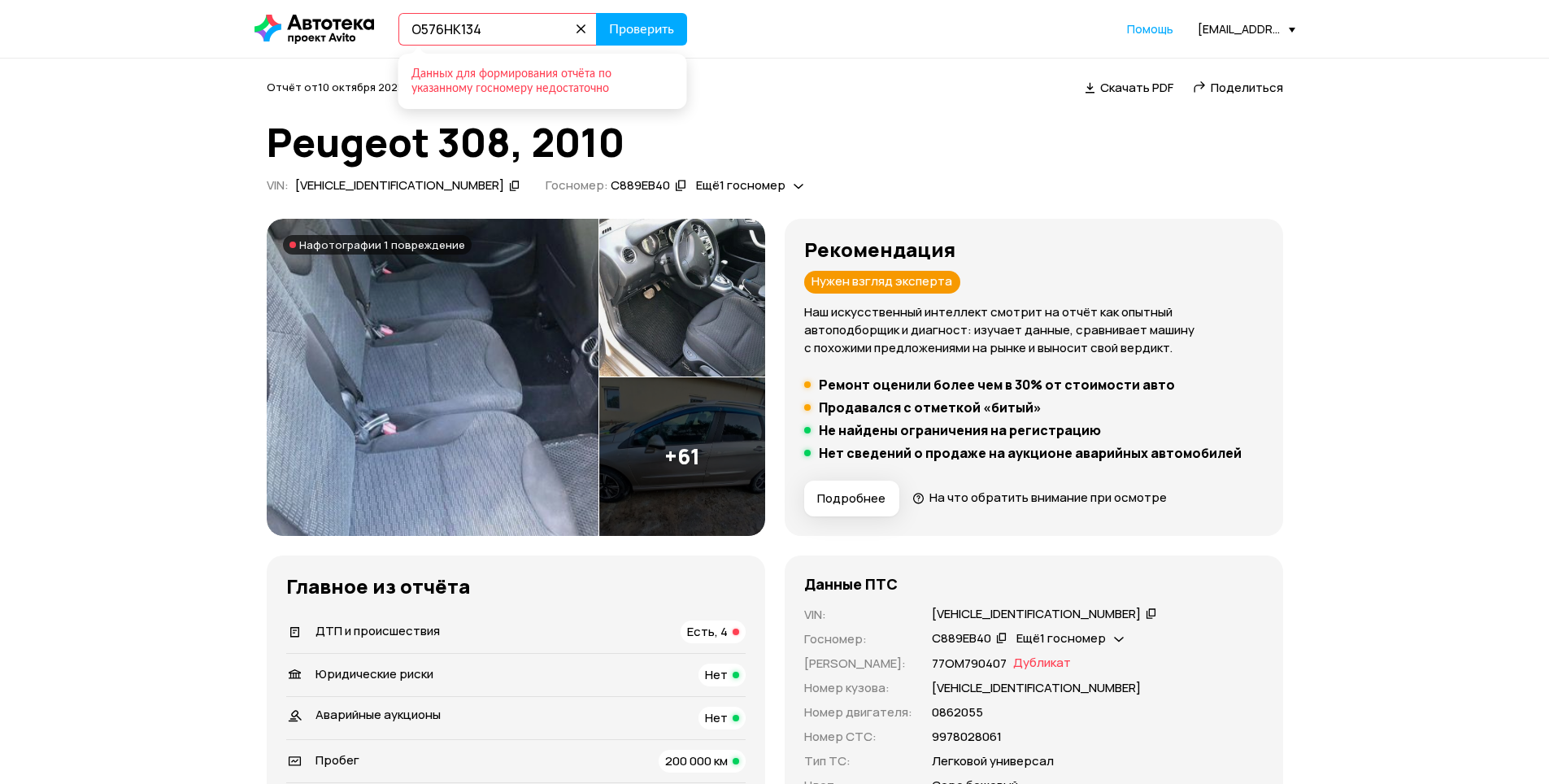
drag, startPoint x: 470, startPoint y: 24, endPoint x: 376, endPoint y: 18, distance: 94.2
click at [376, 18] on div "О576НК134 Проверить Данных для формирования отчёта по указанному госномеру недо…" at bounding box center [471, 29] width 433 height 32
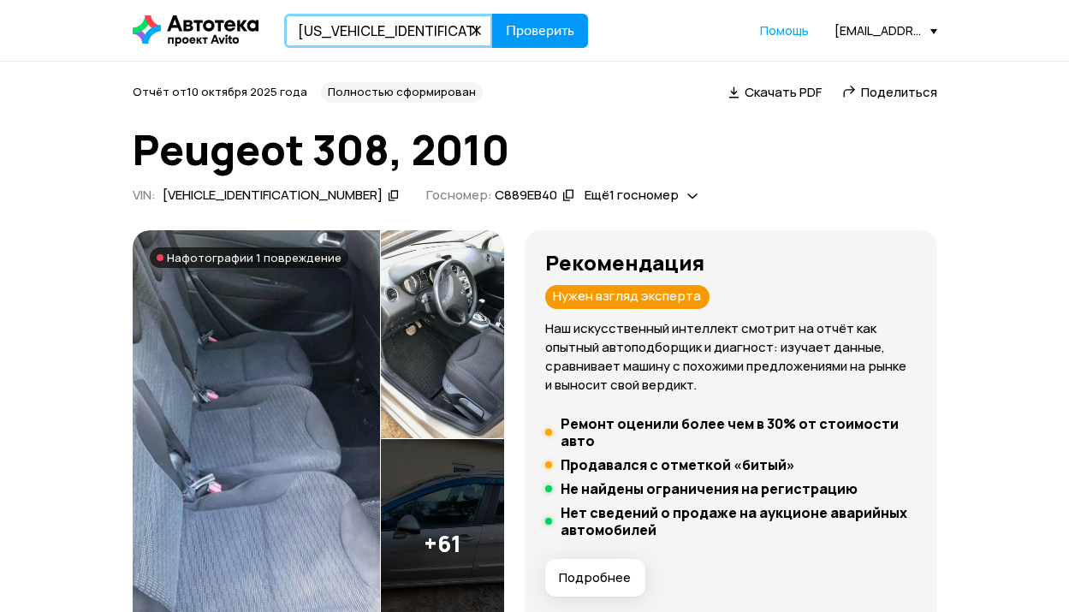
type input "[US_VEHICLE_IDENTIFICATION_NUMBER]"
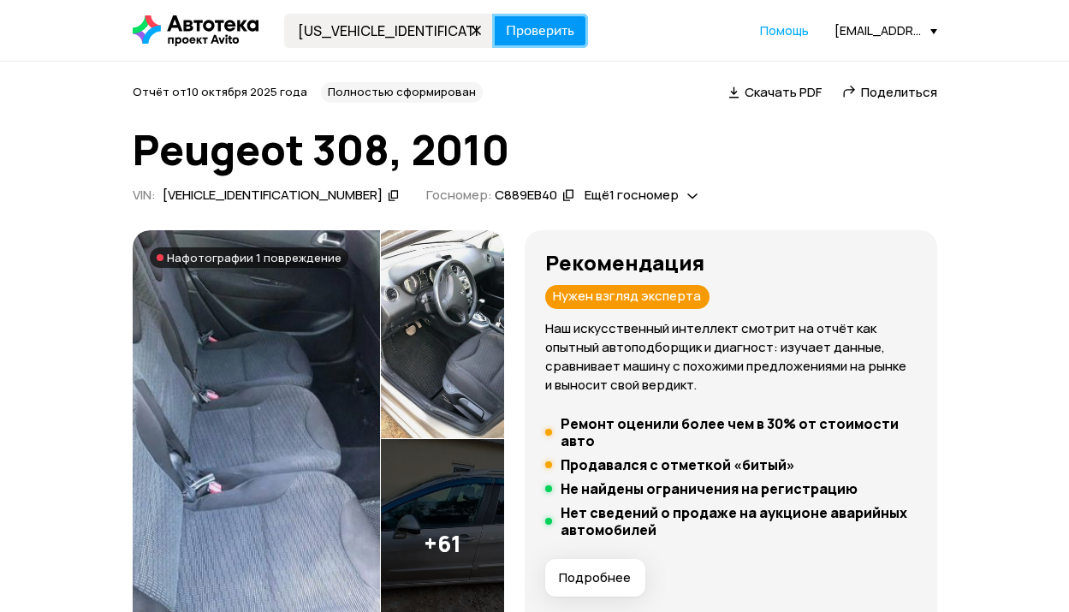
click at [537, 38] on span "Проверить" at bounding box center [540, 31] width 68 height 14
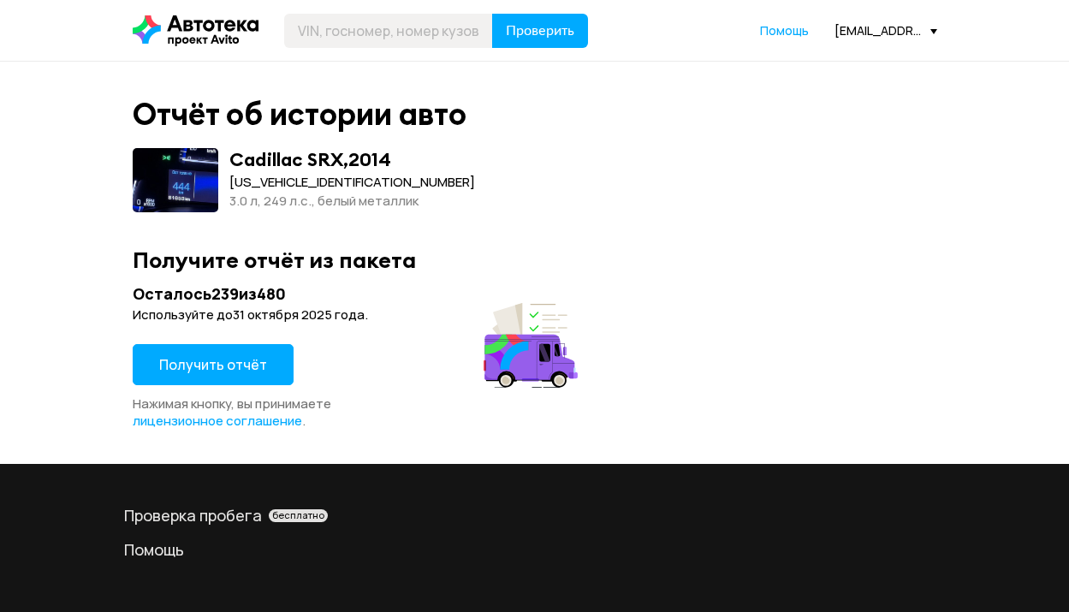
click at [242, 369] on span "Получить отчёт" at bounding box center [213, 364] width 108 height 19
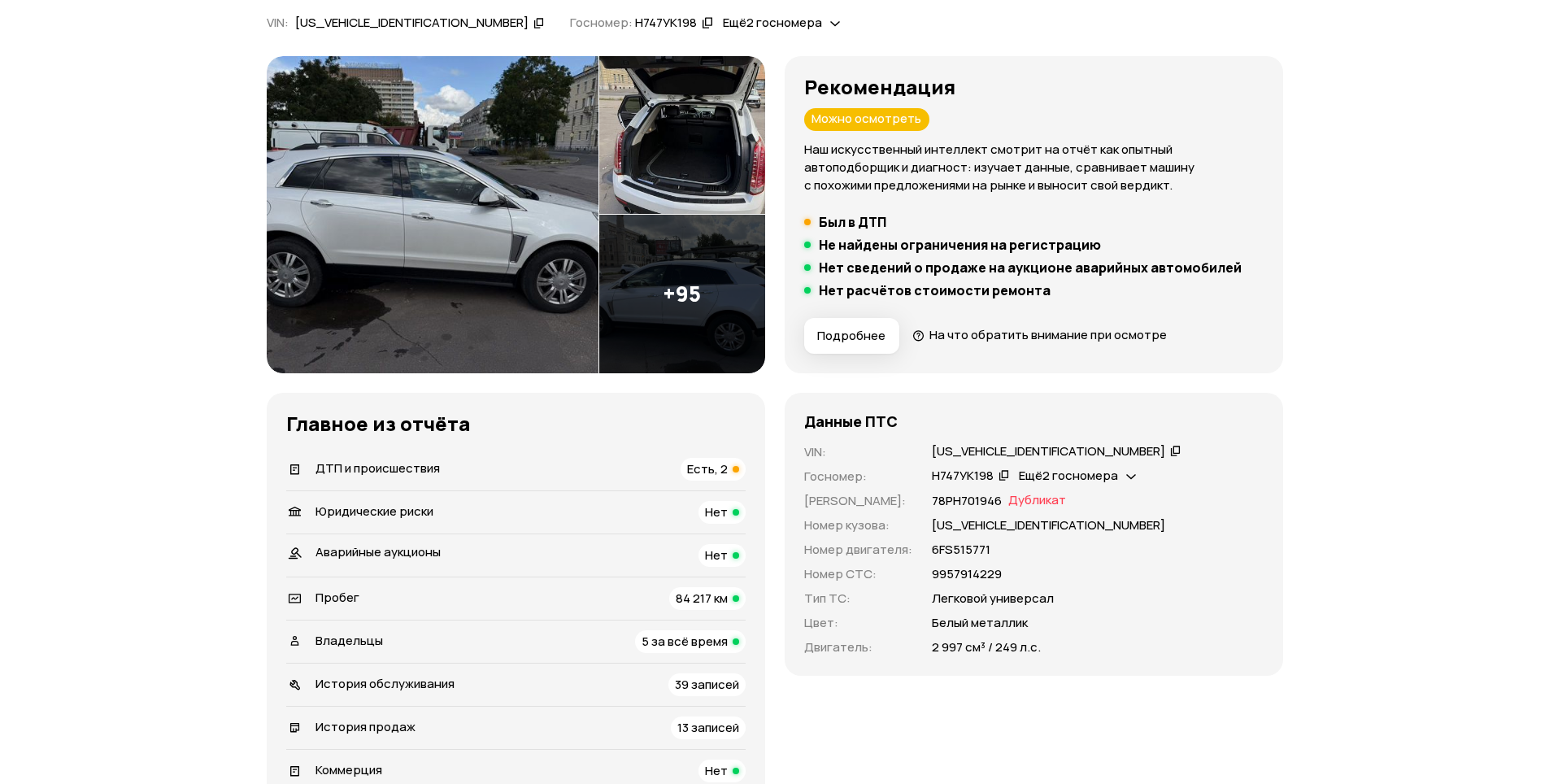
click at [506, 471] on div "ДТП и происшествия Есть, 2" at bounding box center [516, 469] width 460 height 23
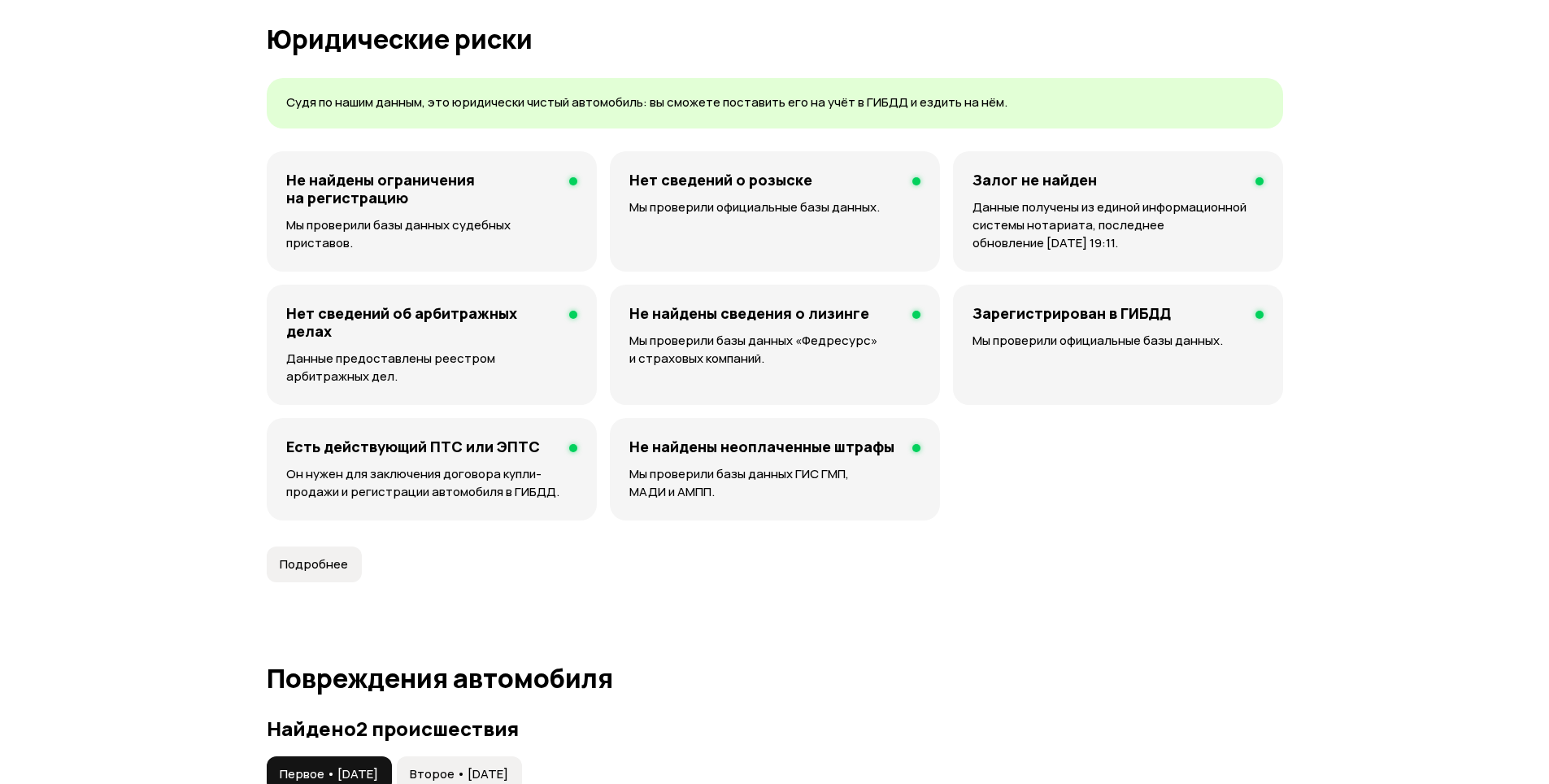
scroll to position [1685, 0]
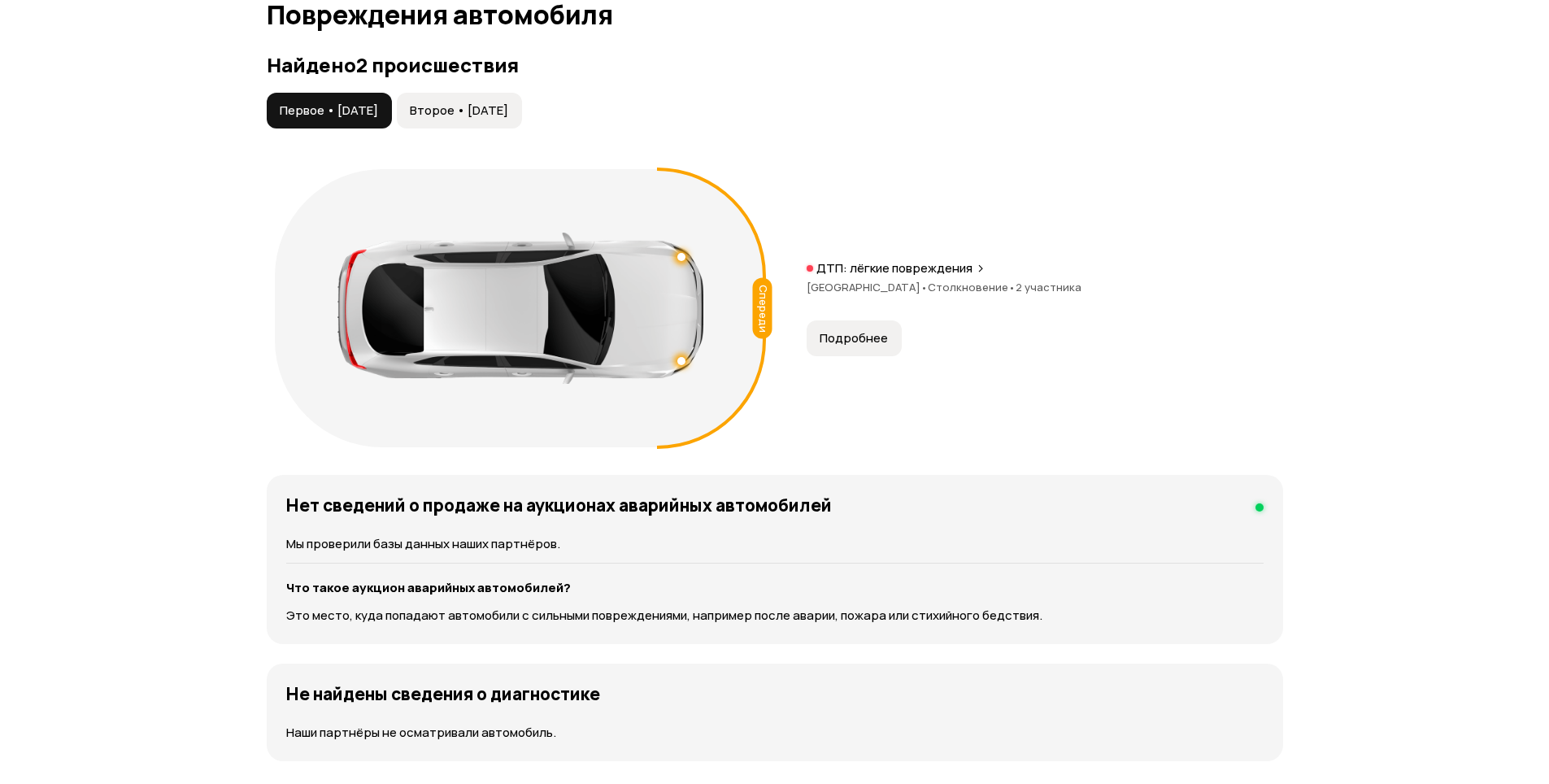
click at [508, 116] on span "Второе • [DATE]" at bounding box center [459, 110] width 99 height 16
click at [824, 331] on span "Подробнее" at bounding box center [854, 337] width 68 height 16
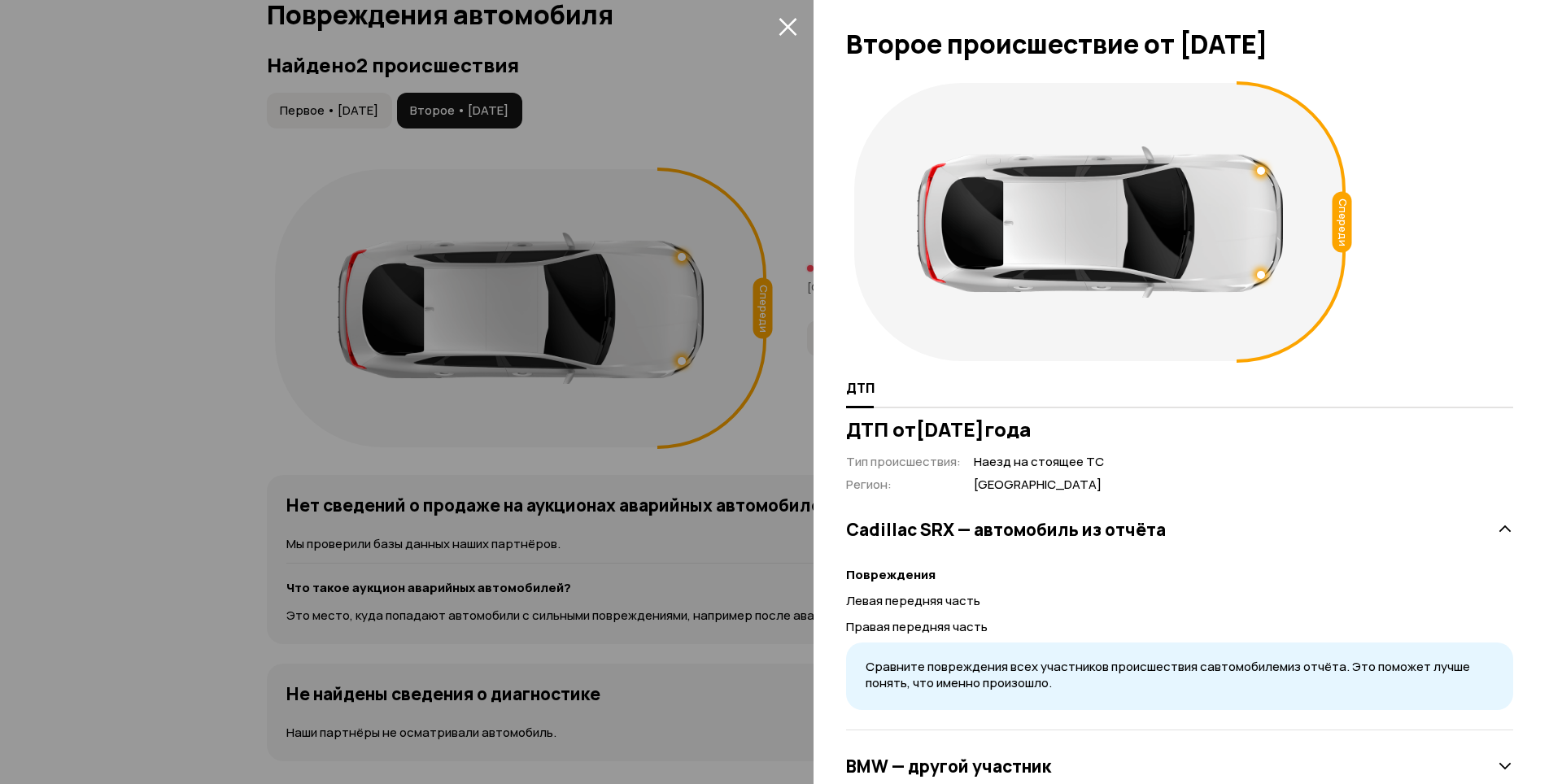
click at [787, 29] on icon "закрыть" at bounding box center [787, 27] width 18 height 18
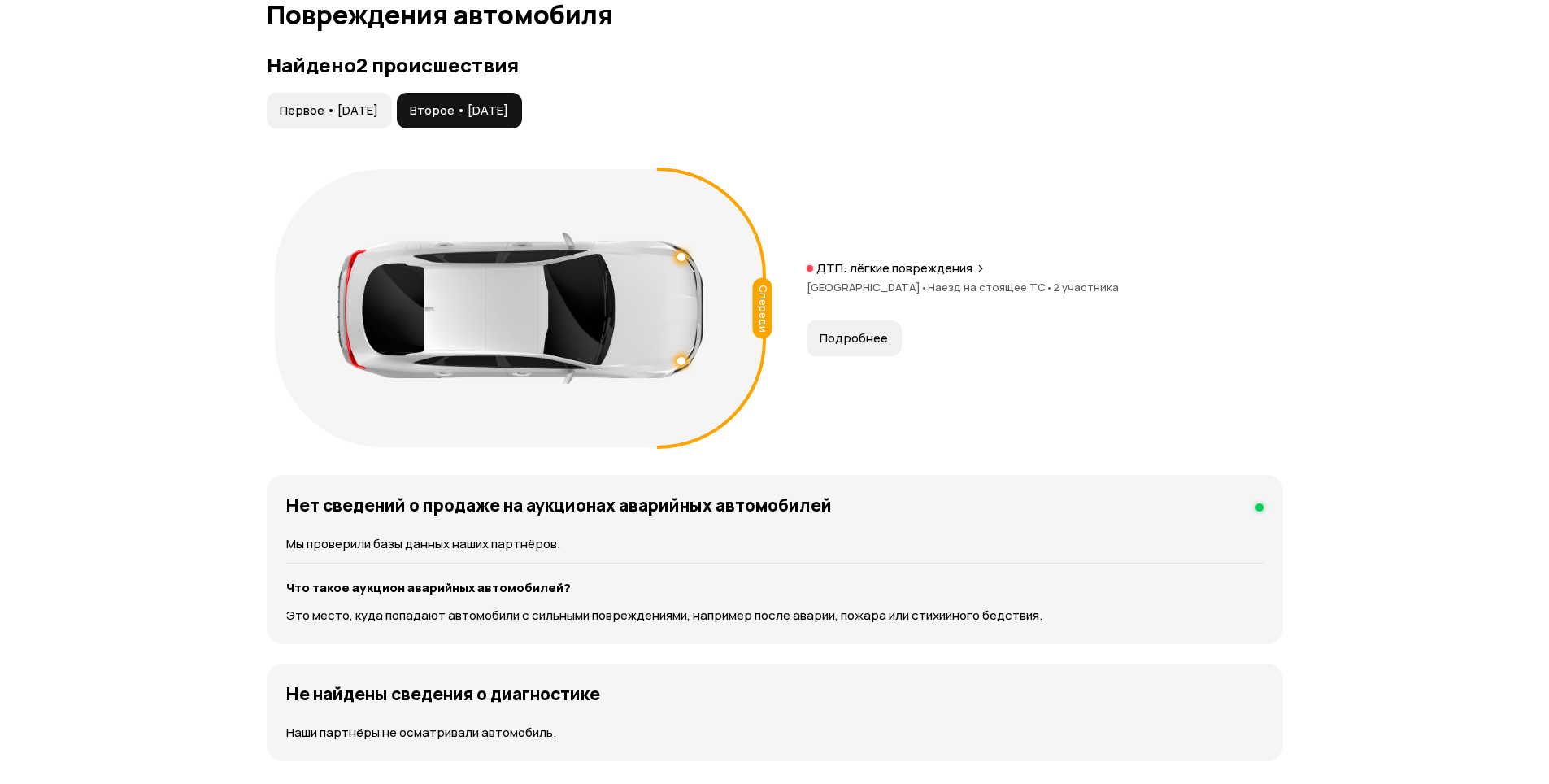
click at [354, 120] on button "Первое • [DATE]" at bounding box center [330, 111] width 125 height 36
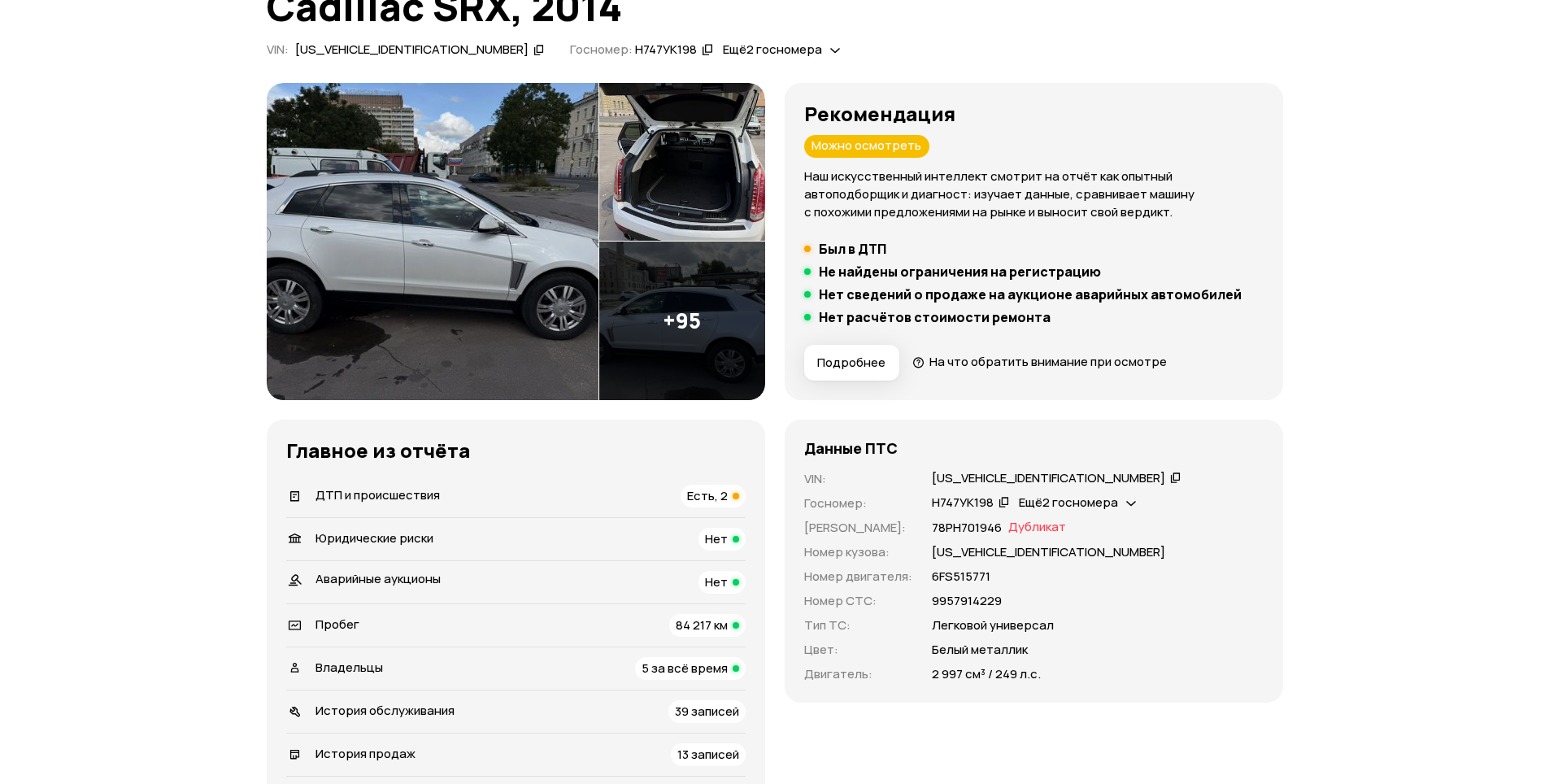
scroll to position [0, 0]
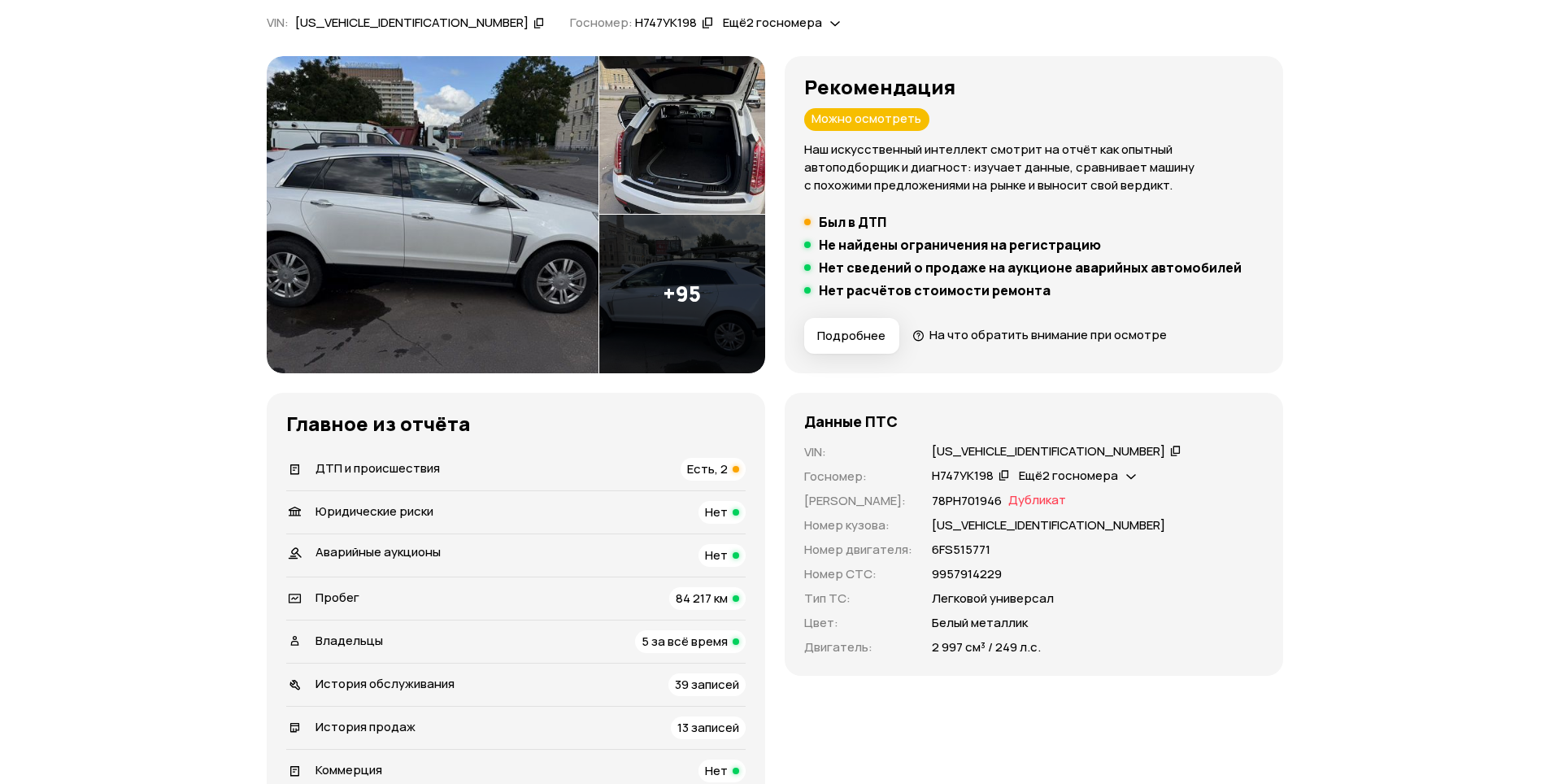
click at [652, 640] on span "5 за всё время" at bounding box center [684, 641] width 86 height 17
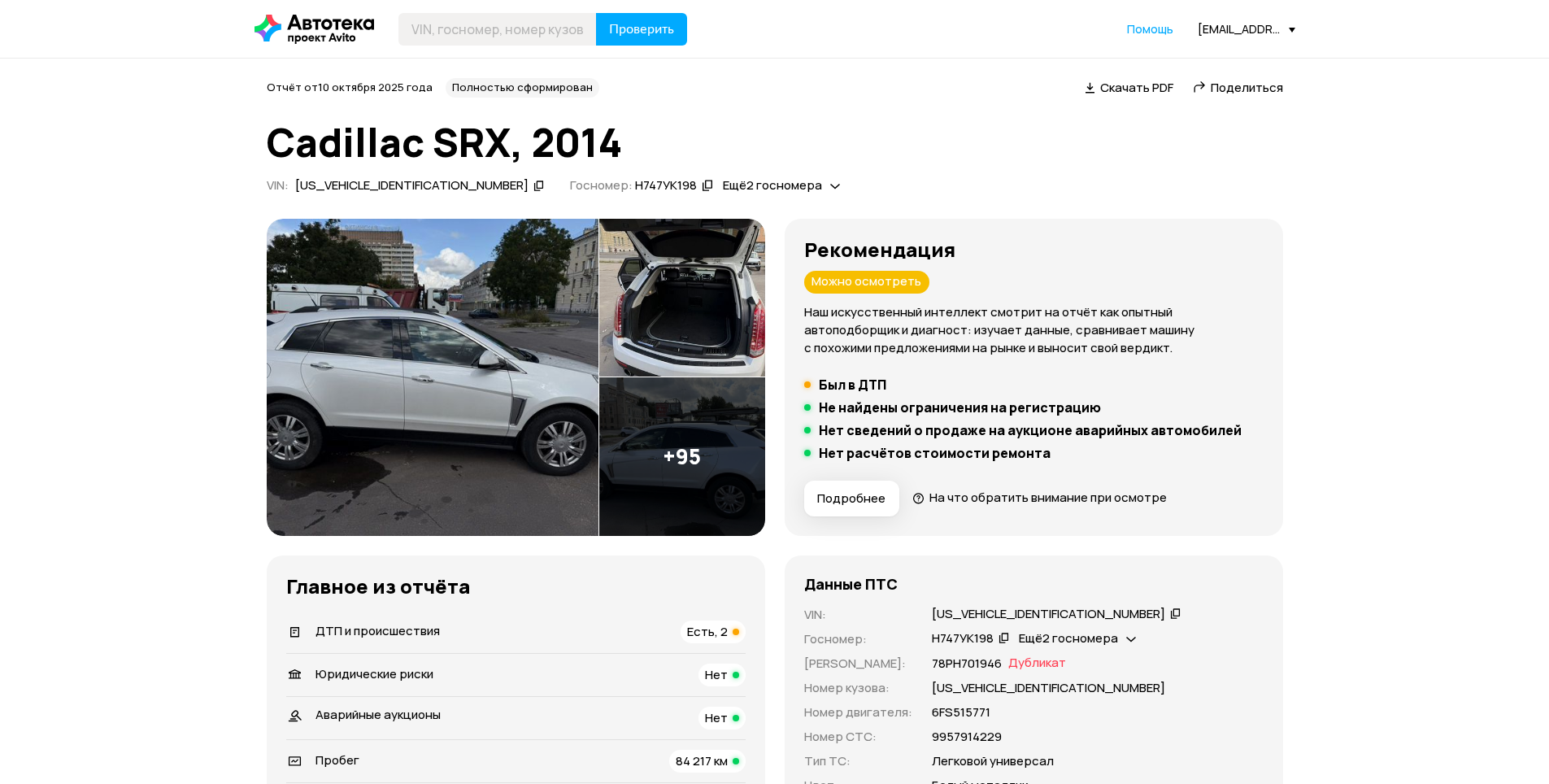
click at [1017, 617] on div "[US_VEHICLE_IDENTIFICATION_NUMBER]" at bounding box center [1049, 615] width 234 height 17
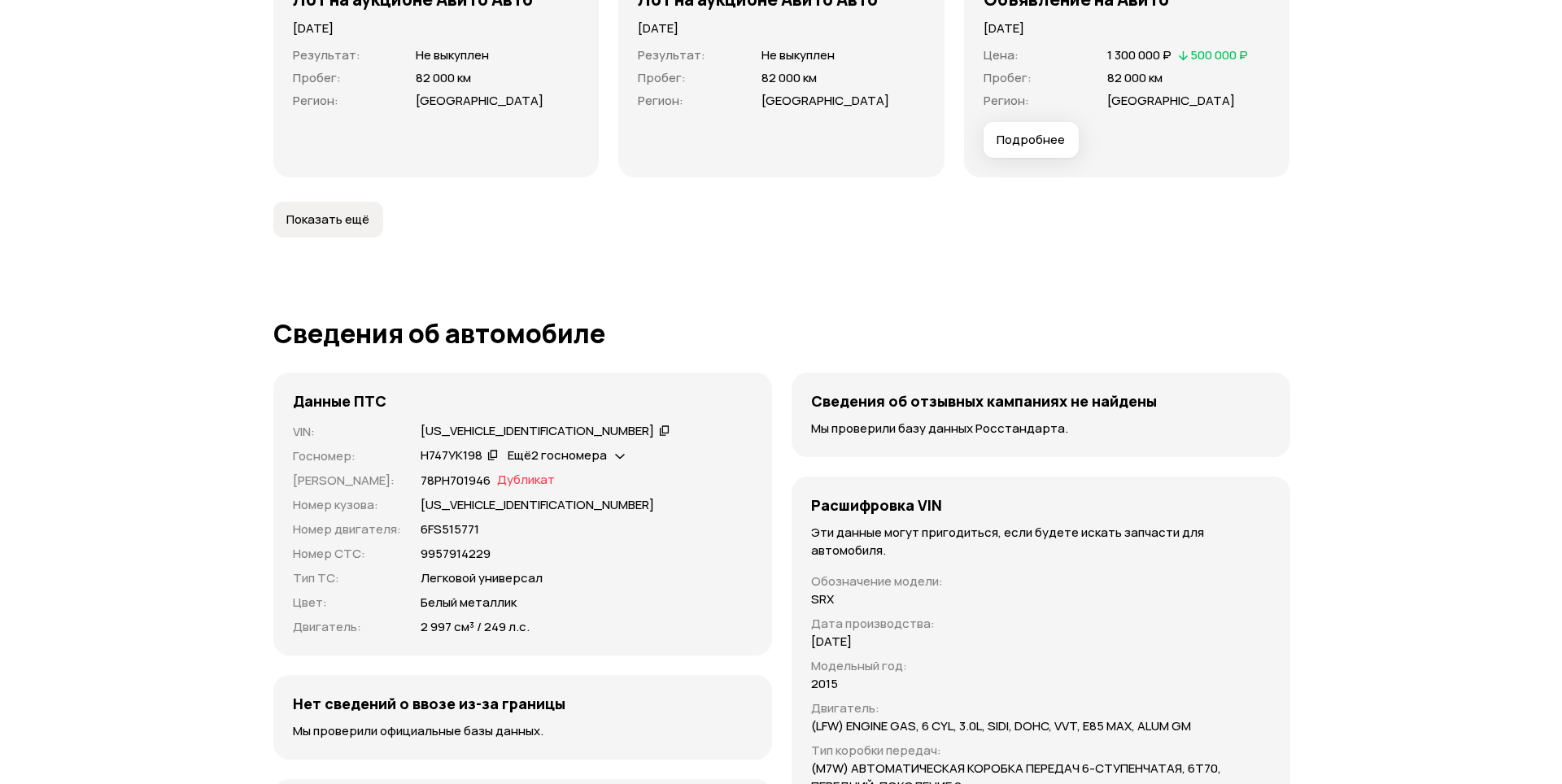
scroll to position [5124, 0]
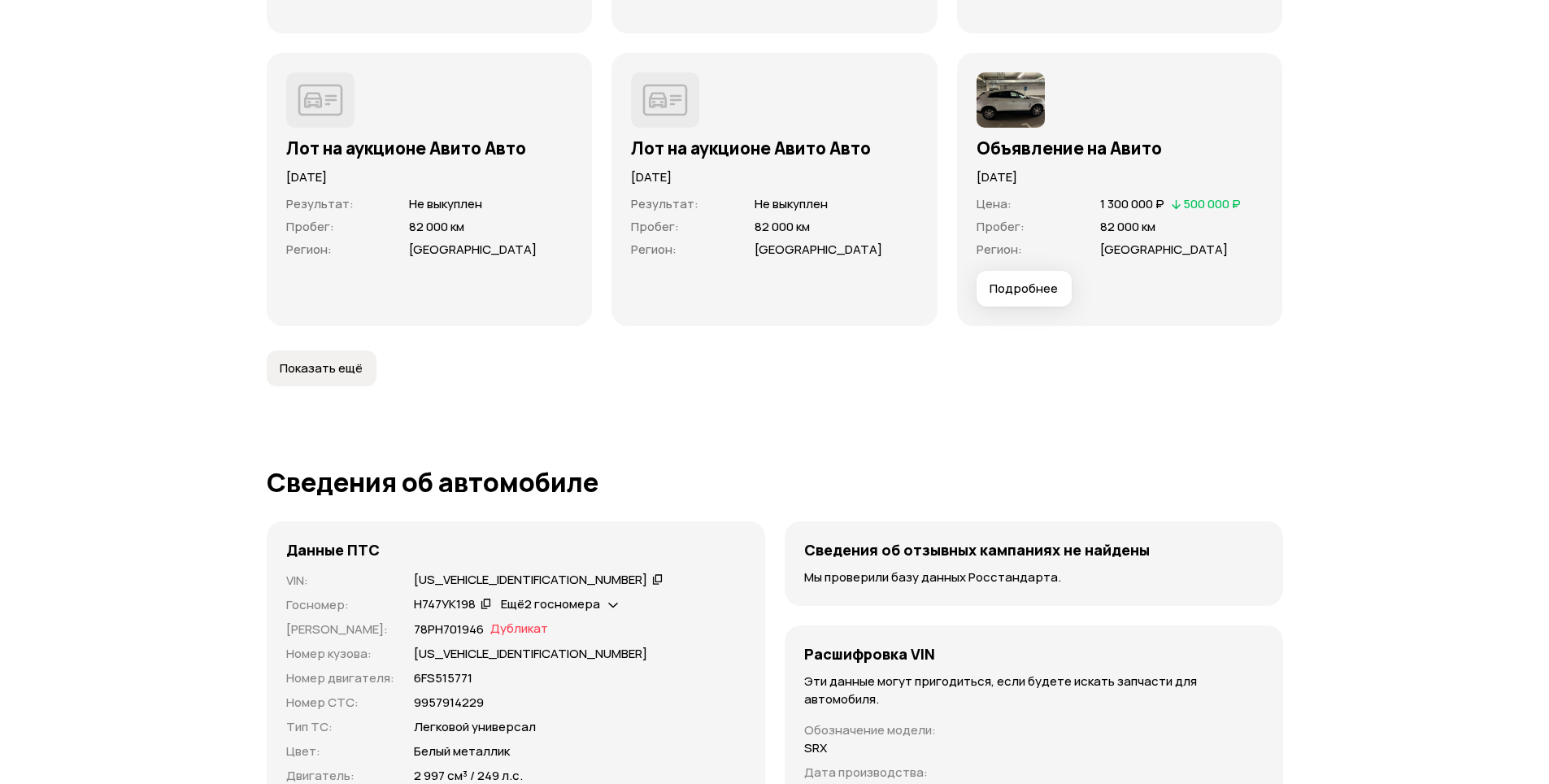
click at [1058, 285] on button "Подробнее" at bounding box center [1024, 289] width 95 height 36
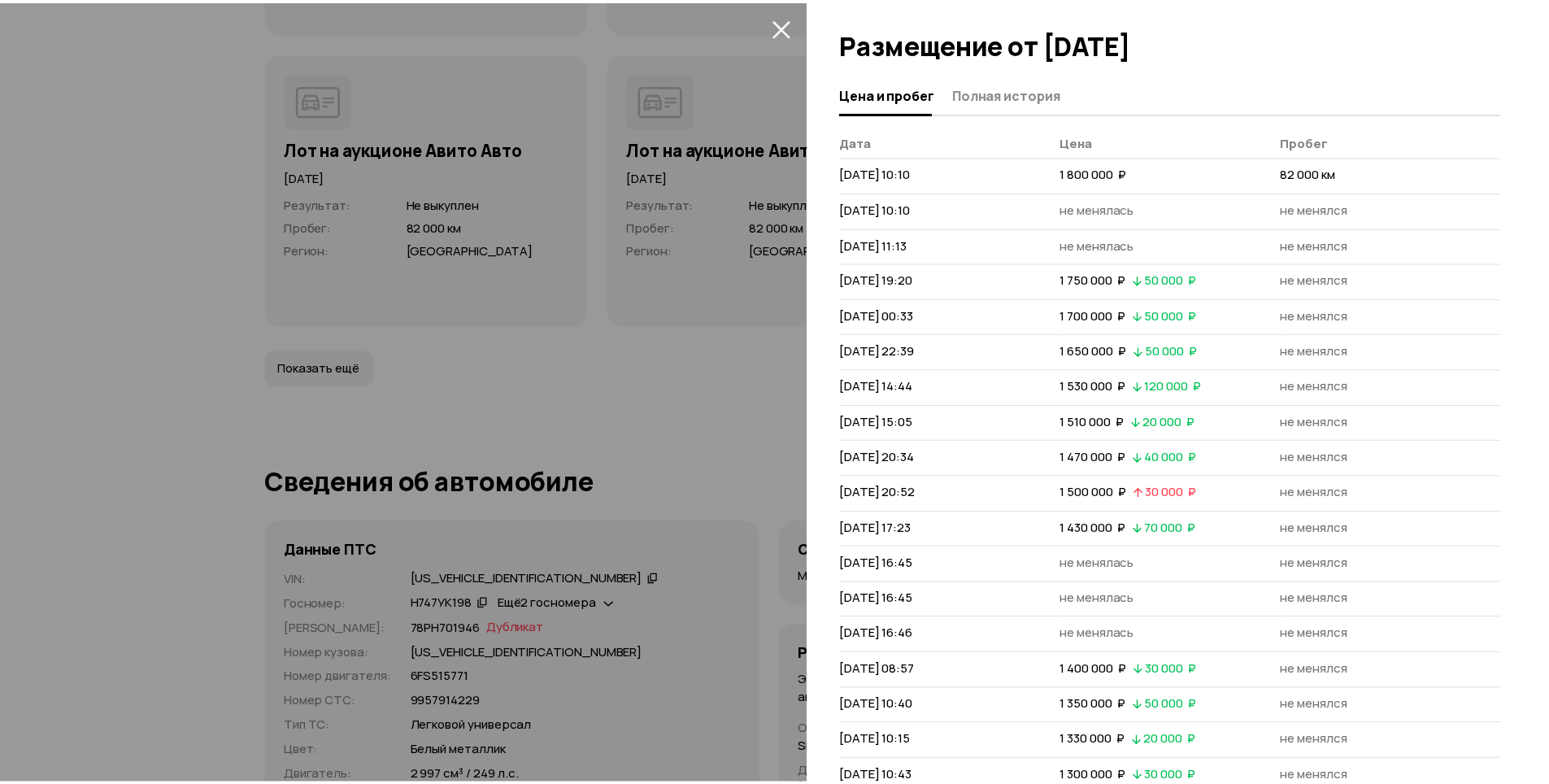
scroll to position [221, 0]
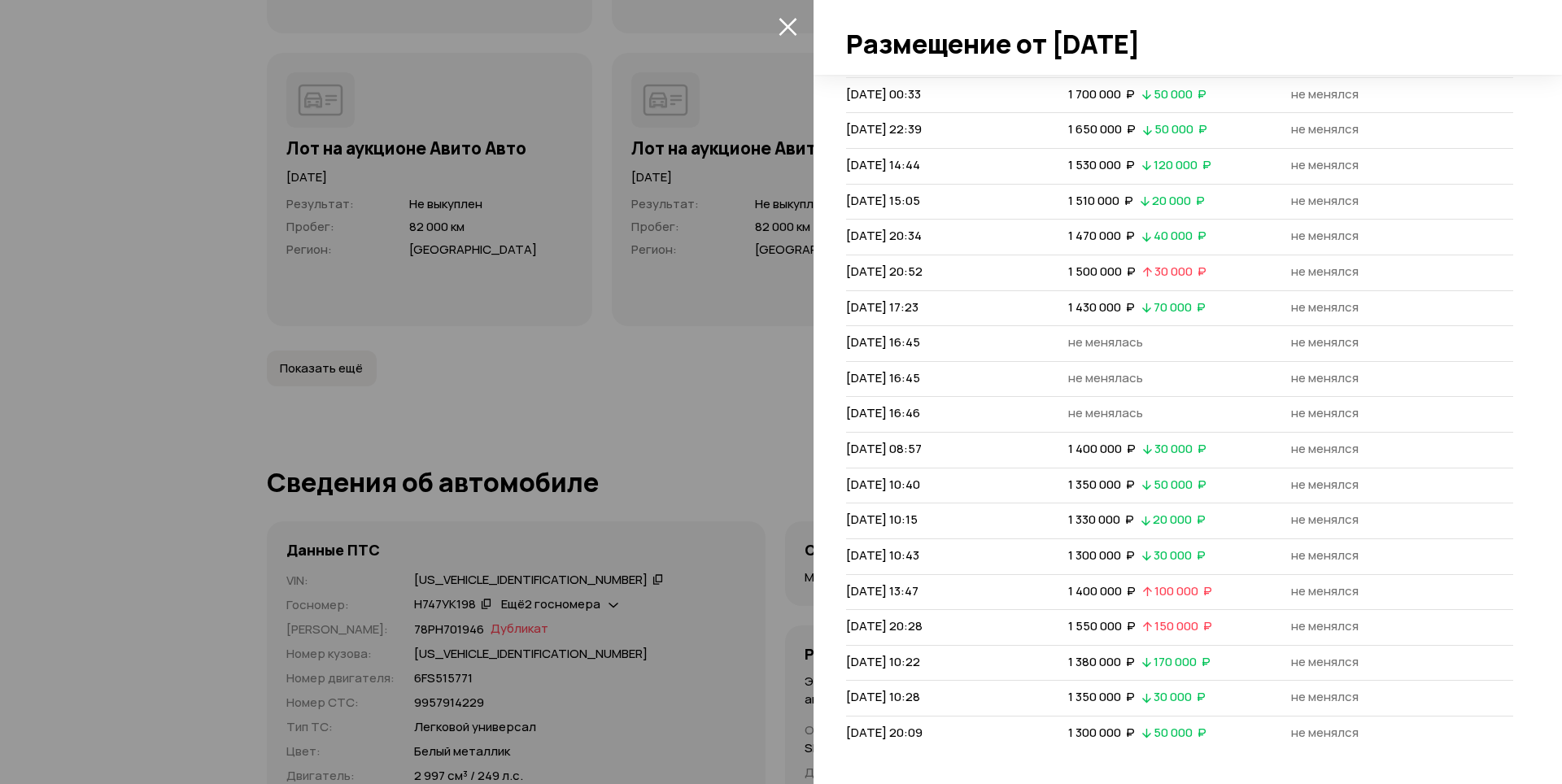
click at [164, 294] on div at bounding box center [781, 392] width 1562 height 784
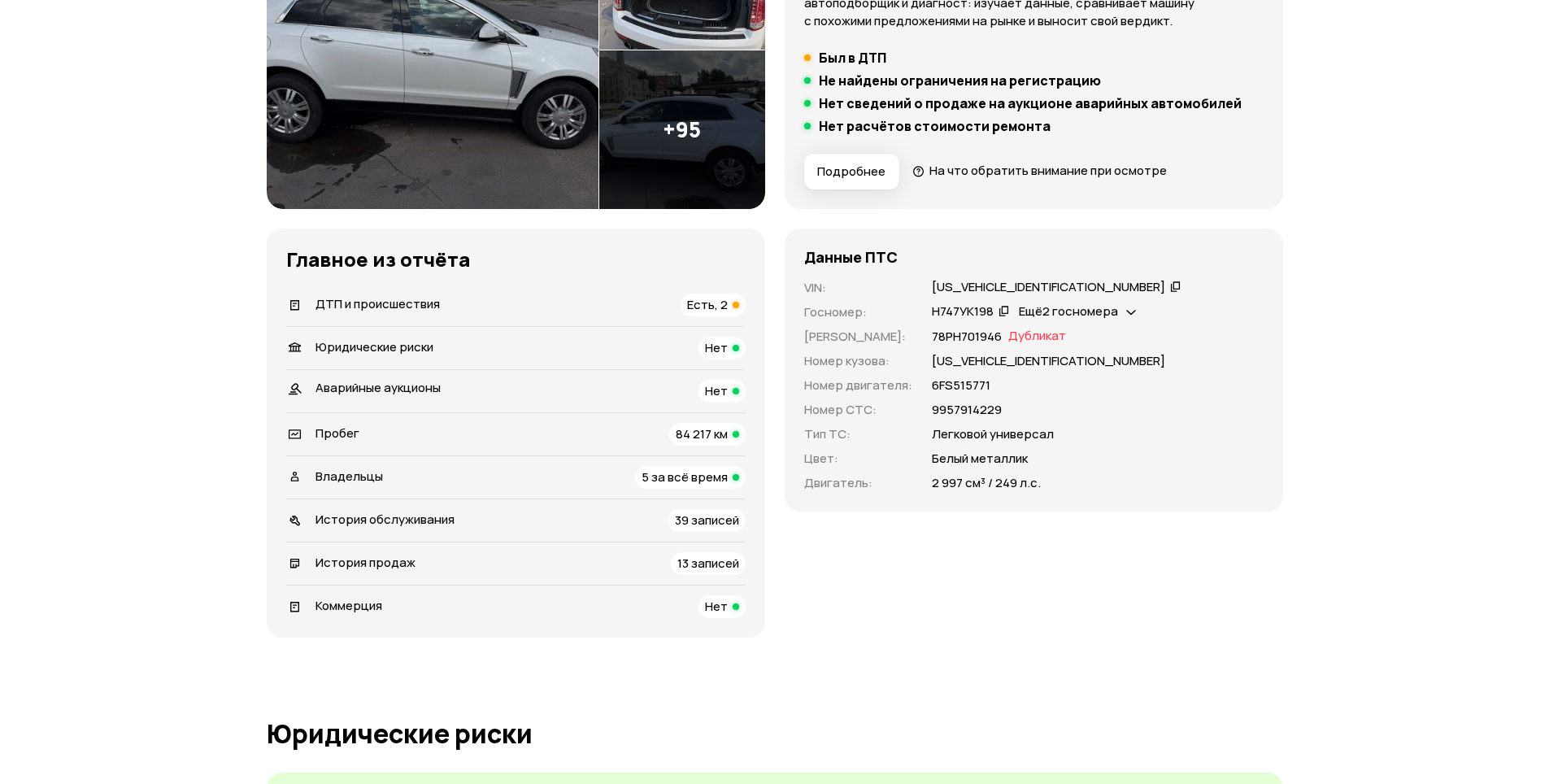
scroll to position [0, 0]
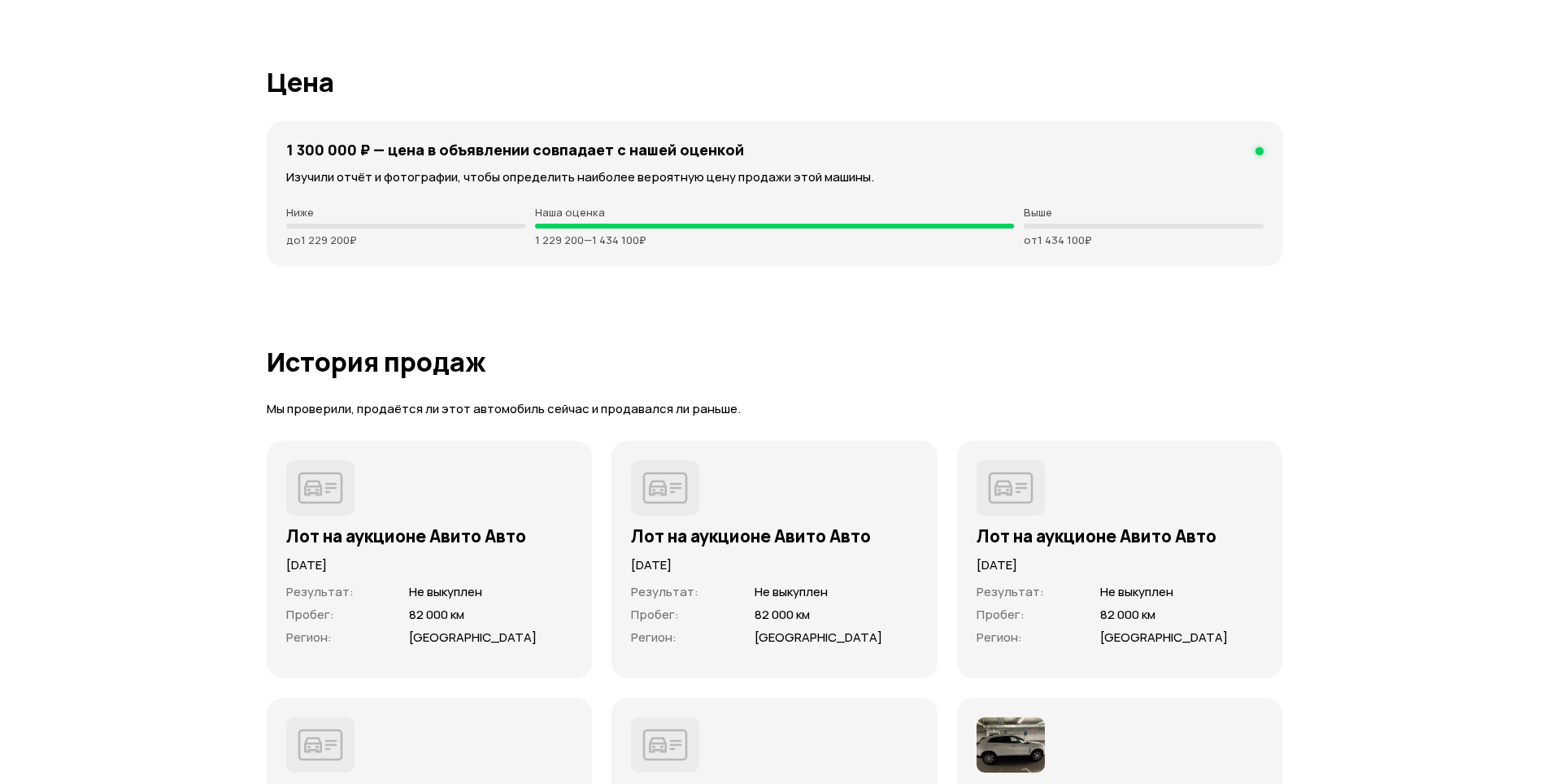
scroll to position [4391, 0]
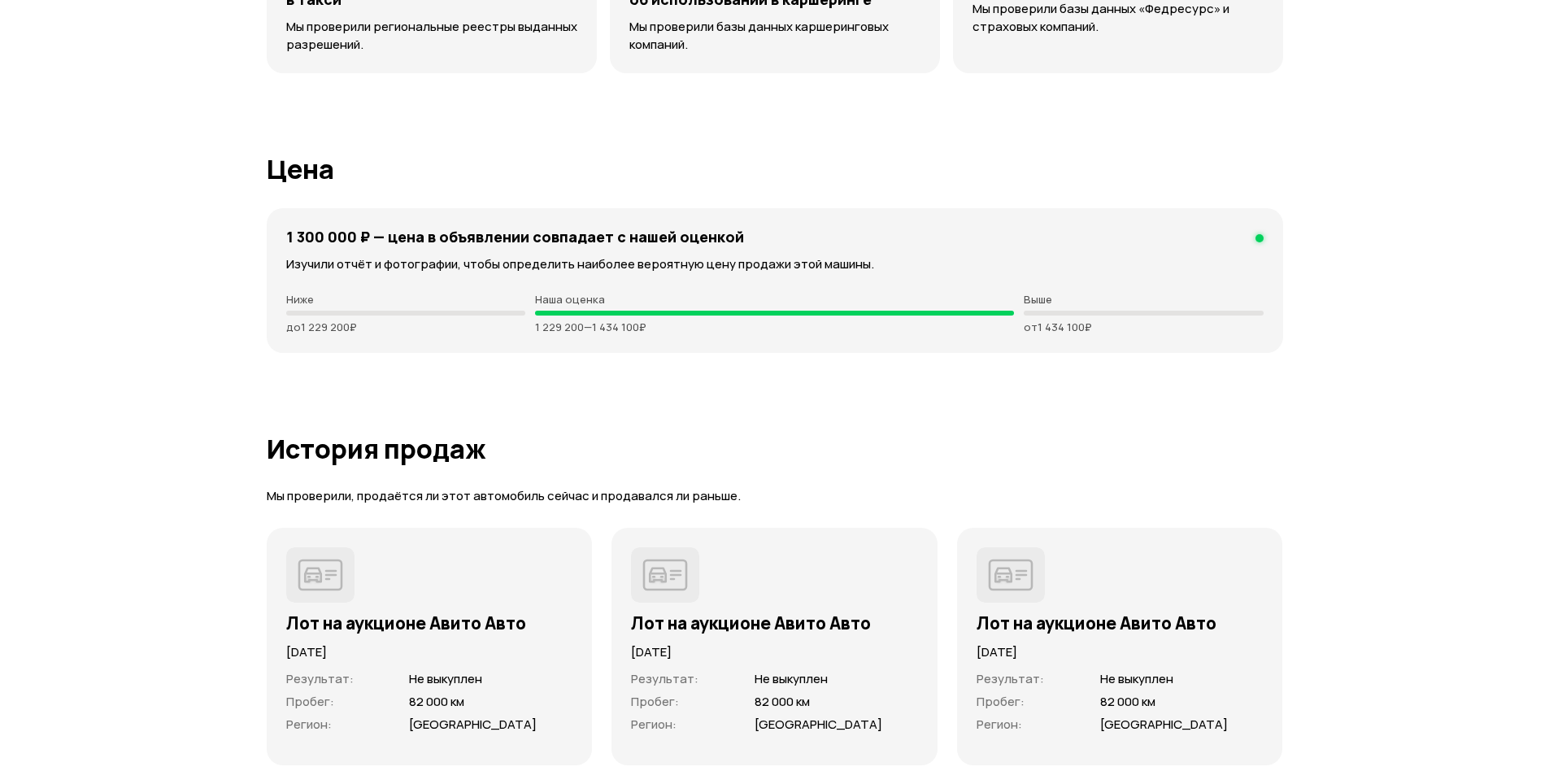
drag, startPoint x: 186, startPoint y: 153, endPoint x: 157, endPoint y: 20, distance: 136.1
